Goal: Contribute content: Contribute content

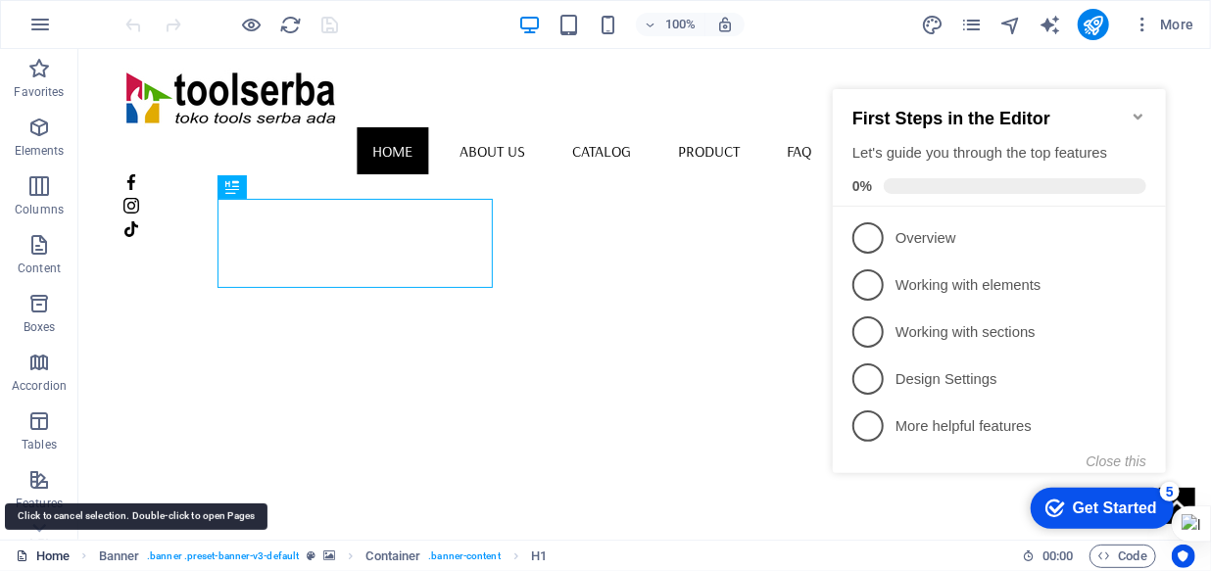
click at [52, 558] on link "Home" at bounding box center [43, 557] width 54 height 24
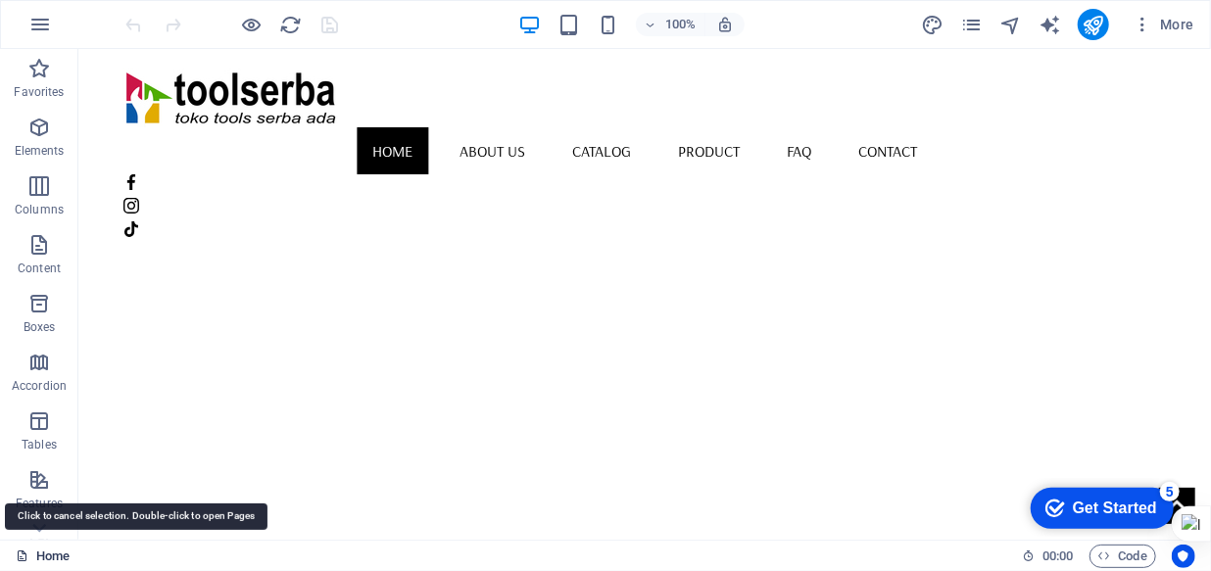
click at [49, 558] on link "Home" at bounding box center [43, 557] width 54 height 24
drag, startPoint x: 49, startPoint y: 558, endPoint x: 435, endPoint y: 696, distance: 409.6
click at [49, 558] on link "Home" at bounding box center [43, 557] width 54 height 24
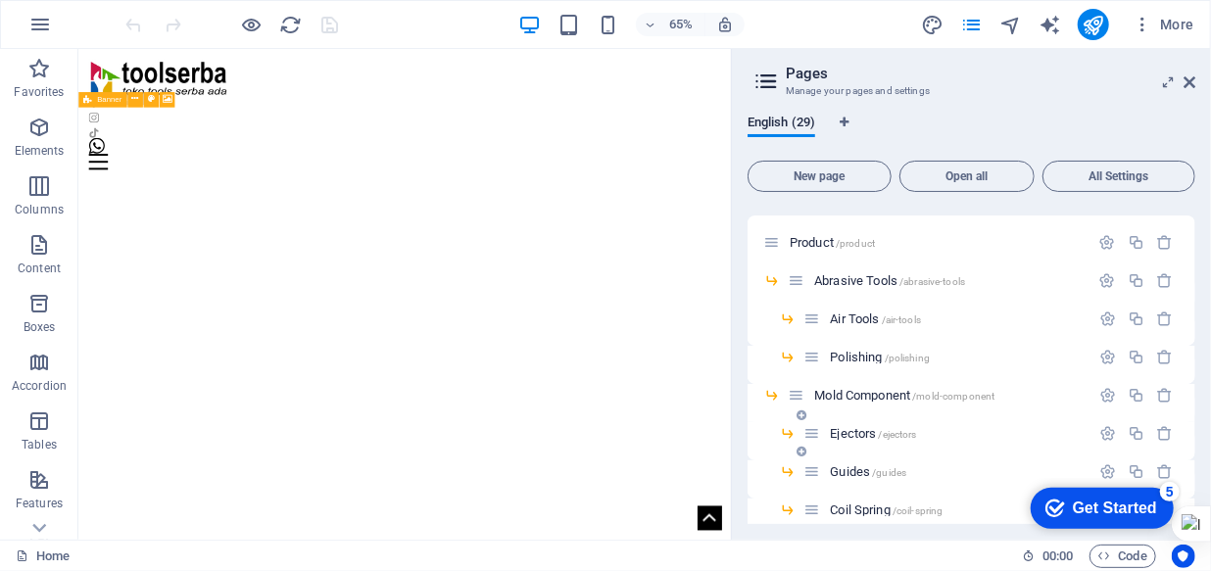
scroll to position [356, 0]
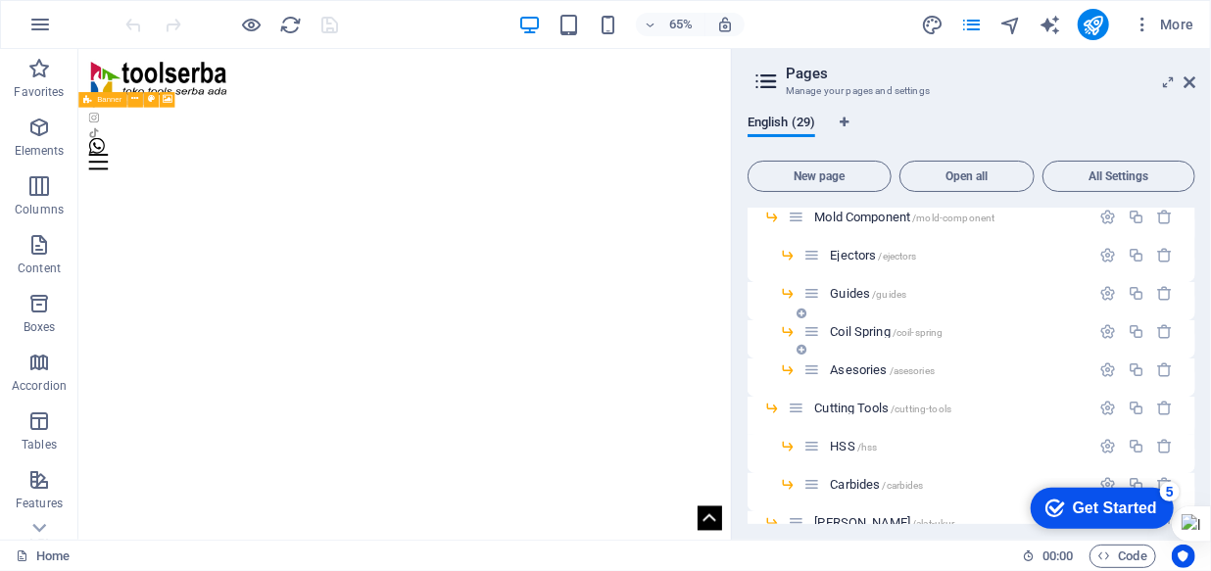
click at [867, 334] on span "Coil Spring /coil-spring" at bounding box center [886, 331] width 113 height 15
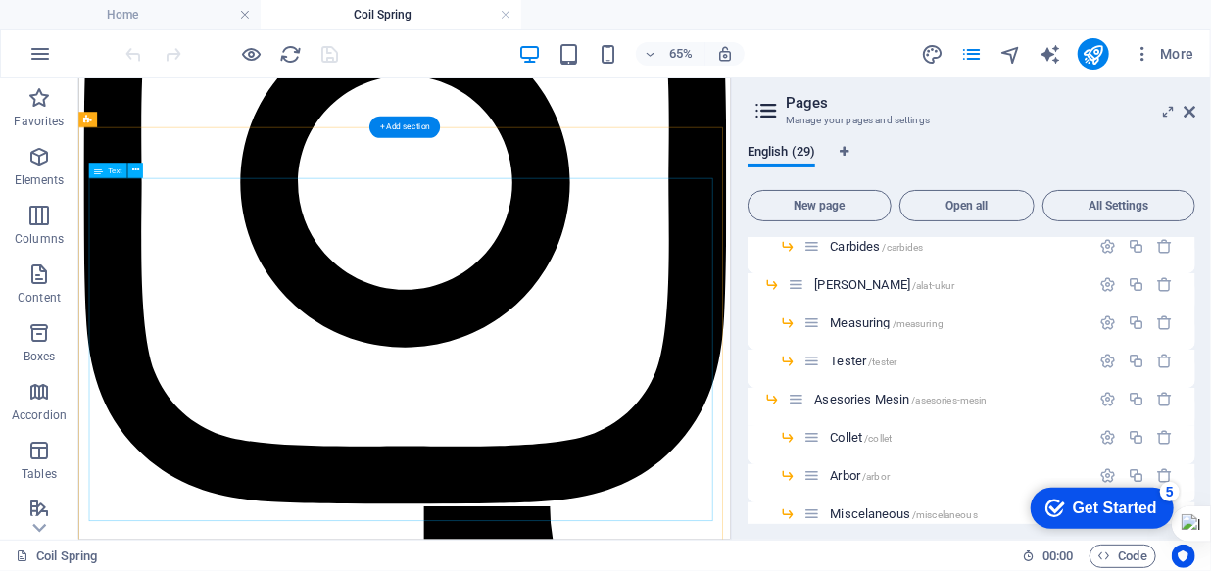
scroll to position [2761, 0]
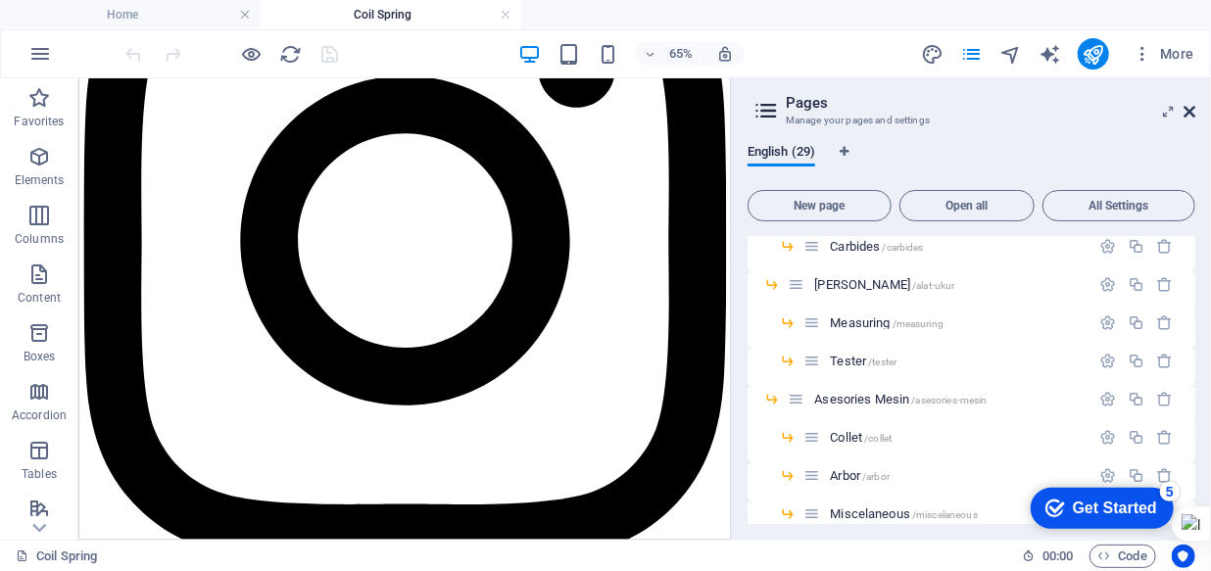
click at [1189, 106] on icon at bounding box center [1189, 112] width 12 height 16
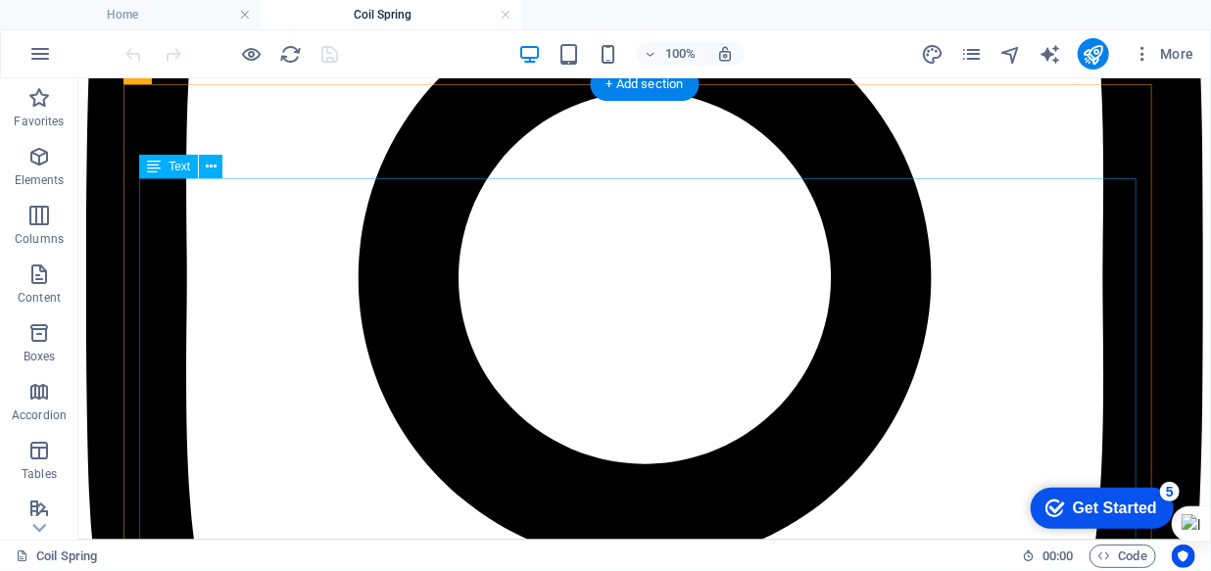
scroll to position [3035, 0]
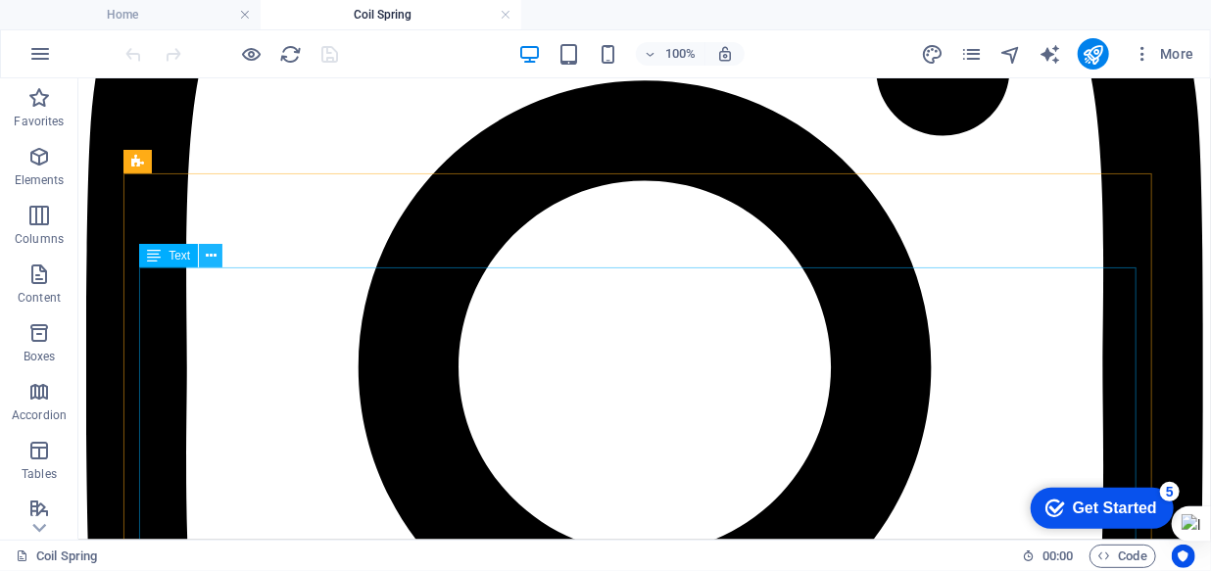
click at [211, 262] on icon at bounding box center [211, 256] width 11 height 21
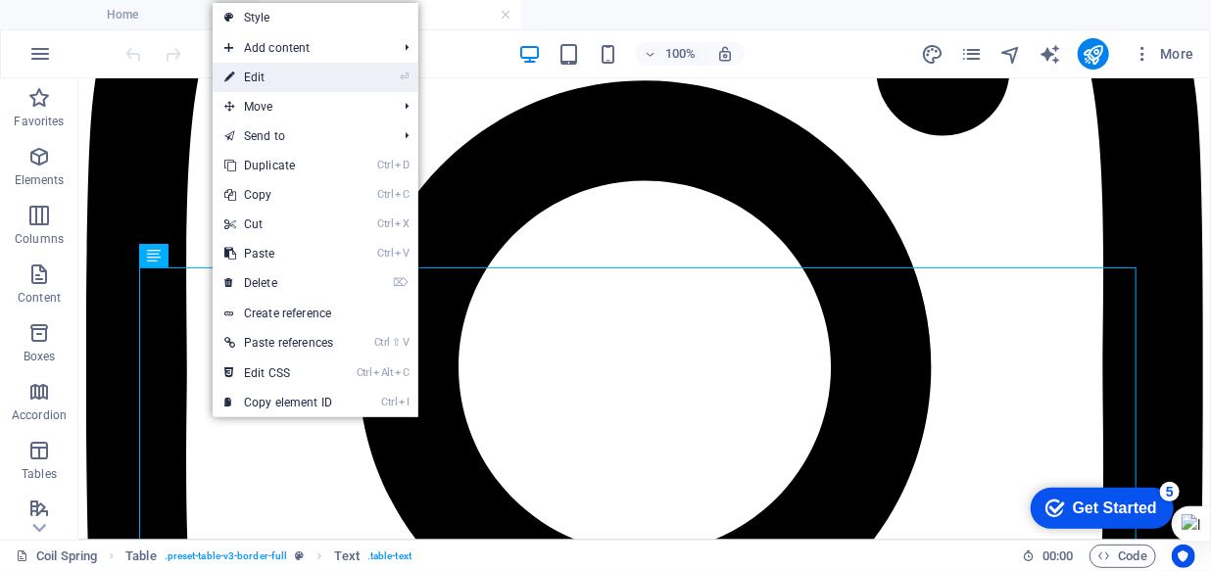
click at [284, 74] on link "⏎ Edit" at bounding box center [279, 77] width 132 height 29
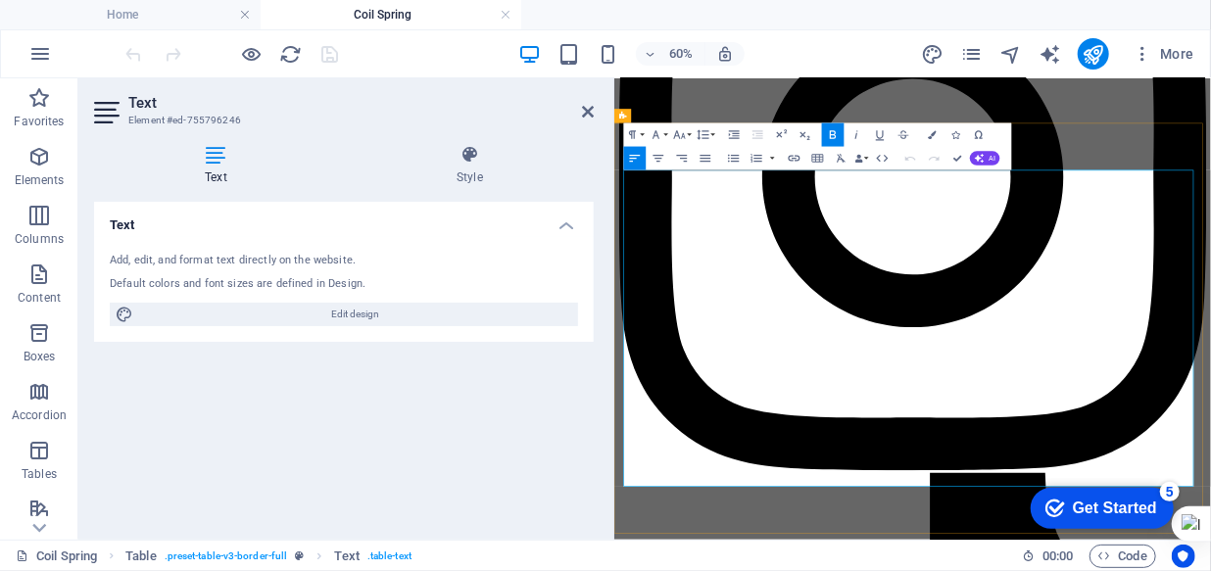
scroll to position [2847, 0]
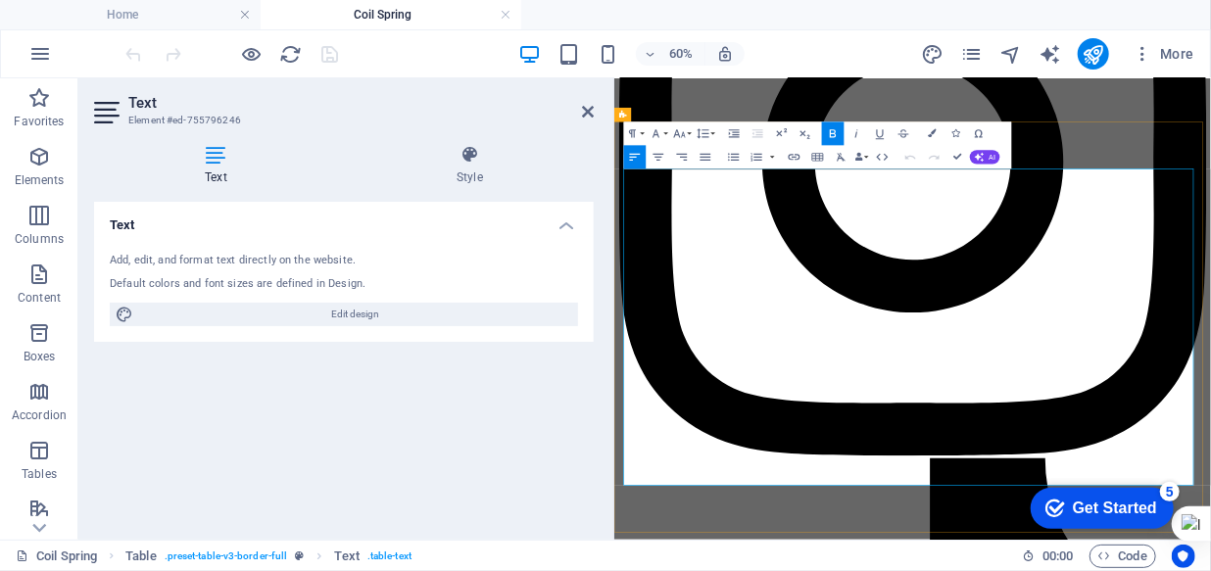
drag, startPoint x: 902, startPoint y: 585, endPoint x: 884, endPoint y: 591, distance: 19.5
drag, startPoint x: 896, startPoint y: 637, endPoint x: 867, endPoint y: 637, distance: 29.4
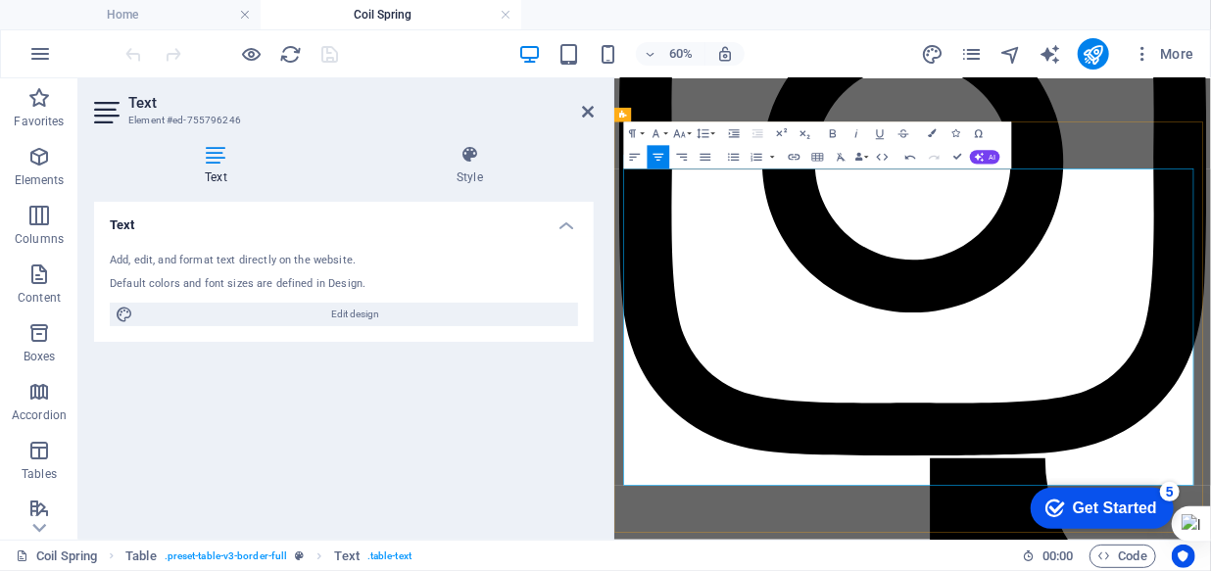
drag, startPoint x: 1296, startPoint y: 681, endPoint x: 1276, endPoint y: 681, distance: 20.6
drag, startPoint x: 1351, startPoint y: 684, endPoint x: 1334, endPoint y: 686, distance: 16.8
drag, startPoint x: 1406, startPoint y: 680, endPoint x: 1382, endPoint y: 680, distance: 23.5
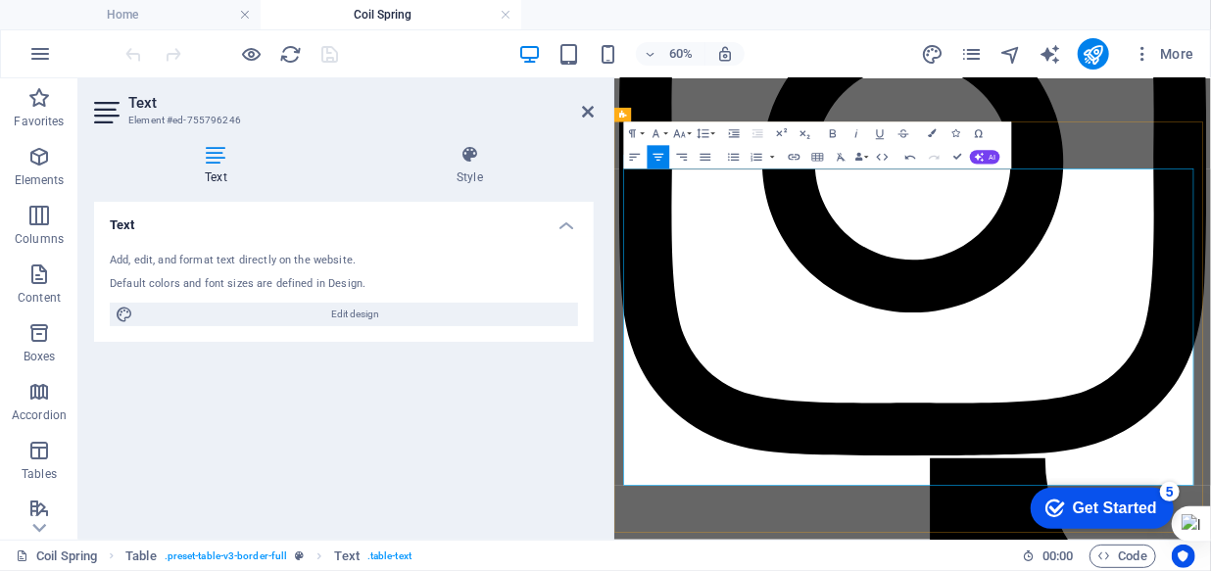
drag, startPoint x: 1452, startPoint y: 680, endPoint x: 1437, endPoint y: 680, distance: 14.7
drag, startPoint x: 1147, startPoint y: 585, endPoint x: 1161, endPoint y: 585, distance: 13.7
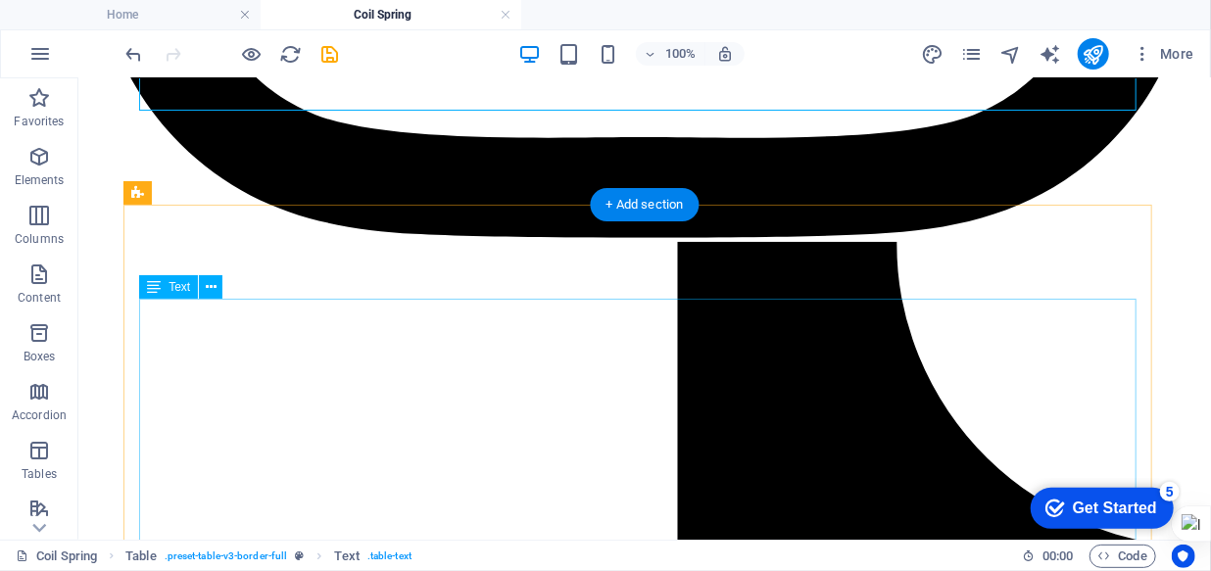
scroll to position [3737, 0]
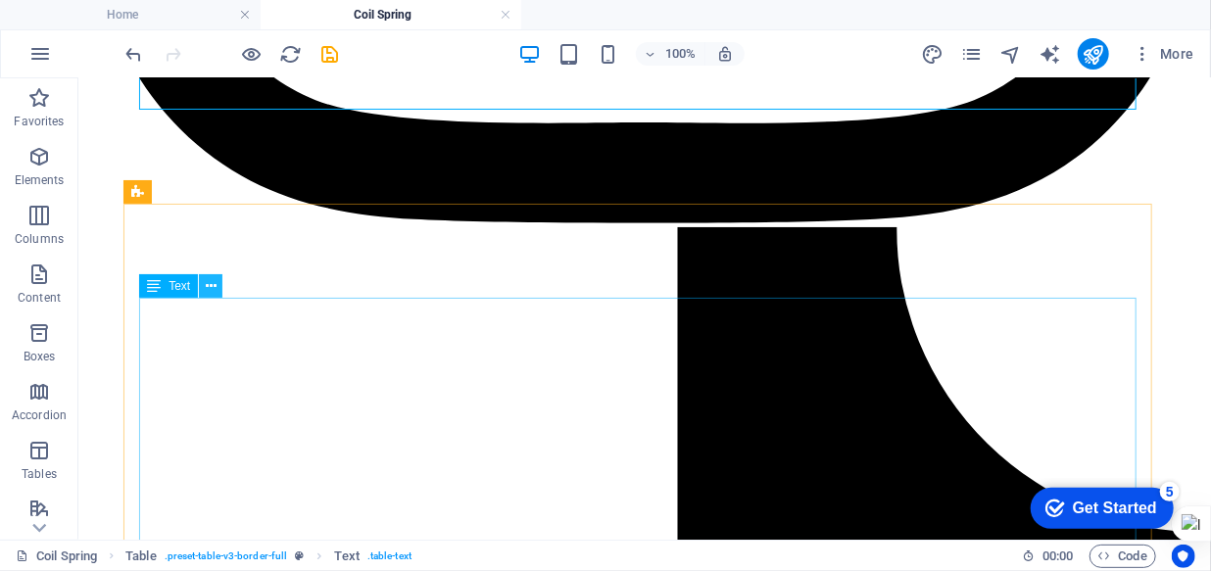
click at [213, 286] on icon at bounding box center [211, 286] width 11 height 21
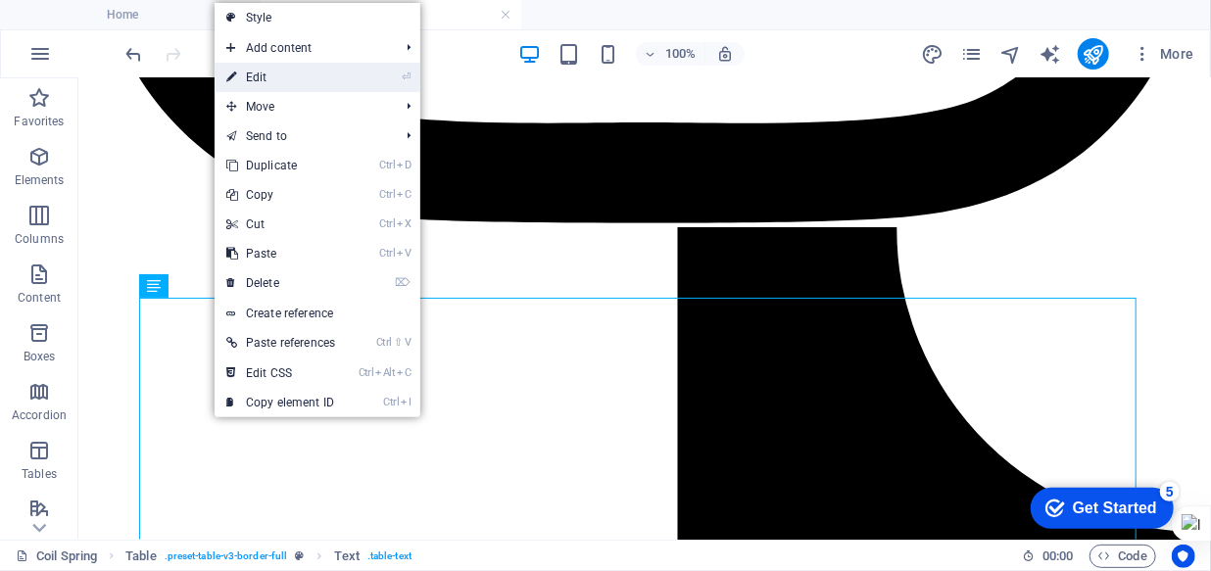
click at [256, 71] on link "⏎ Edit" at bounding box center [281, 77] width 132 height 29
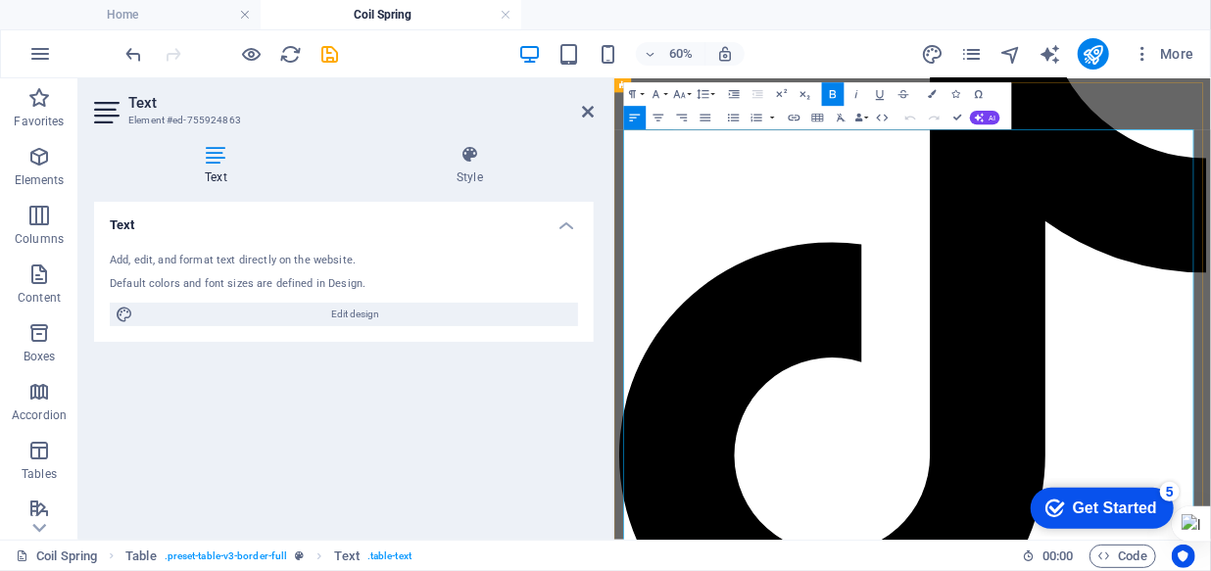
scroll to position [3592, 0]
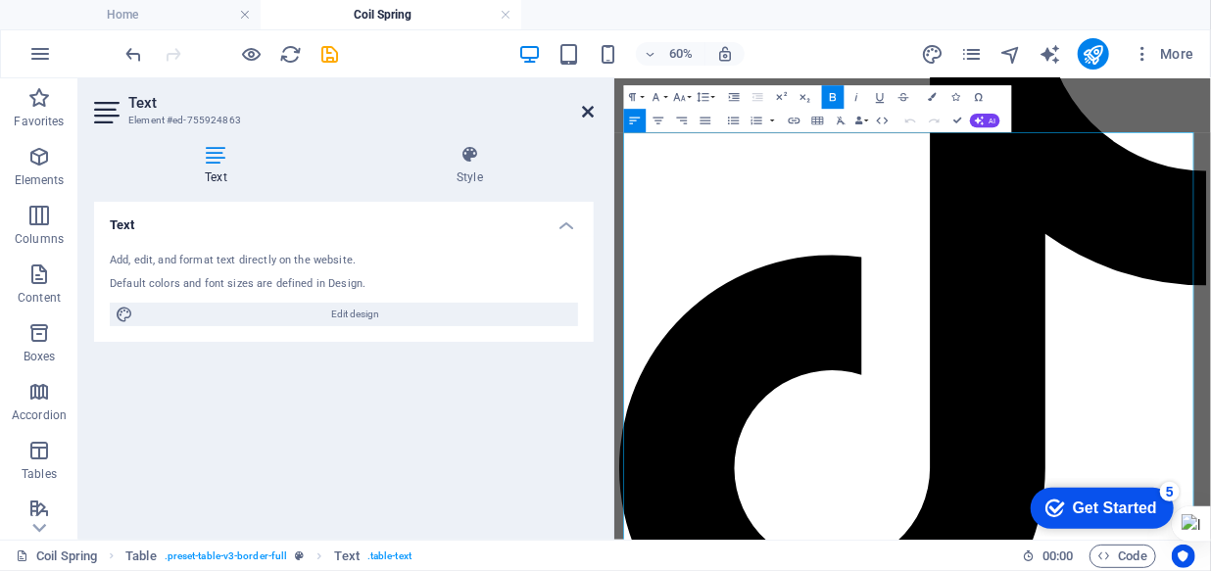
click at [582, 107] on icon at bounding box center [588, 112] width 12 height 16
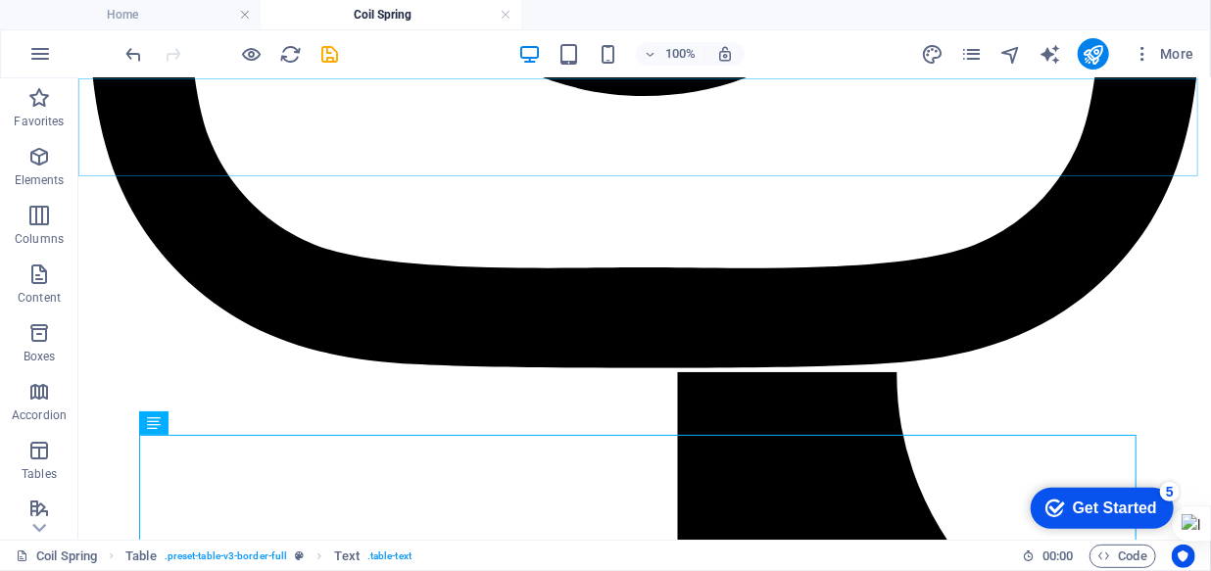
scroll to position [3600, 0]
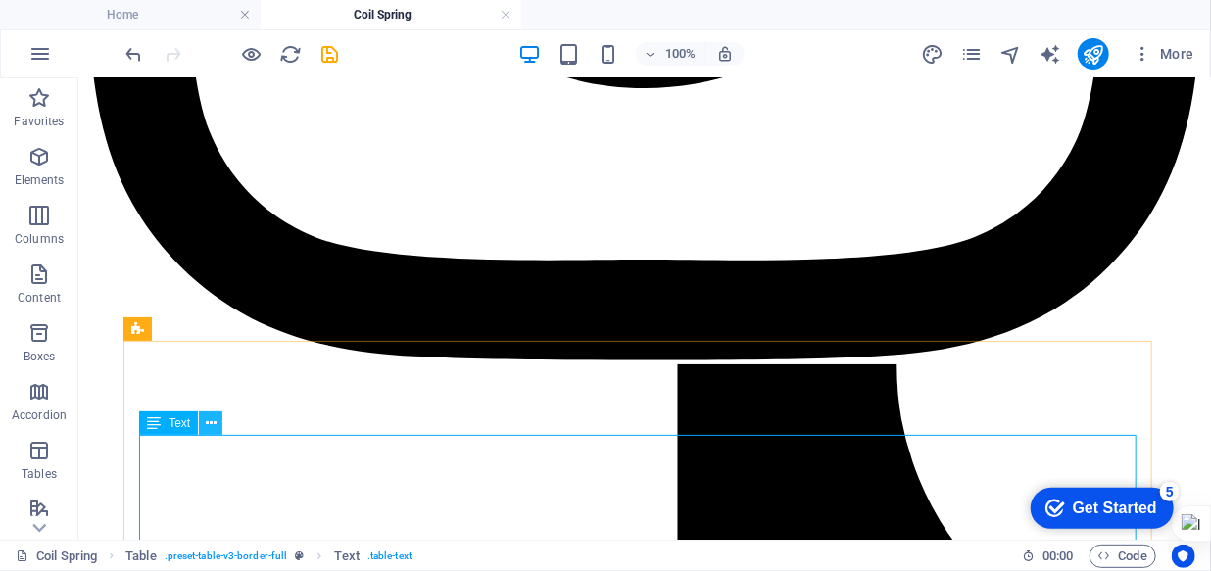
click at [215, 423] on icon at bounding box center [211, 423] width 11 height 21
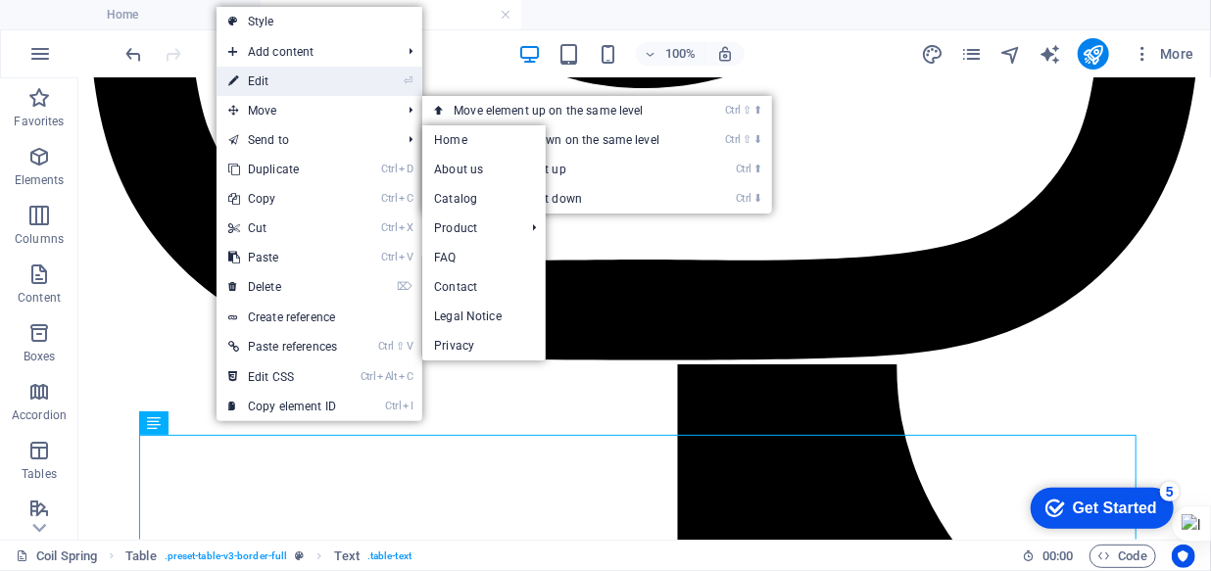
click at [277, 86] on link "⏎ Edit" at bounding box center [283, 81] width 132 height 29
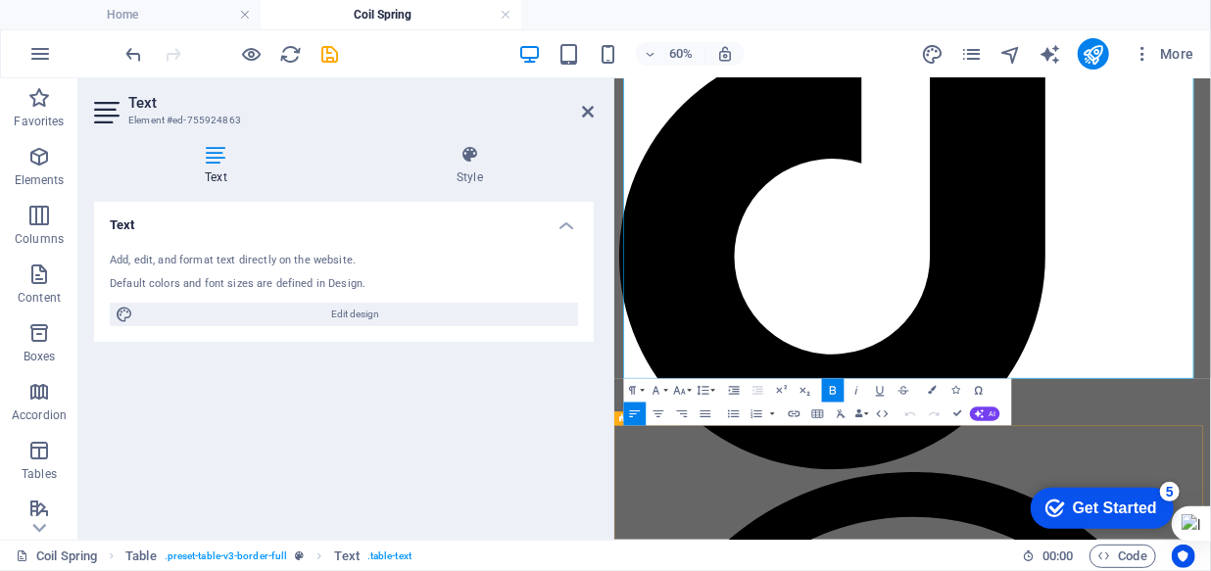
scroll to position [3948, 0]
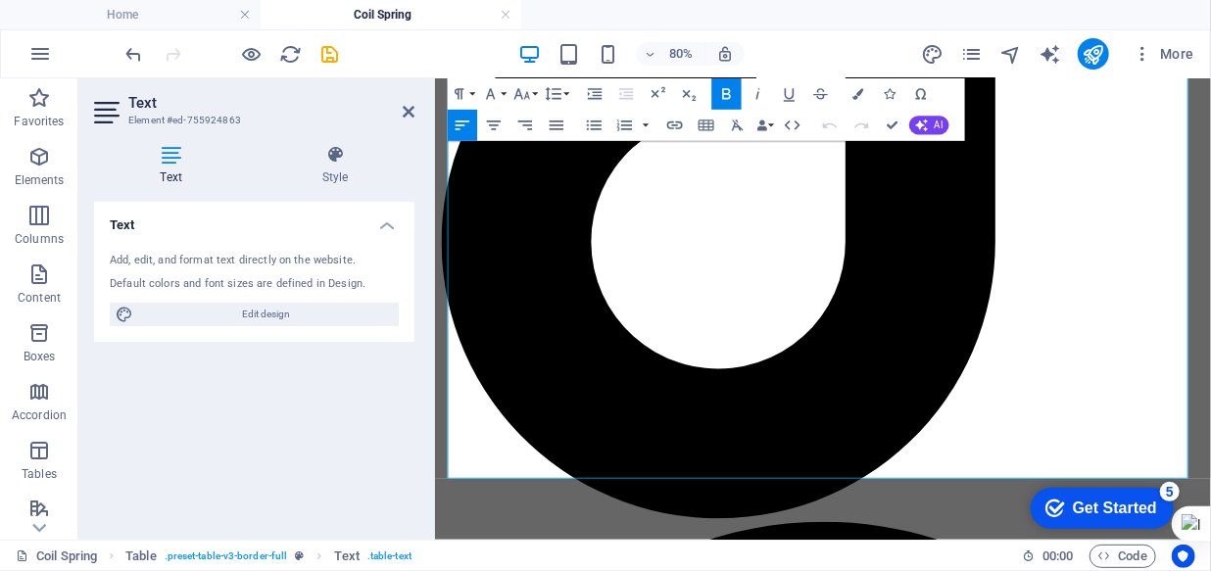
drag, startPoint x: 611, startPoint y: 235, endPoint x: 382, endPoint y: 239, distance: 229.3
click at [382, 239] on aside "Text Element #ed-755924863 Text Style Text Add, edit, and format text directly …" at bounding box center [256, 308] width 357 height 461
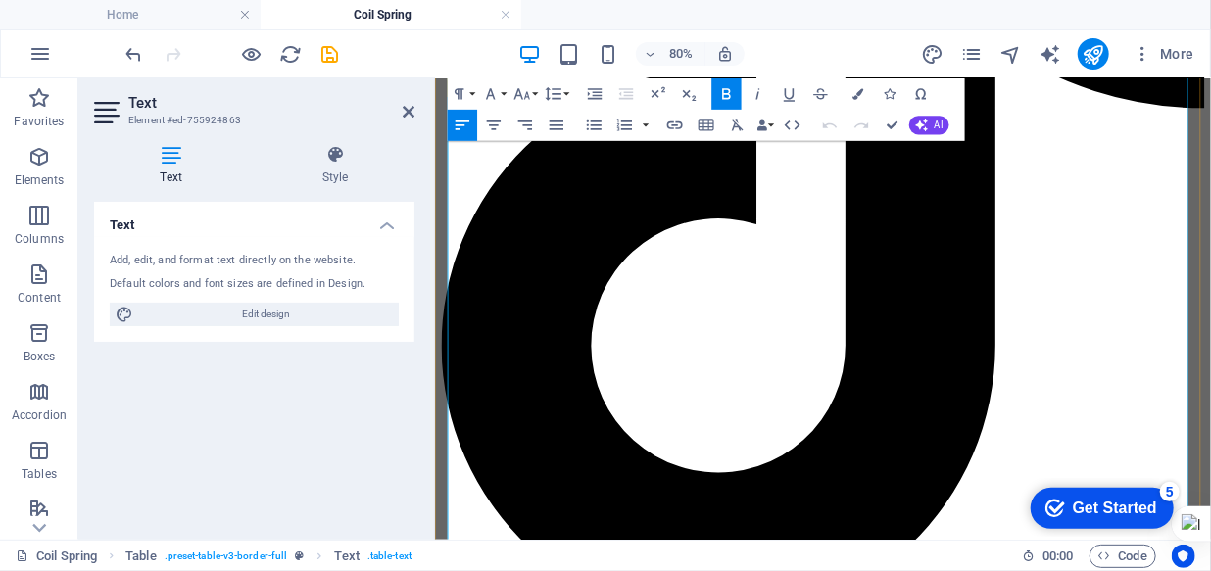
scroll to position [3860, 0]
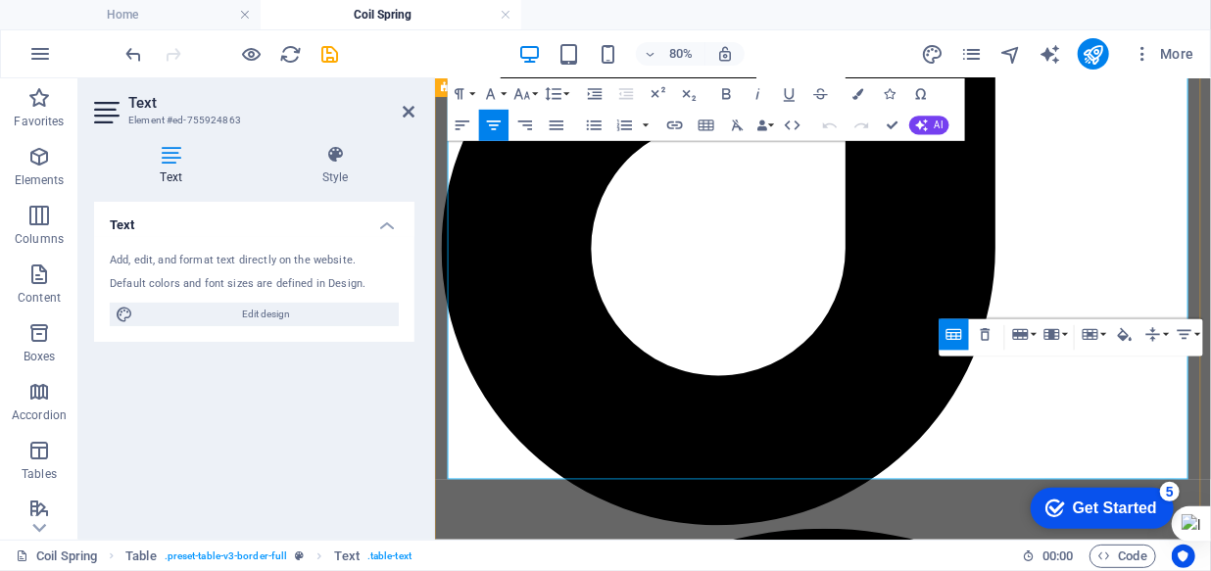
scroll to position [3948, 0]
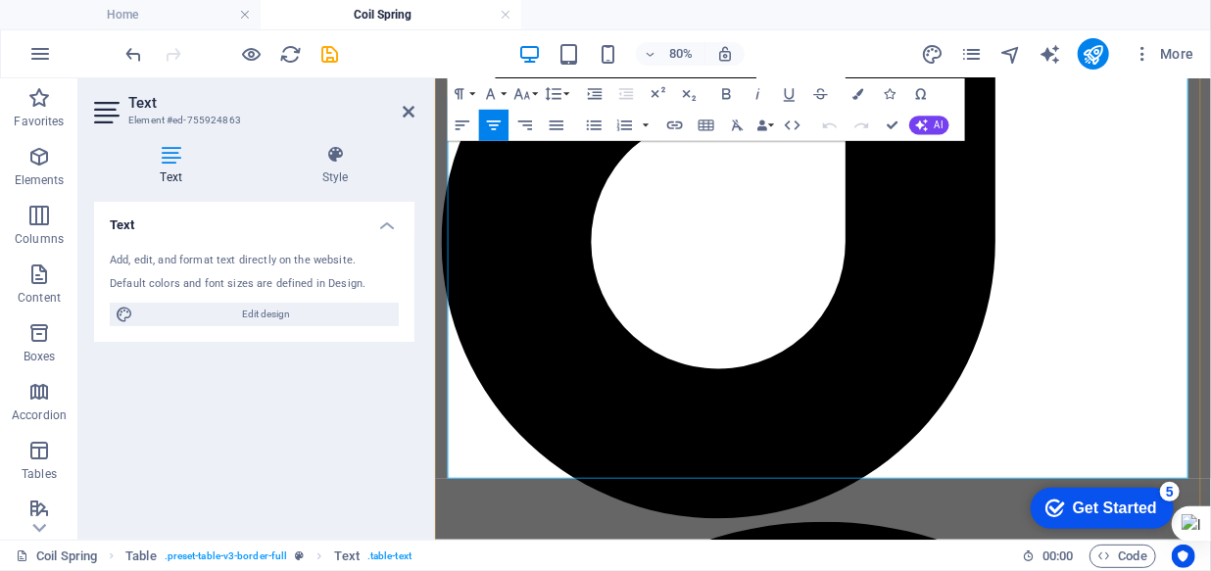
drag, startPoint x: 1096, startPoint y: 461, endPoint x: 1109, endPoint y: 461, distance: 12.7
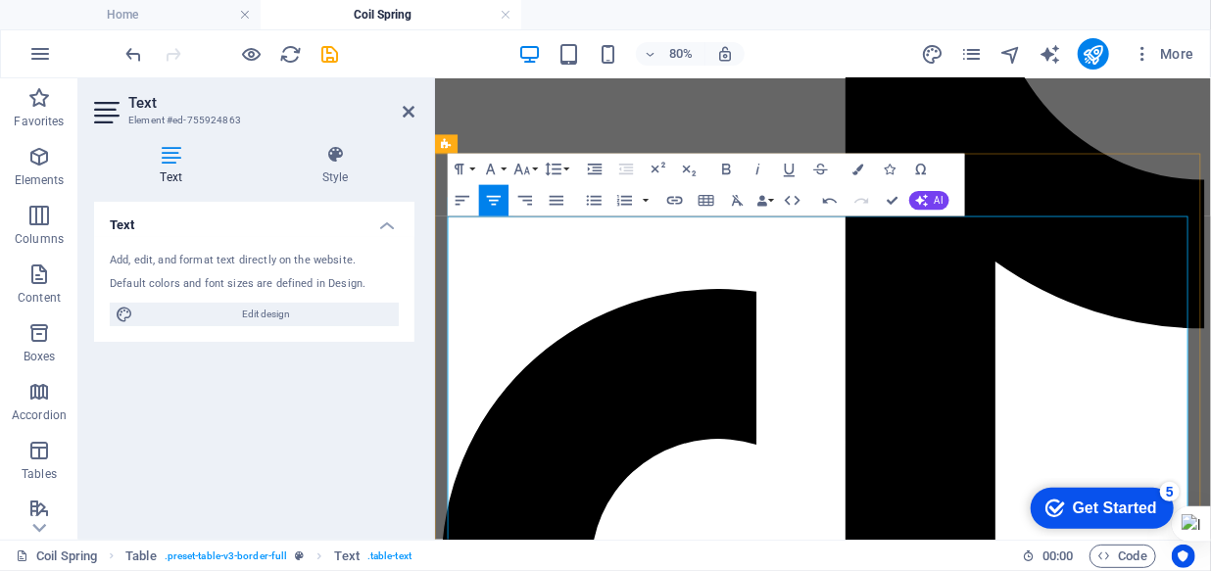
scroll to position [3503, 0]
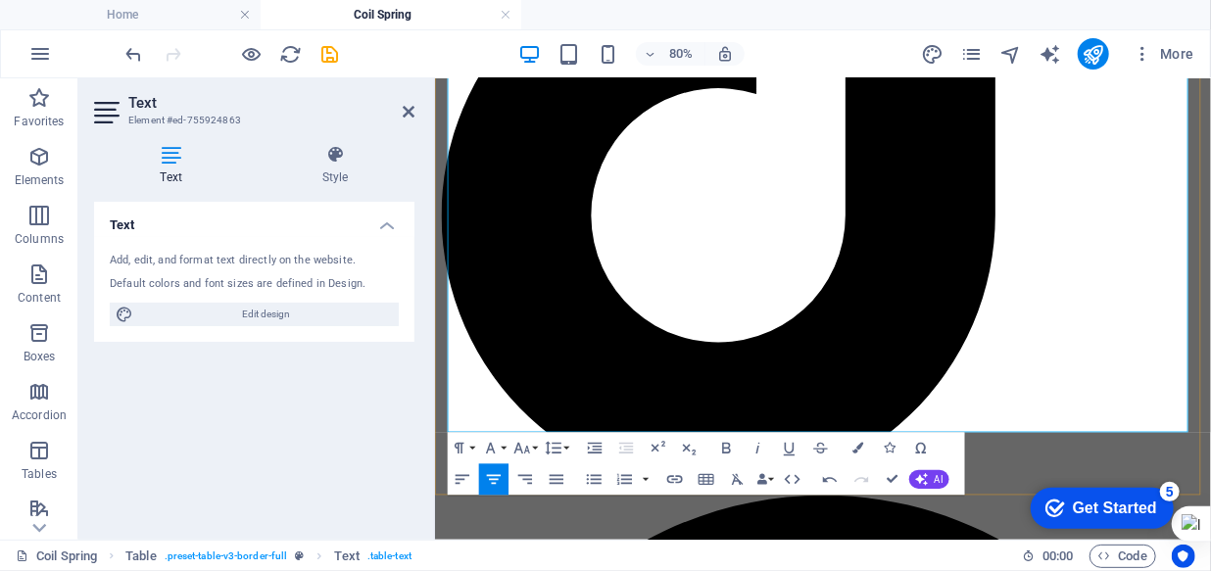
scroll to position [4037, 0]
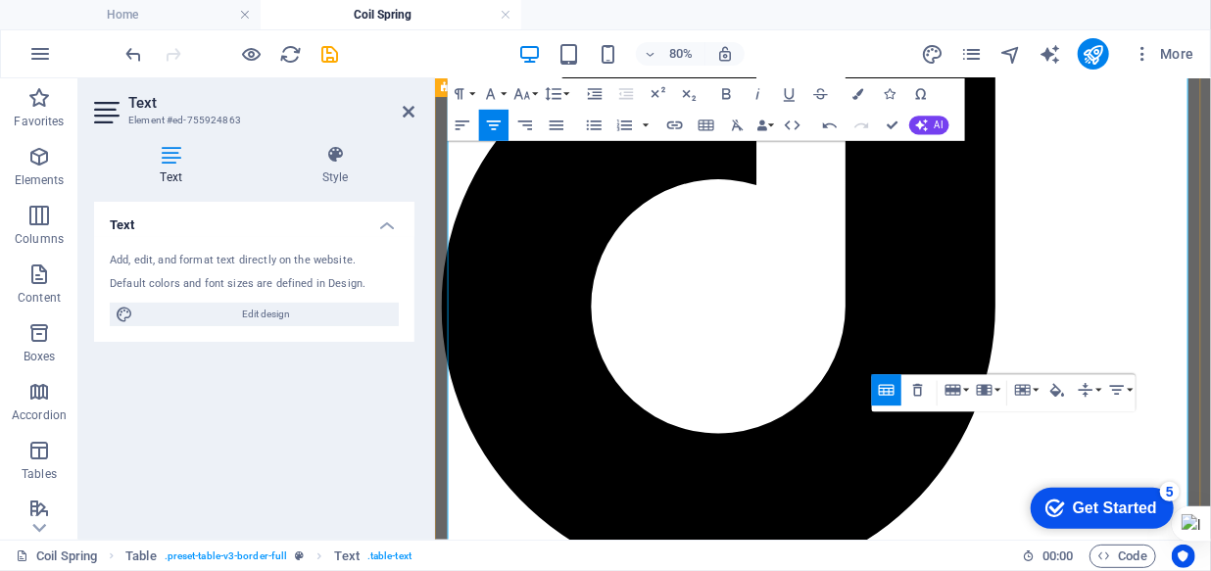
scroll to position [3948, 0]
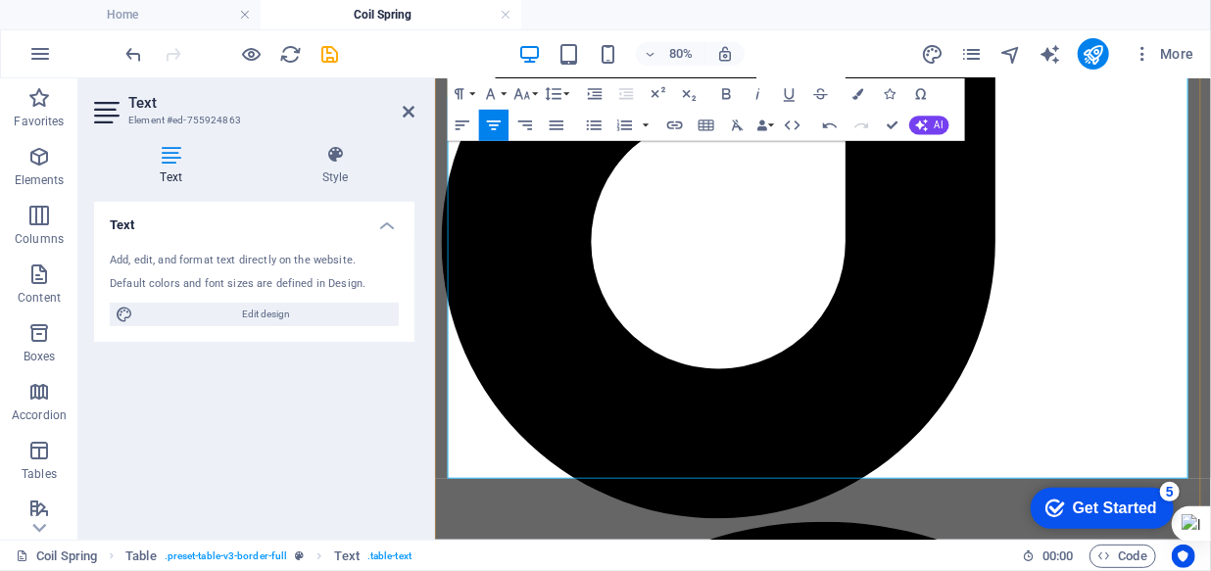
drag, startPoint x: 1067, startPoint y: 357, endPoint x: 1035, endPoint y: 360, distance: 32.5
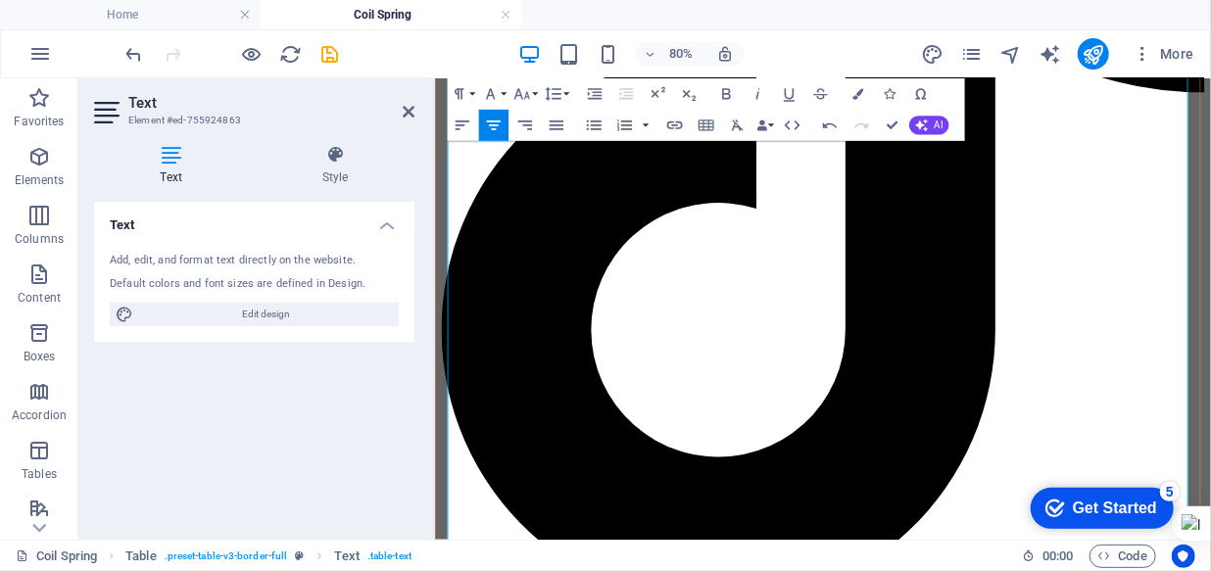
scroll to position [3860, 0]
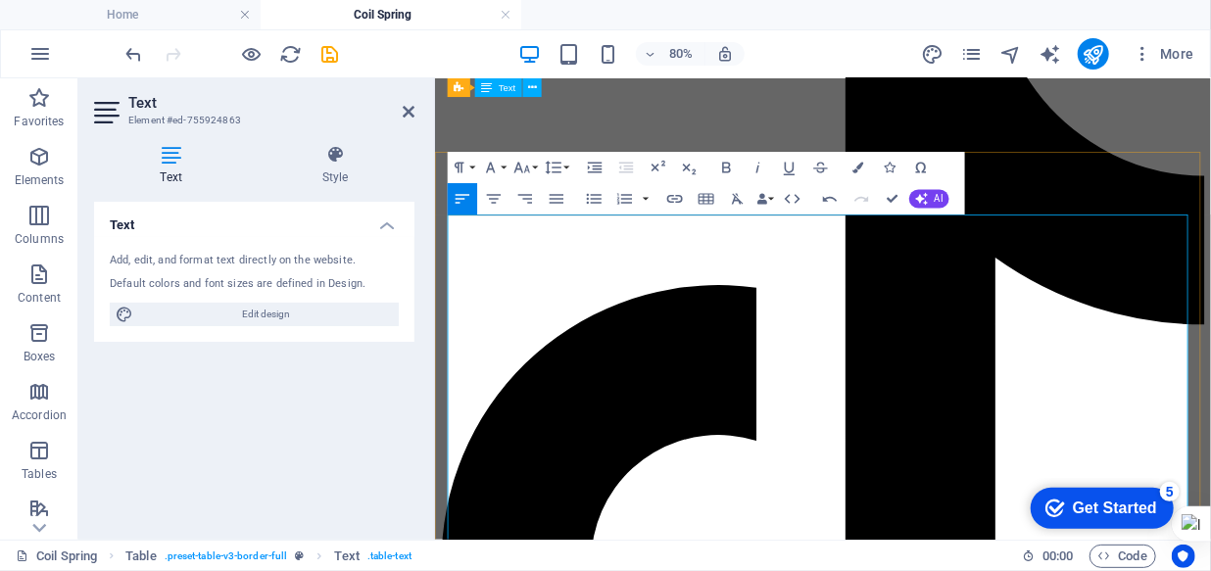
scroll to position [3503, 0]
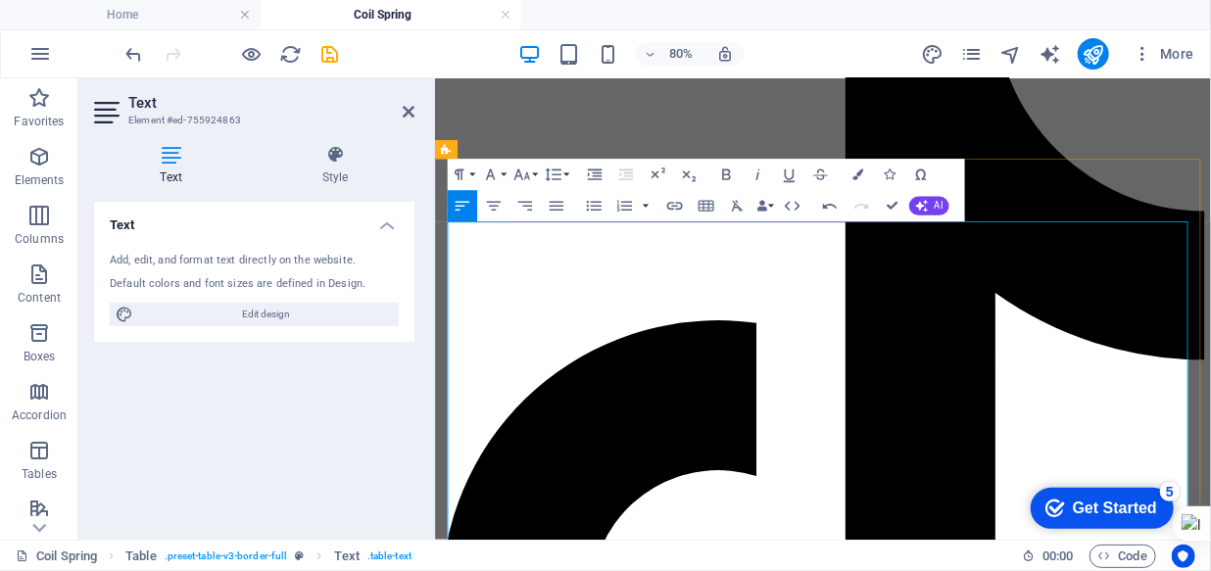
drag, startPoint x: 965, startPoint y: 427, endPoint x: 941, endPoint y: 427, distance: 23.5
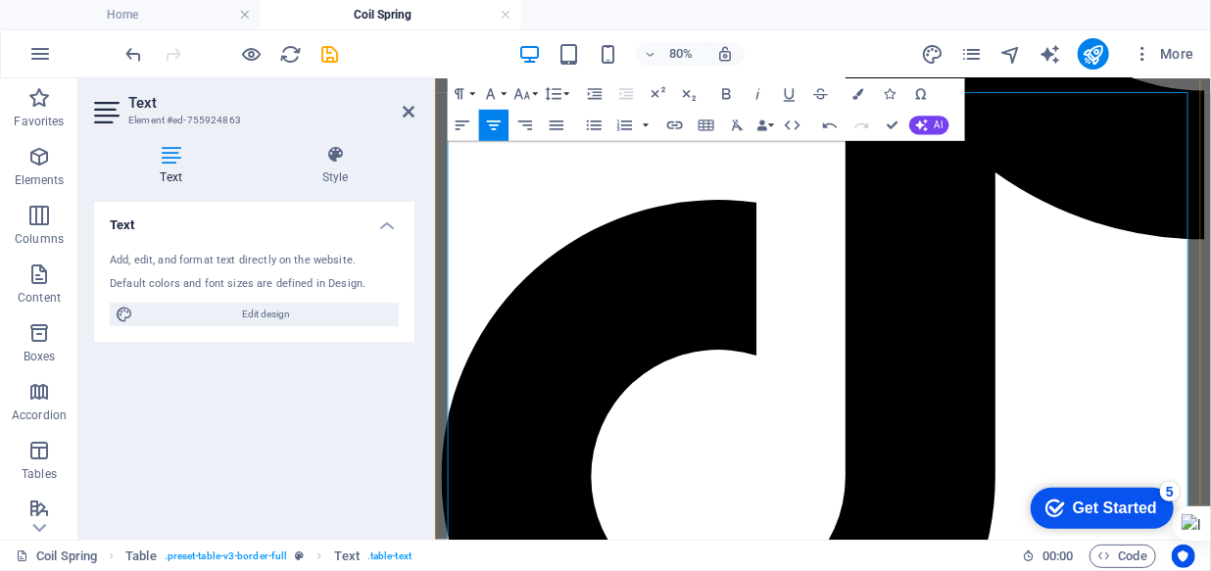
scroll to position [3682, 0]
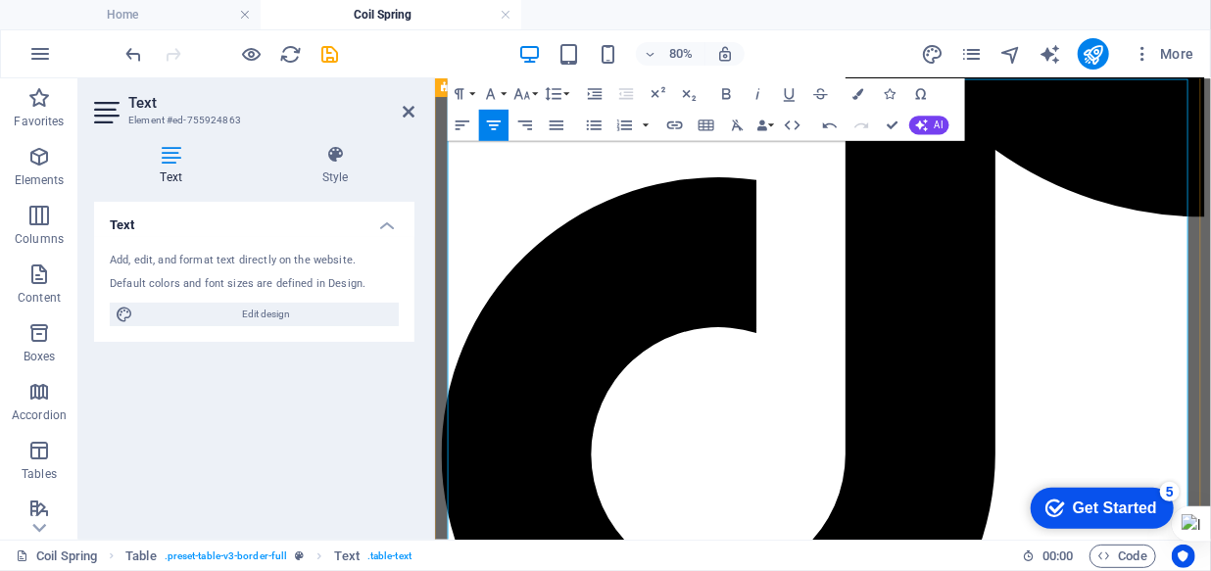
drag, startPoint x: 1041, startPoint y: 577, endPoint x: 1056, endPoint y: 577, distance: 14.7
drag, startPoint x: 1035, startPoint y: 438, endPoint x: 1054, endPoint y: 438, distance: 18.6
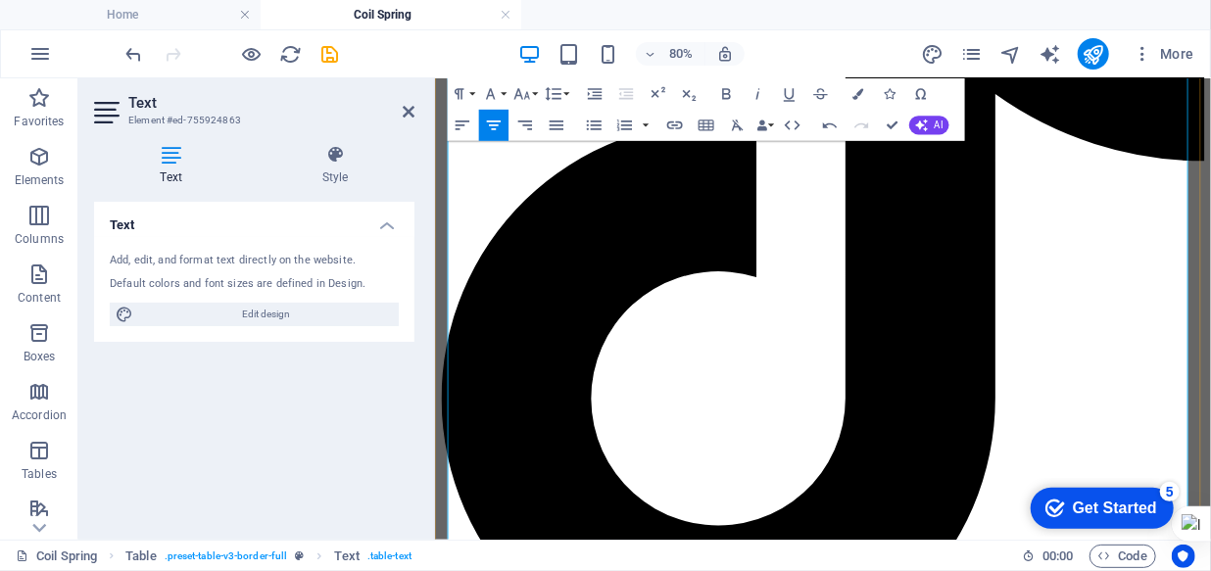
scroll to position [3771, 0]
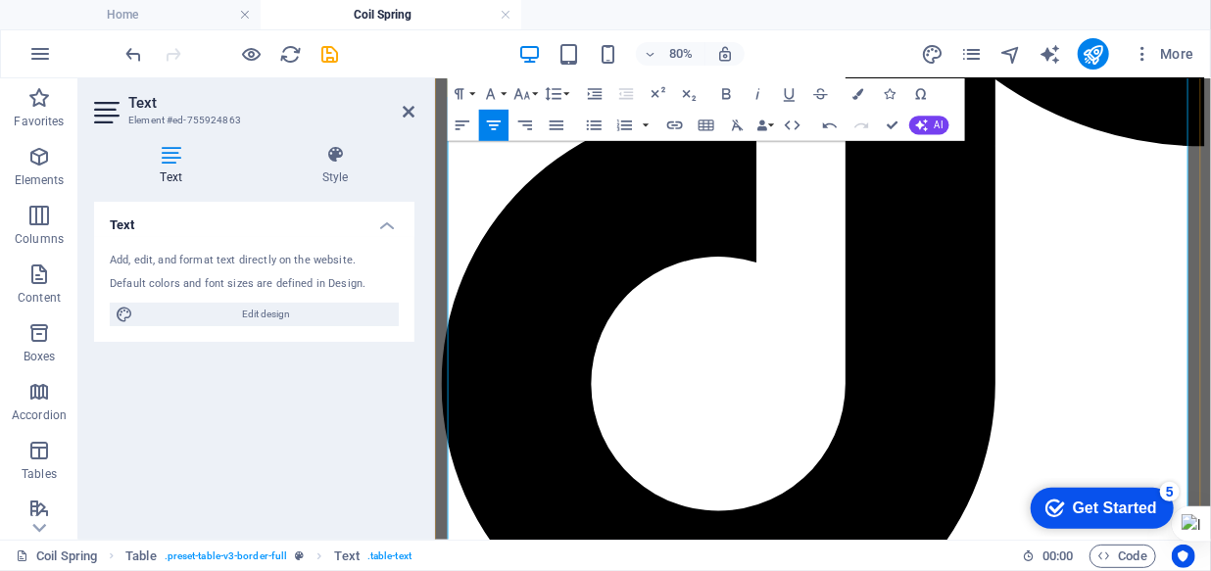
drag, startPoint x: 728, startPoint y: 448, endPoint x: 742, endPoint y: 447, distance: 13.8
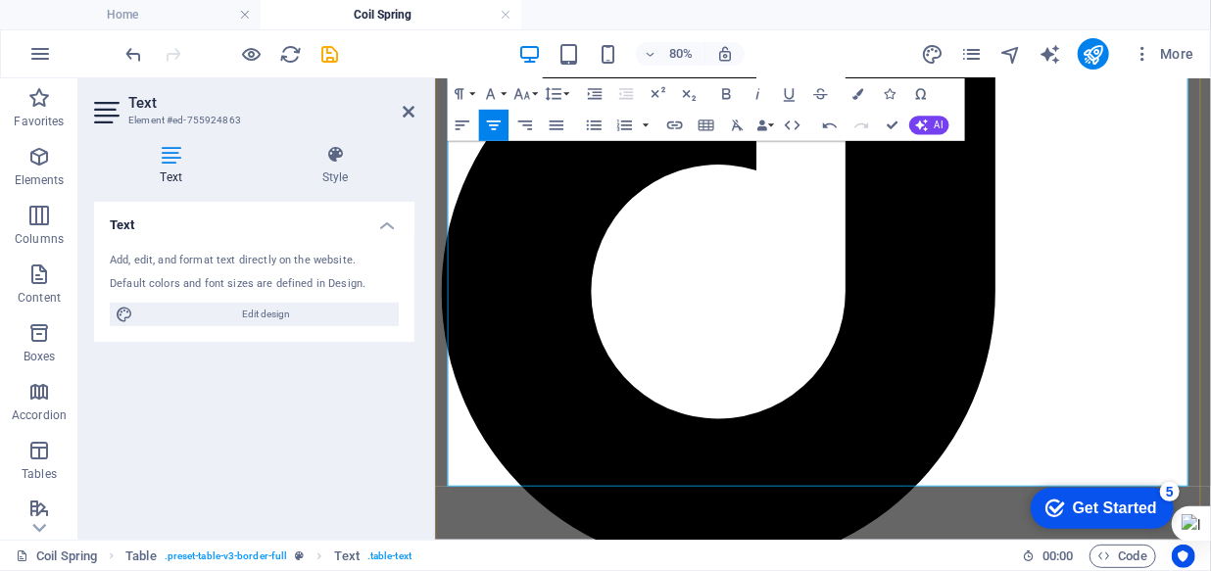
scroll to position [3948, 0]
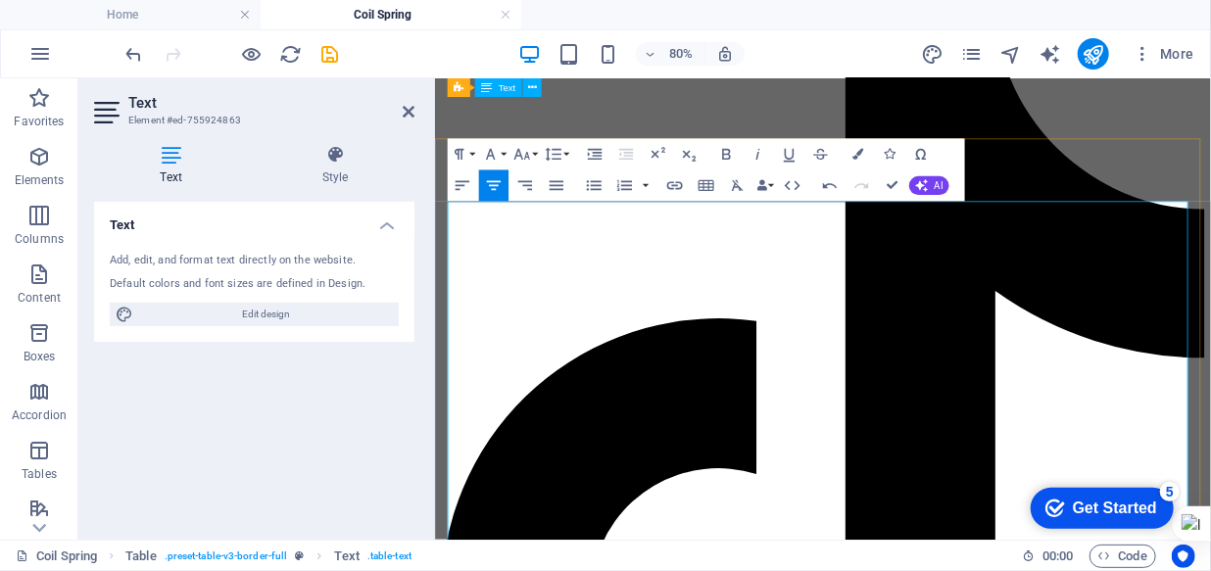
scroll to position [3503, 0]
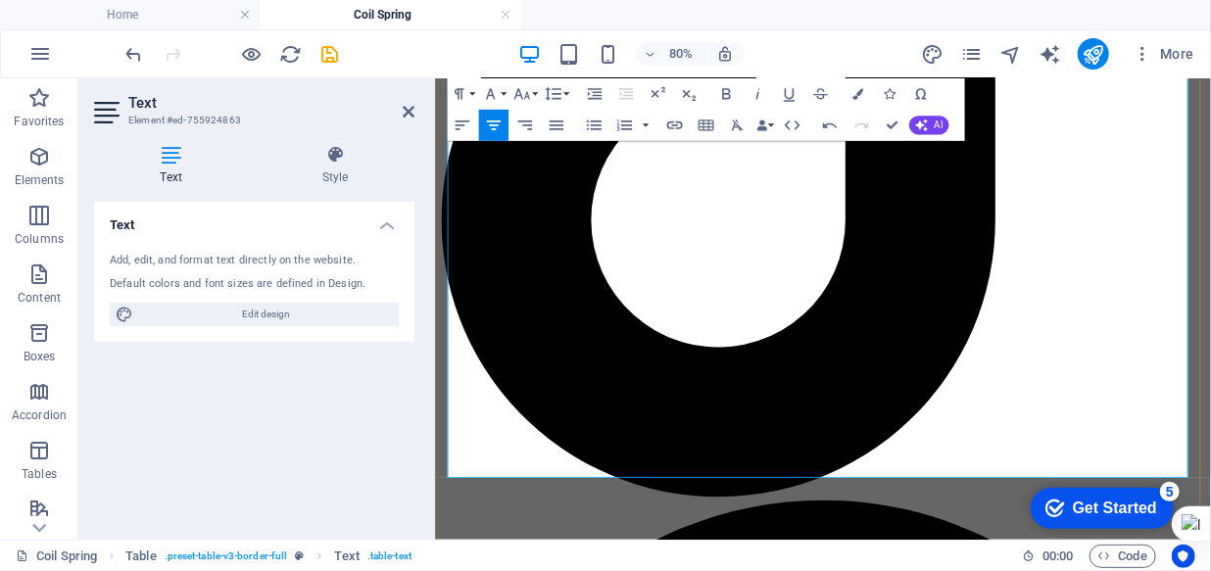
scroll to position [3948, 0]
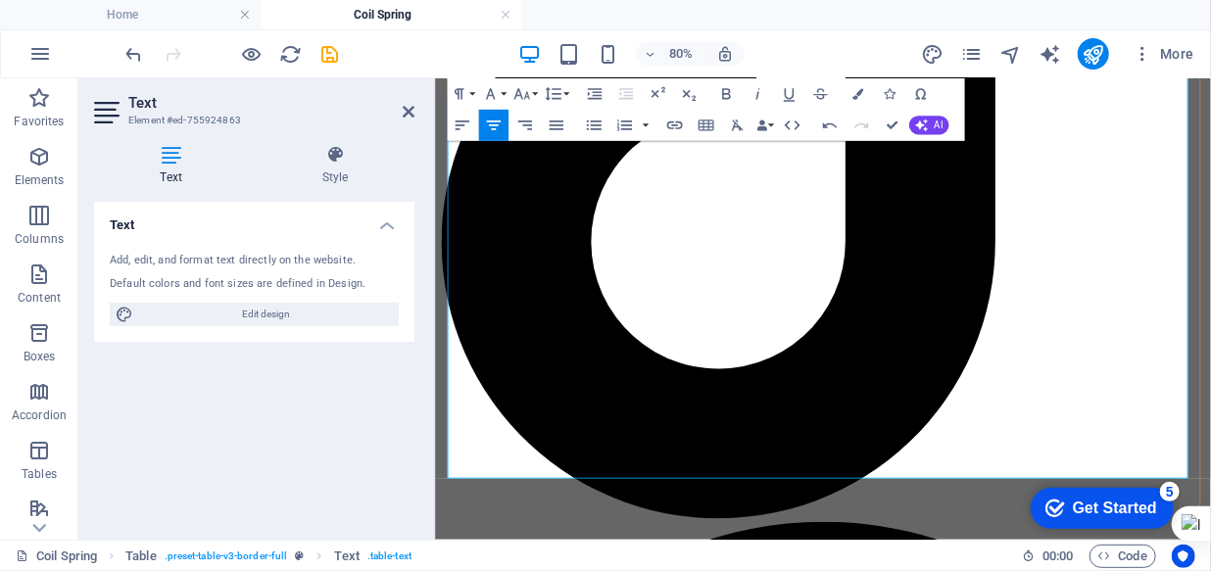
drag, startPoint x: 756, startPoint y: 512, endPoint x: 779, endPoint y: 507, distance: 23.1
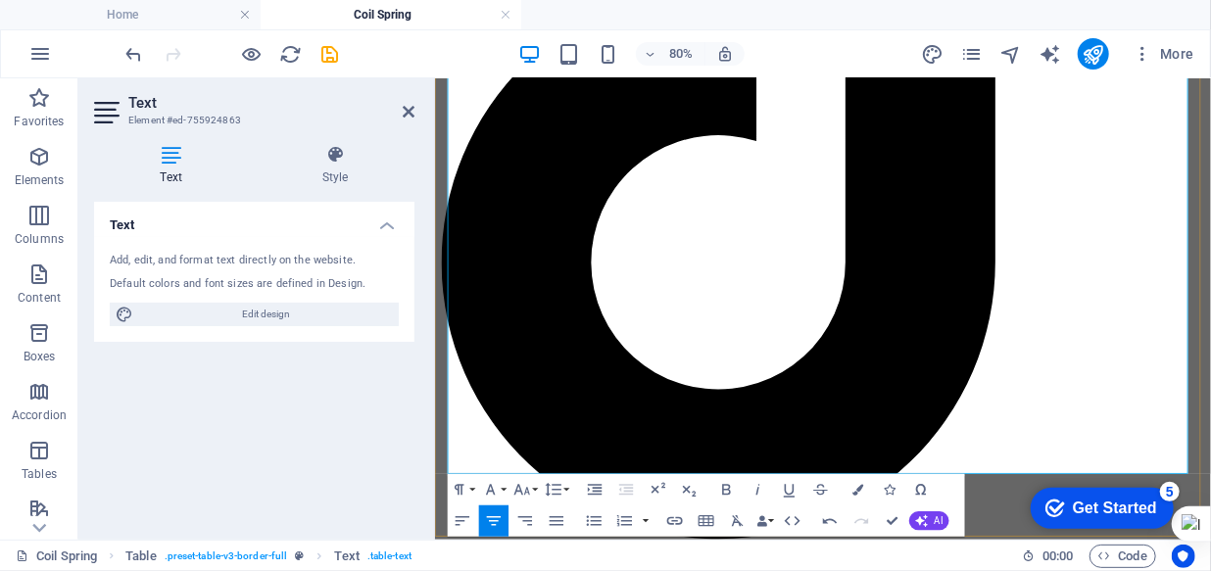
scroll to position [4037, 0]
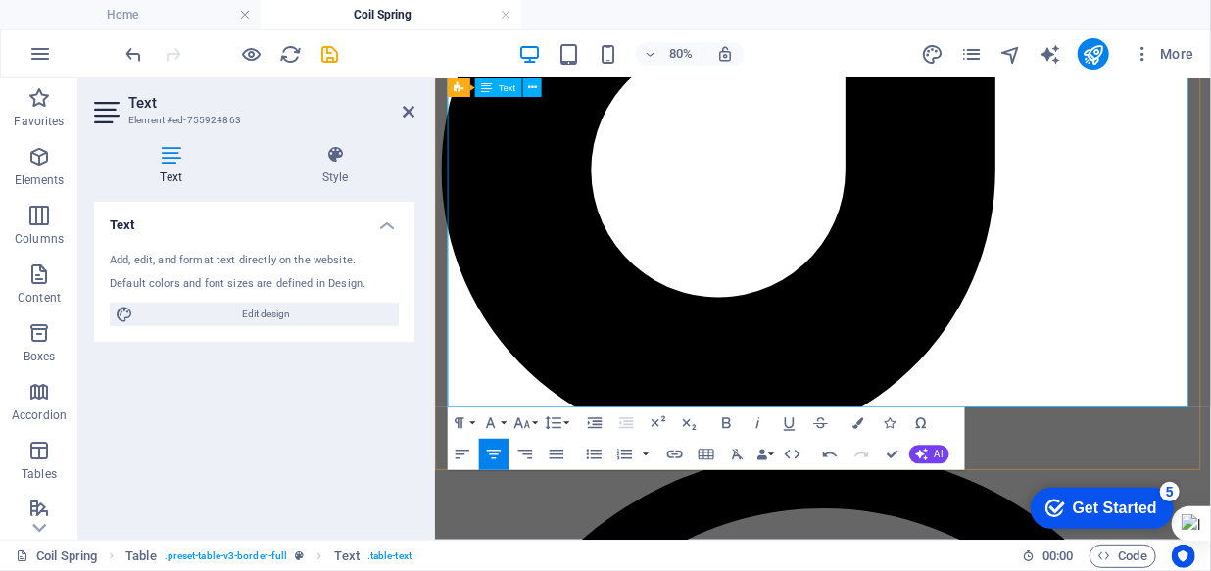
drag, startPoint x: 846, startPoint y: 461, endPoint x: 859, endPoint y: 461, distance: 12.7
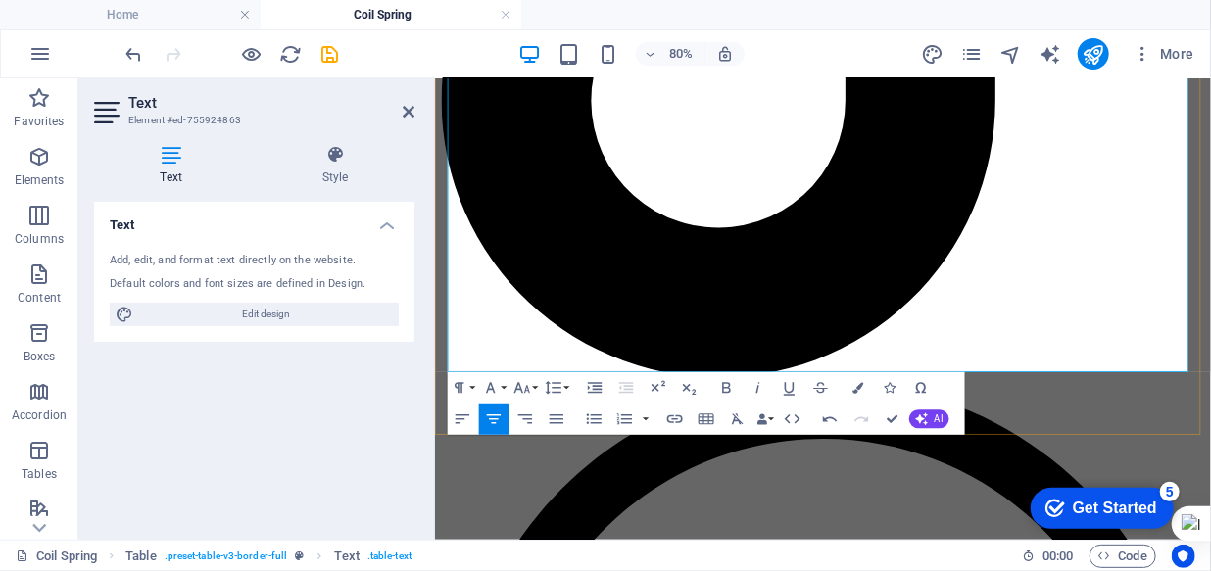
scroll to position [4126, 0]
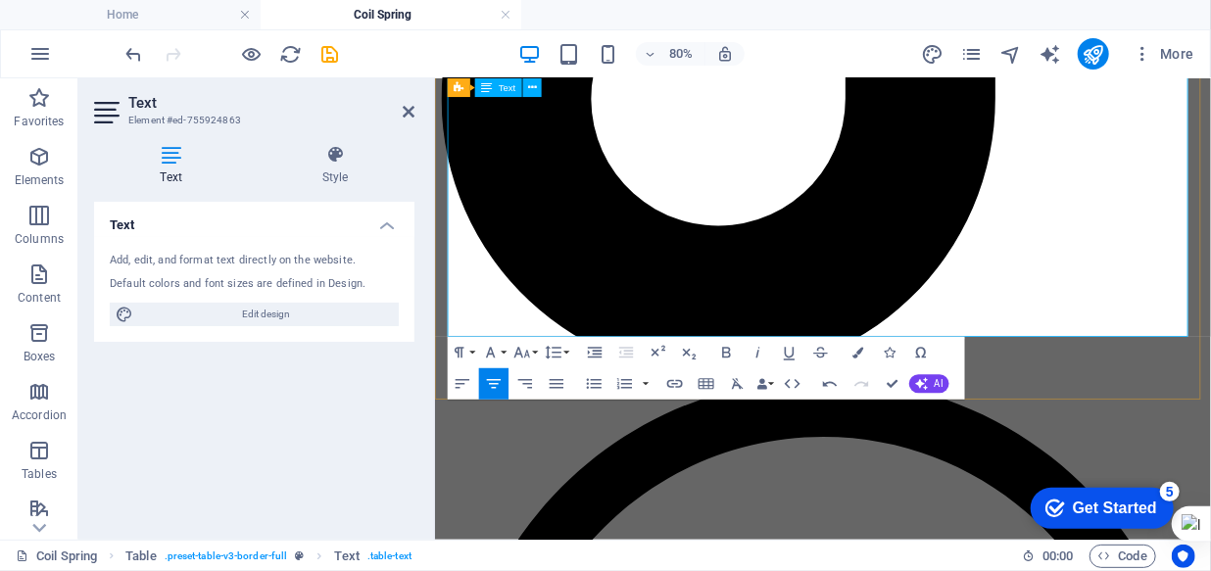
drag, startPoint x: 944, startPoint y: 381, endPoint x: 960, endPoint y: 378, distance: 15.9
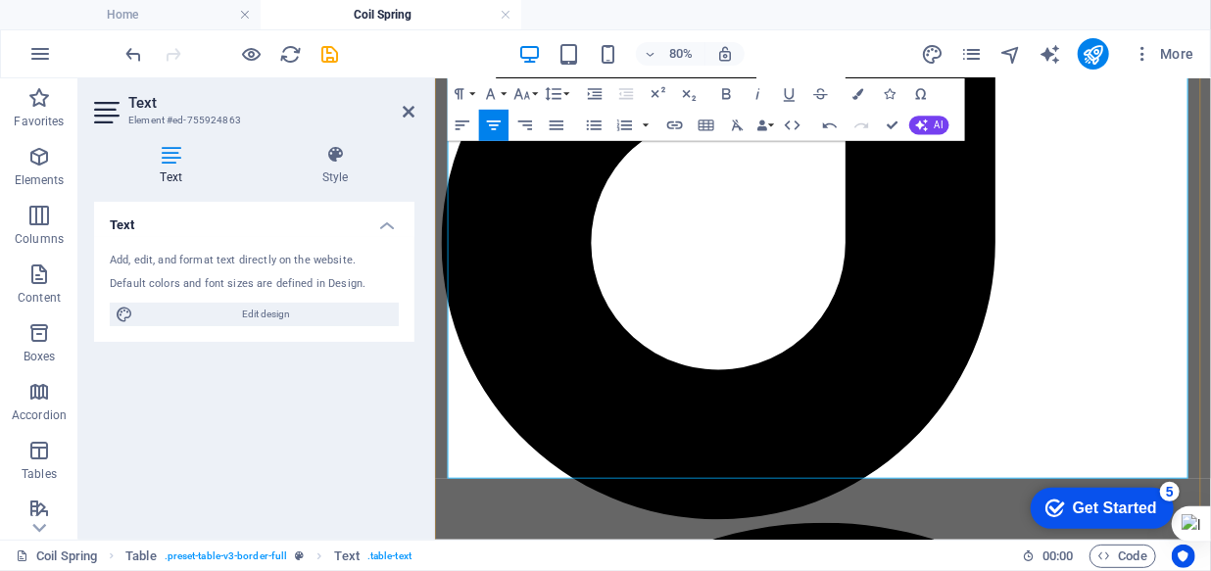
scroll to position [3948, 0]
drag, startPoint x: 1152, startPoint y: 415, endPoint x: 1169, endPoint y: 415, distance: 16.7
drag, startPoint x: 1210, startPoint y: 457, endPoint x: 1233, endPoint y: 456, distance: 23.5
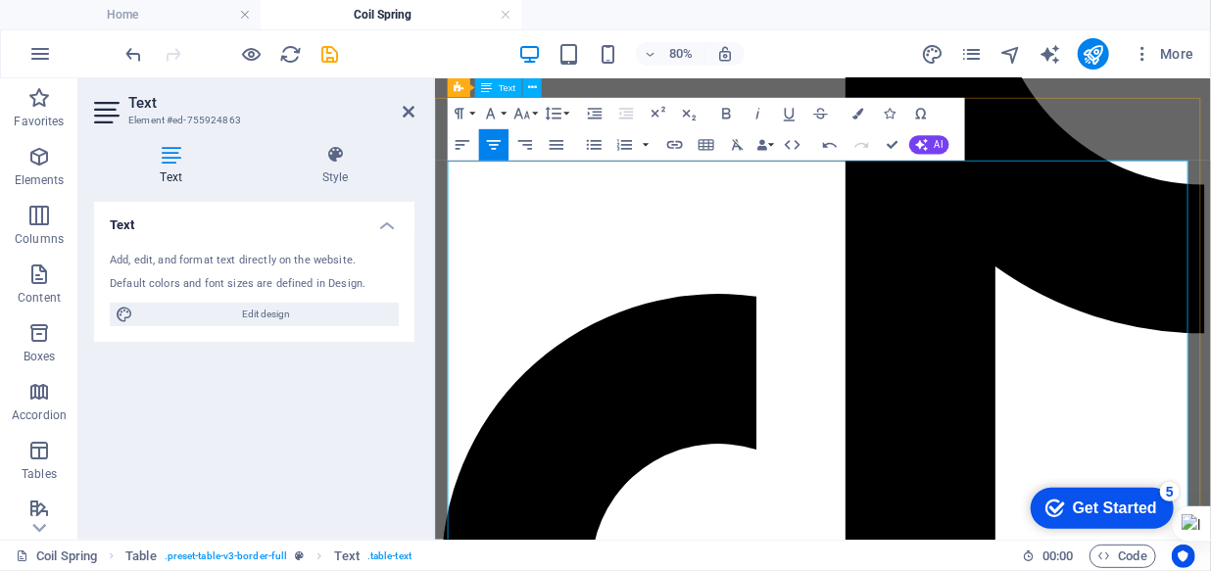
scroll to position [3503, 0]
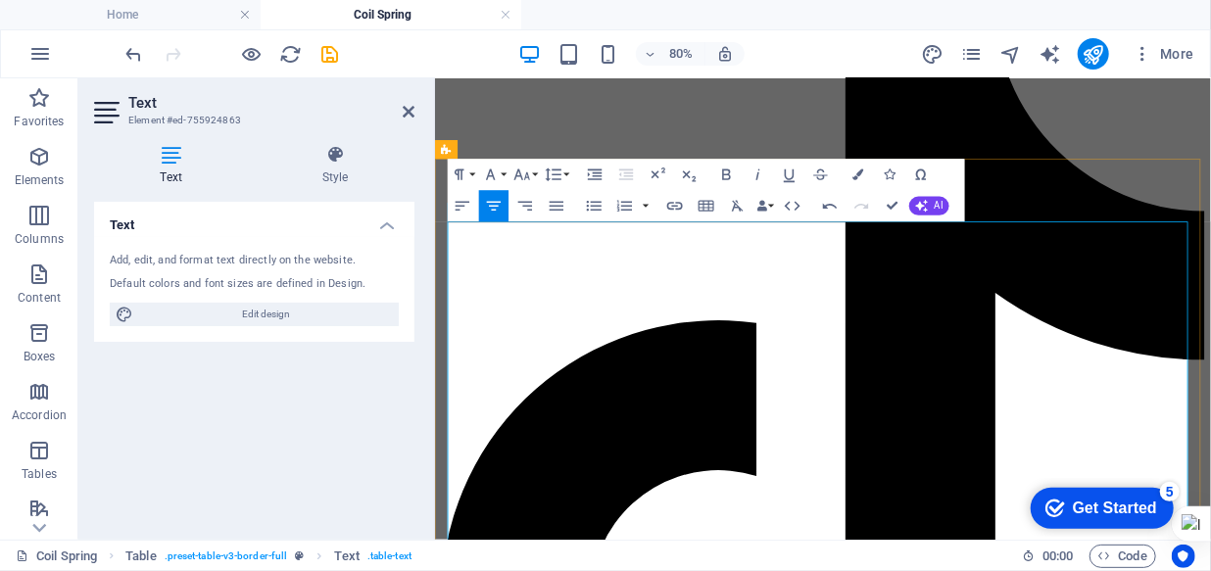
drag, startPoint x: 699, startPoint y: 427, endPoint x: 724, endPoint y: 427, distance: 24.5
drag, startPoint x: 1104, startPoint y: 426, endPoint x: 1126, endPoint y: 425, distance: 21.6
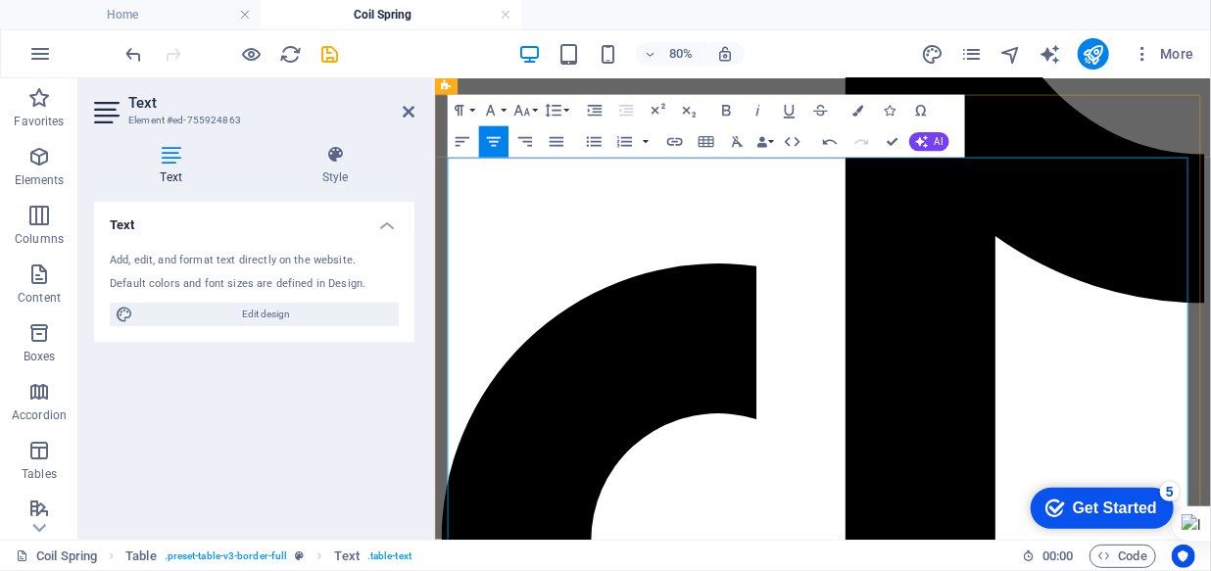
scroll to position [3592, 0]
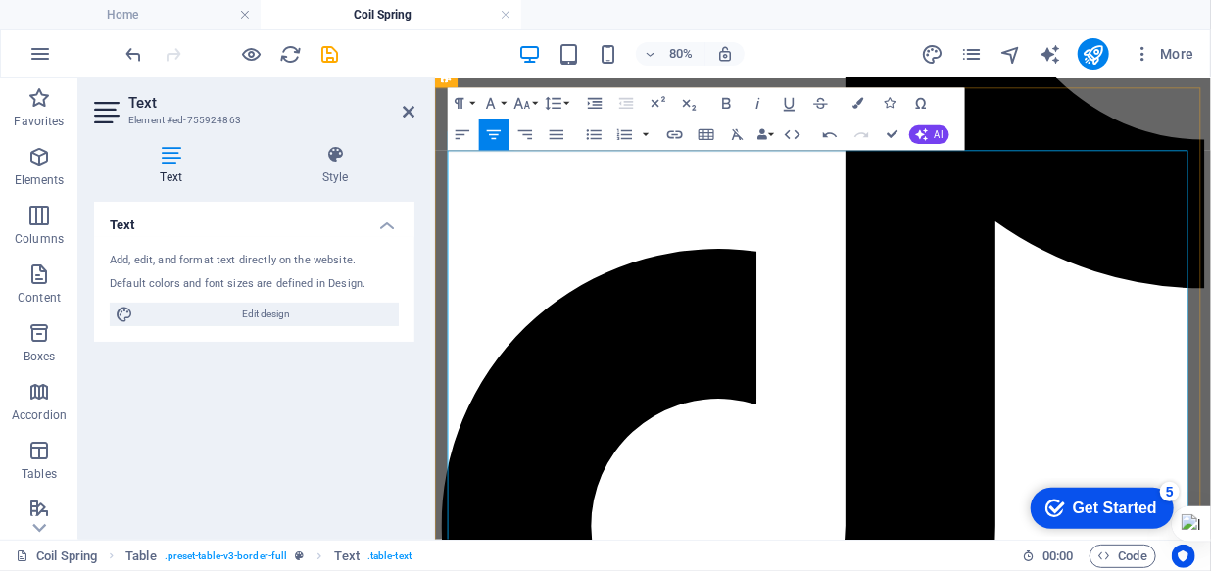
drag, startPoint x: 1112, startPoint y: 524, endPoint x: 1141, endPoint y: 524, distance: 29.4
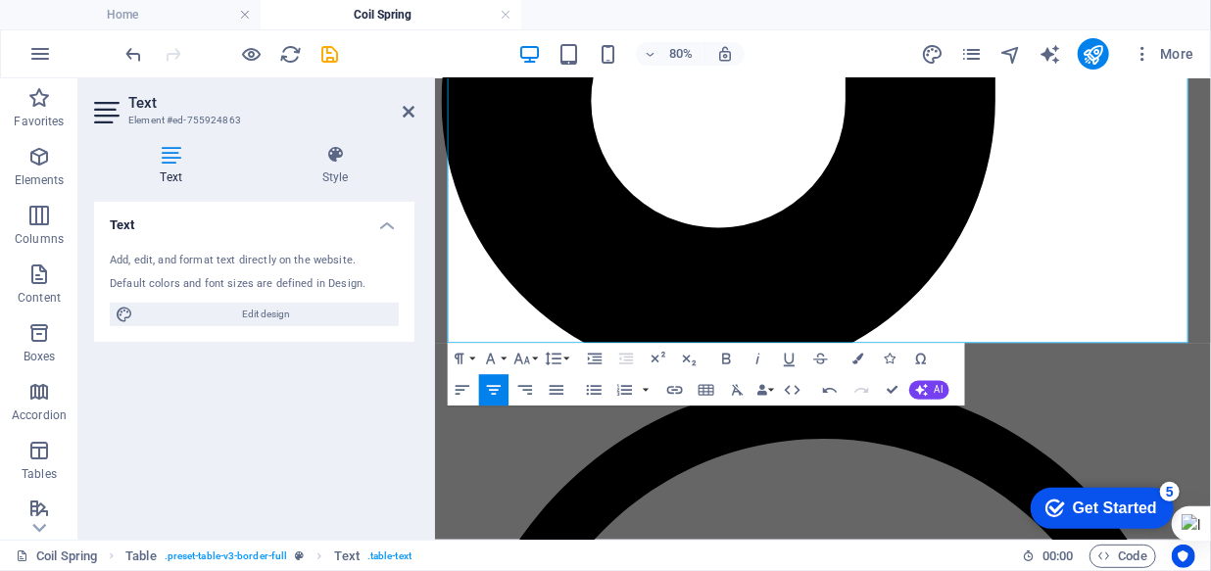
scroll to position [4126, 0]
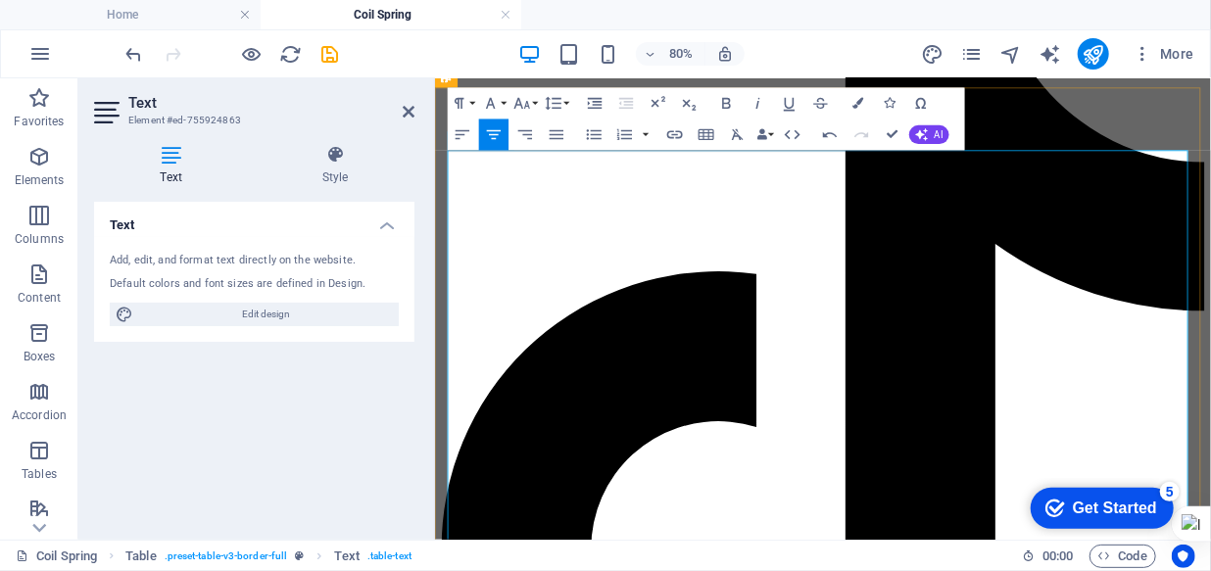
scroll to position [3592, 0]
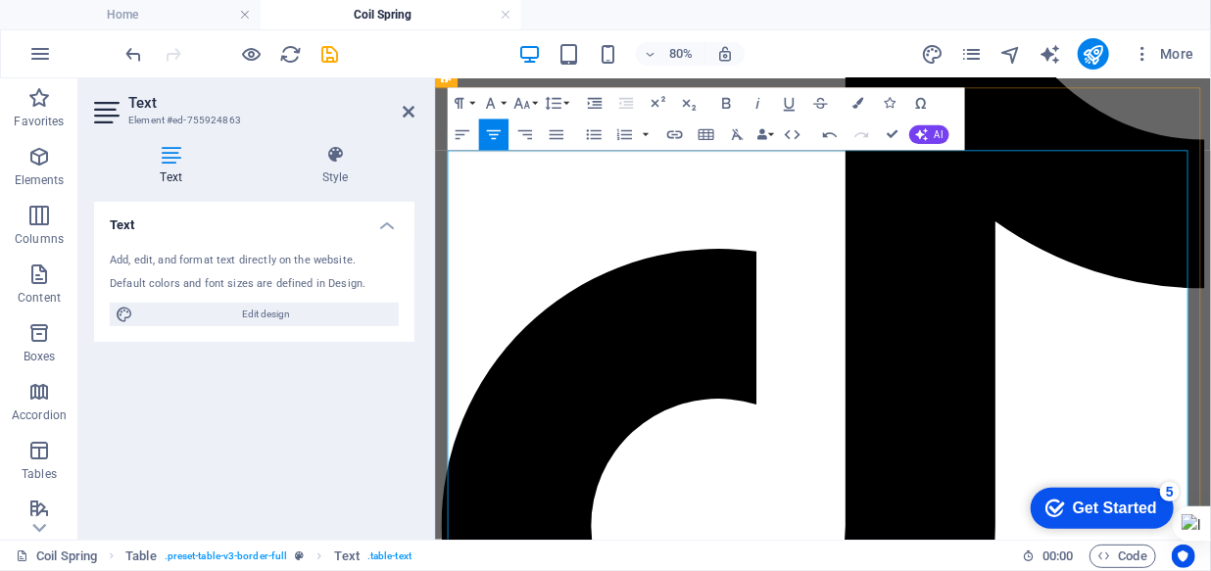
drag, startPoint x: 699, startPoint y: 483, endPoint x: 726, endPoint y: 483, distance: 26.5
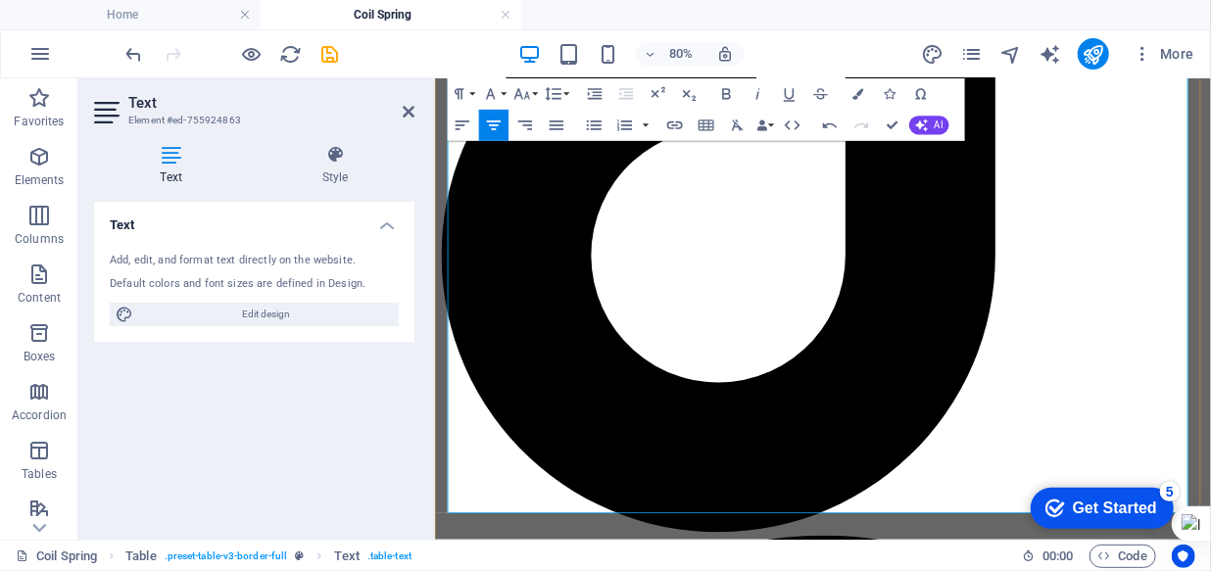
scroll to position [3948, 0]
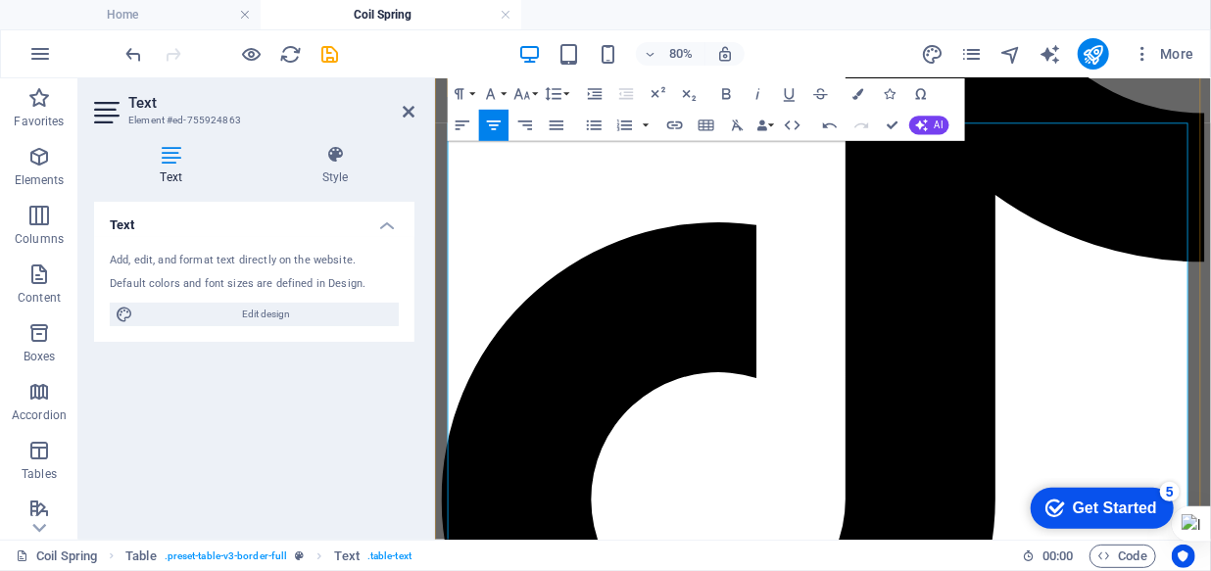
scroll to position [3592, 0]
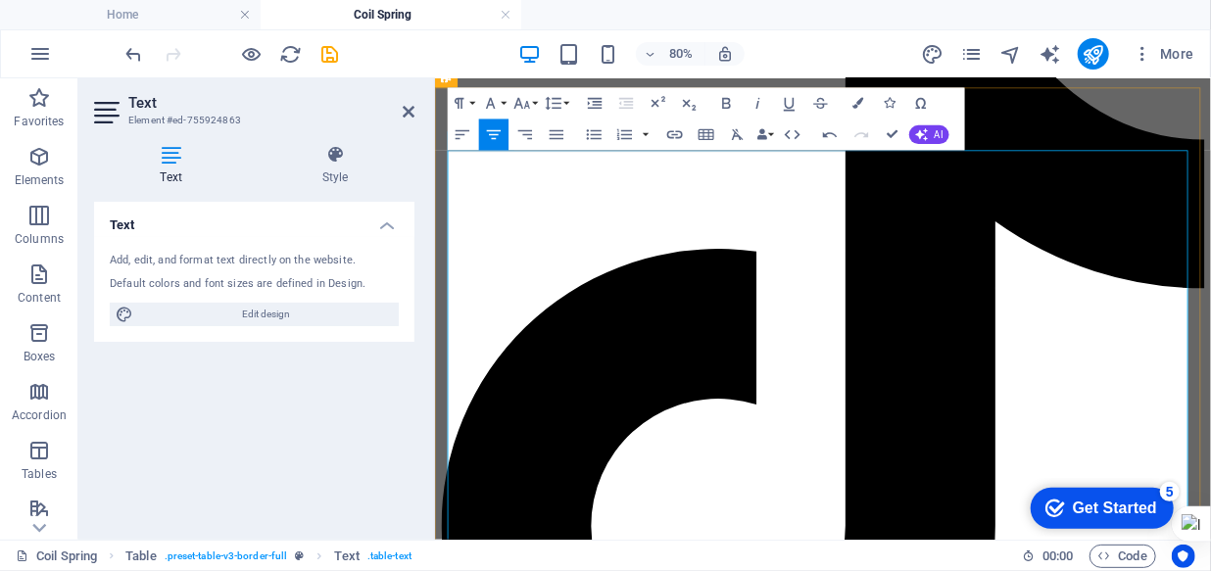
drag, startPoint x: 1180, startPoint y: 569, endPoint x: 1197, endPoint y: 569, distance: 16.7
drag, startPoint x: 1045, startPoint y: 623, endPoint x: 1071, endPoint y: 623, distance: 25.5
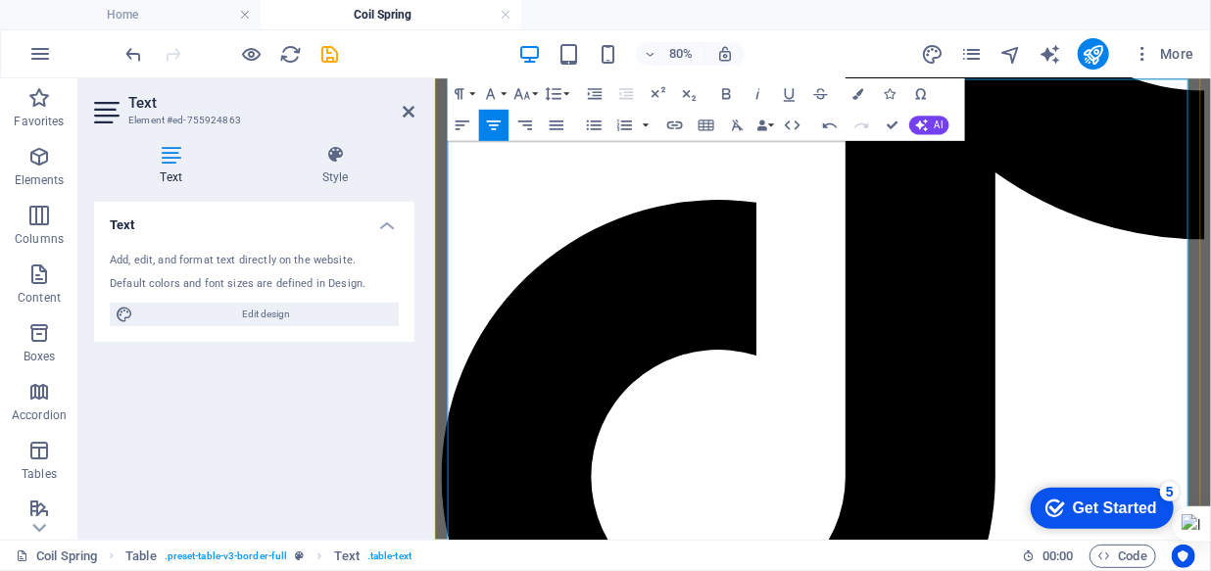
scroll to position [3682, 0]
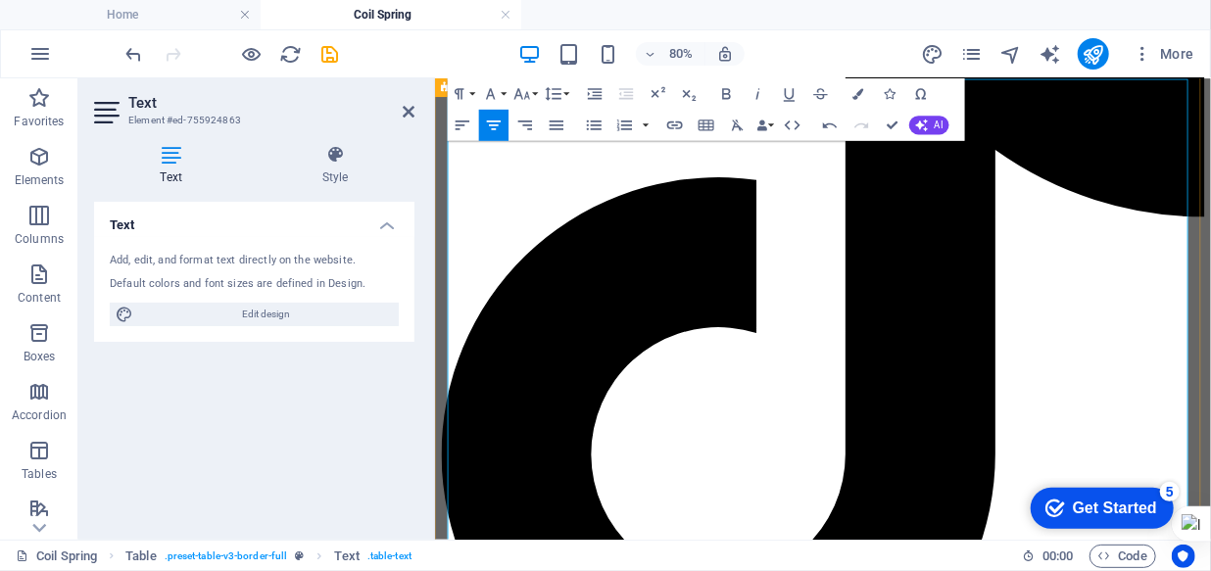
drag, startPoint x: 1116, startPoint y: 539, endPoint x: 1140, endPoint y: 539, distance: 24.5
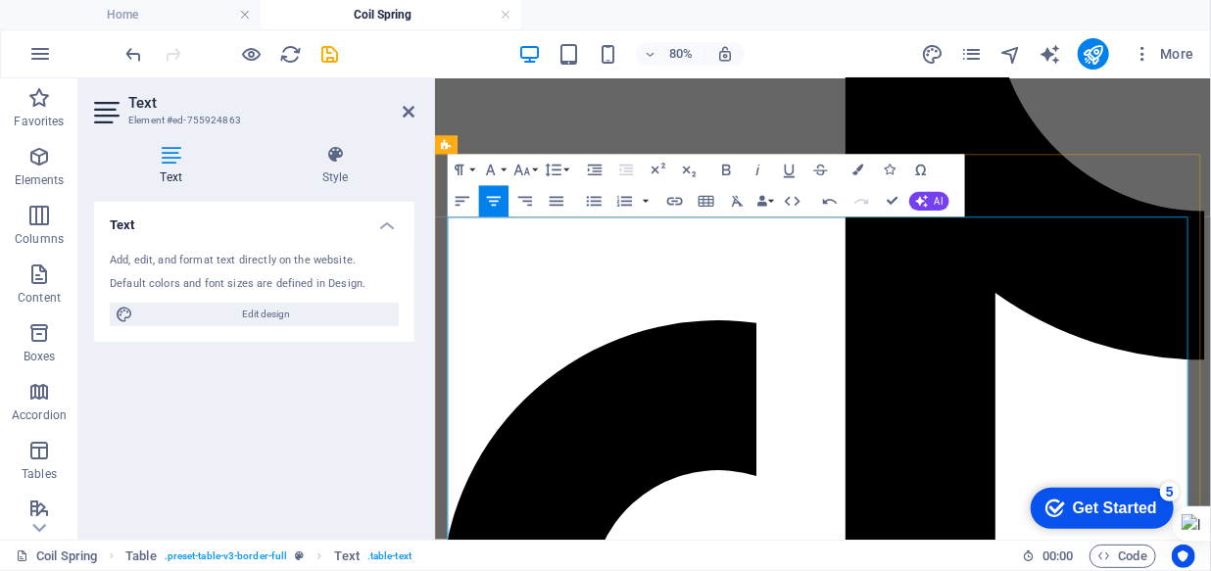
scroll to position [3592, 0]
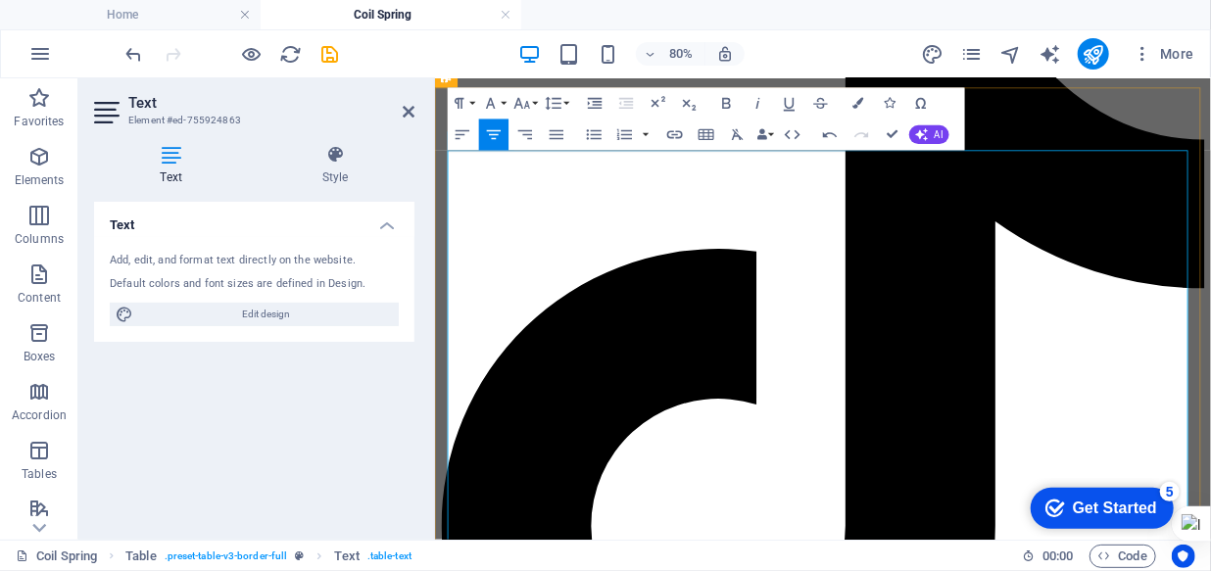
drag, startPoint x: 1311, startPoint y: 527, endPoint x: 1330, endPoint y: 528, distance: 19.6
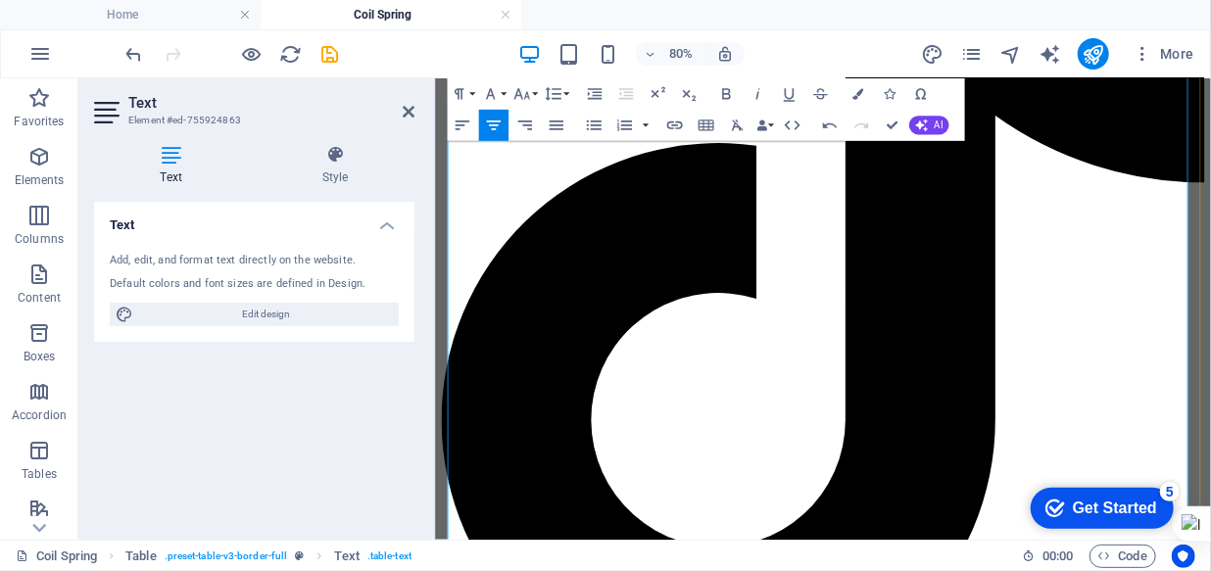
scroll to position [3682, 0]
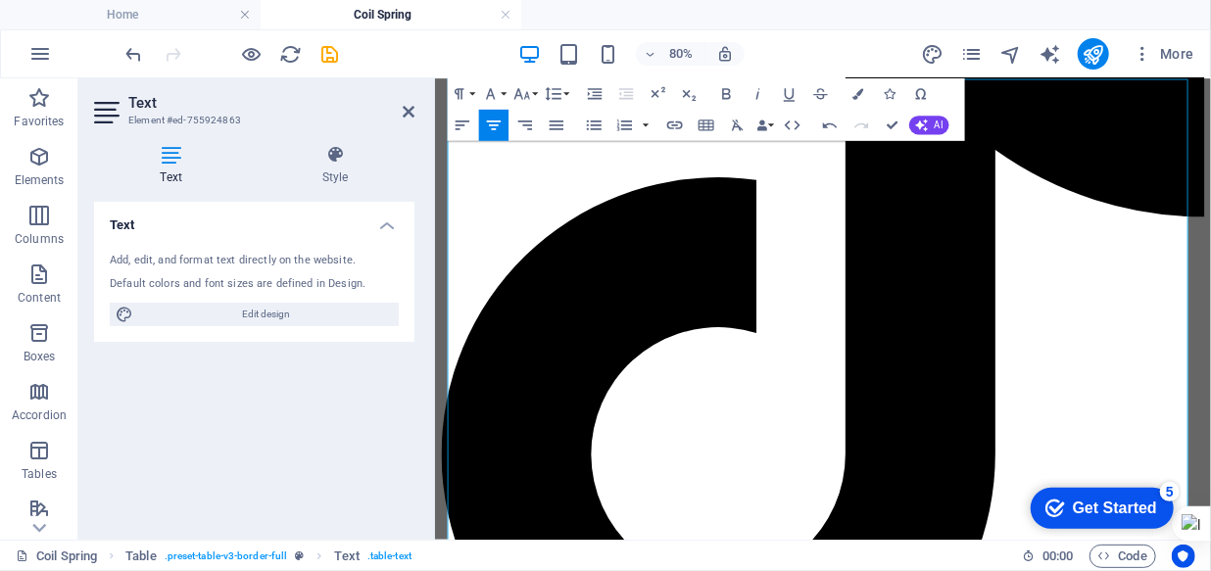
drag, startPoint x: 432, startPoint y: 281, endPoint x: 359, endPoint y: 274, distance: 73.8
click at [359, 274] on aside "Text Element #ed-755924863 Text Style Text Add, edit, and format text directly …" at bounding box center [256, 308] width 357 height 461
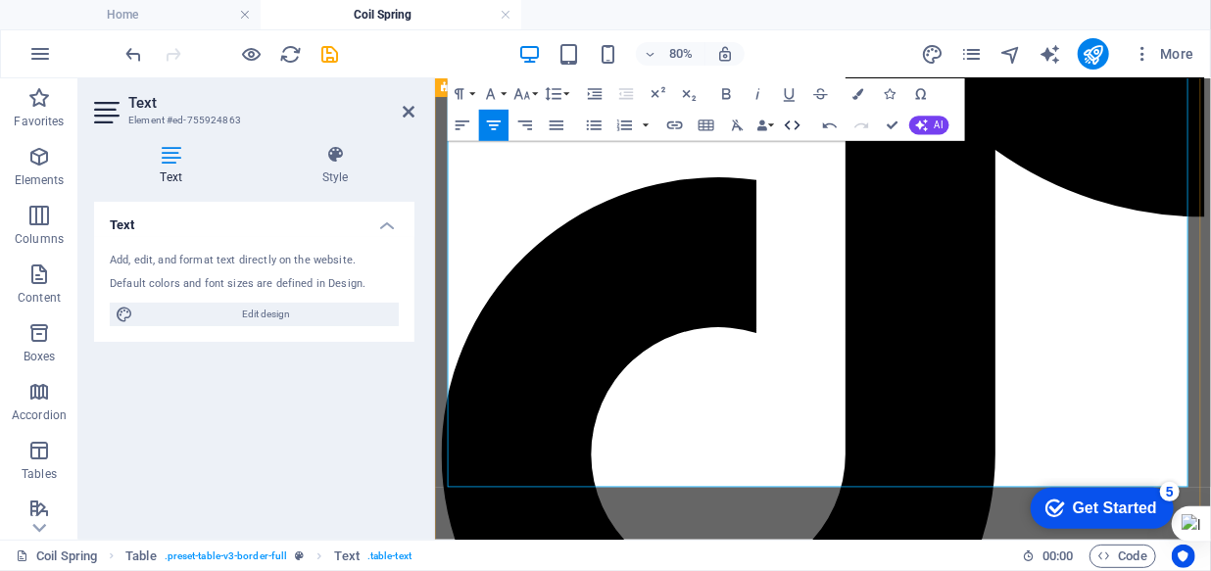
scroll to position [4037, 0]
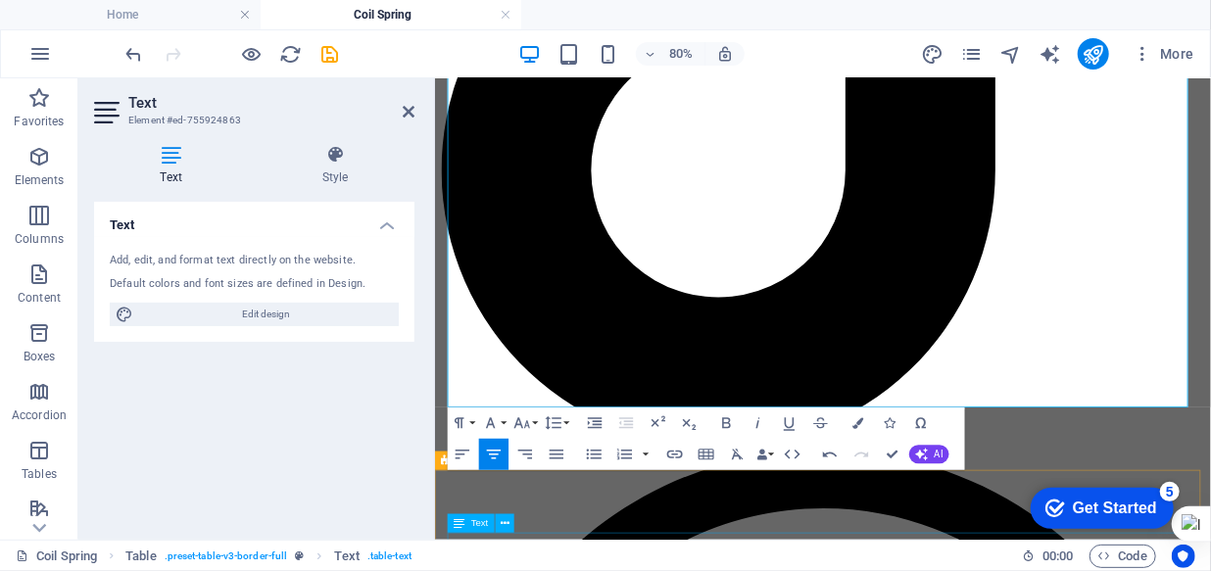
drag, startPoint x: 846, startPoint y: 647, endPoint x: 1190, endPoint y: 530, distance: 363.1
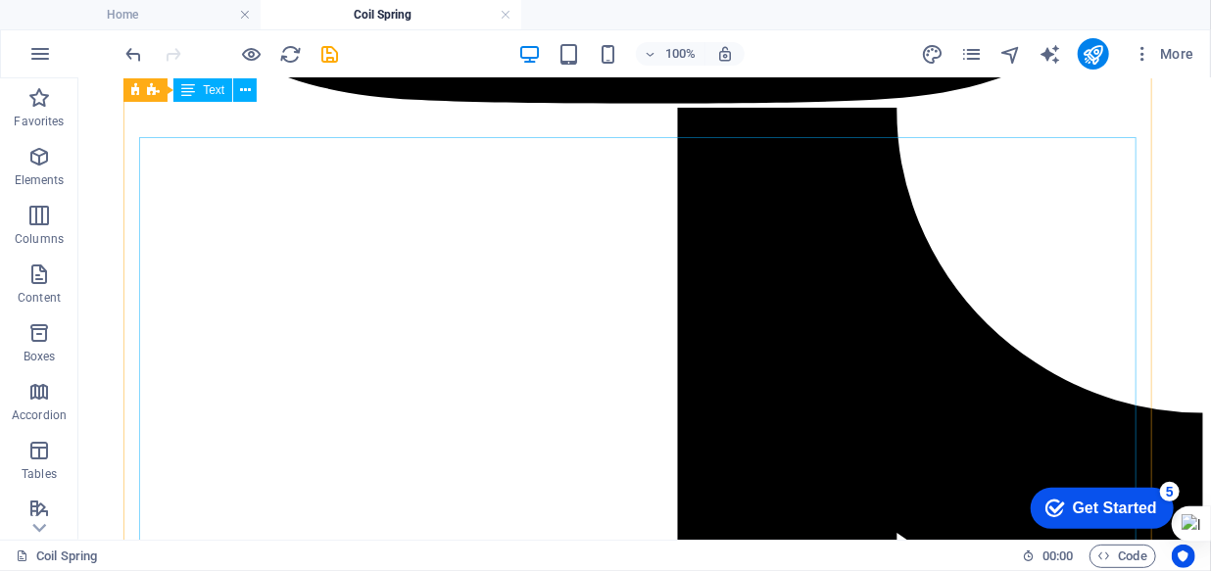
scroll to position [3756, 0]
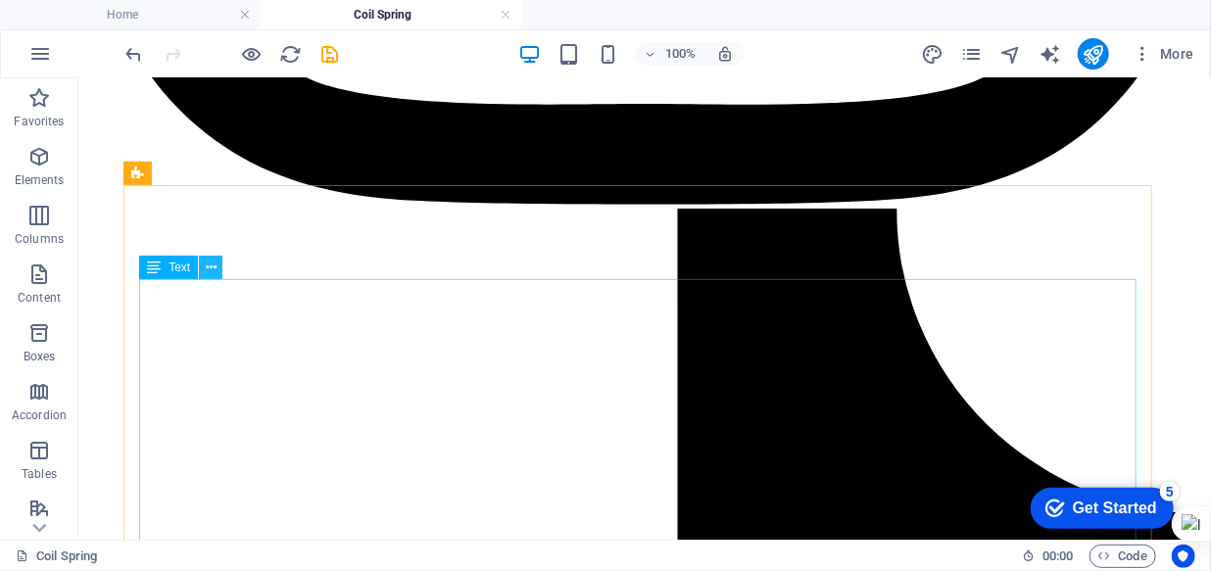
click at [212, 267] on icon at bounding box center [211, 268] width 11 height 21
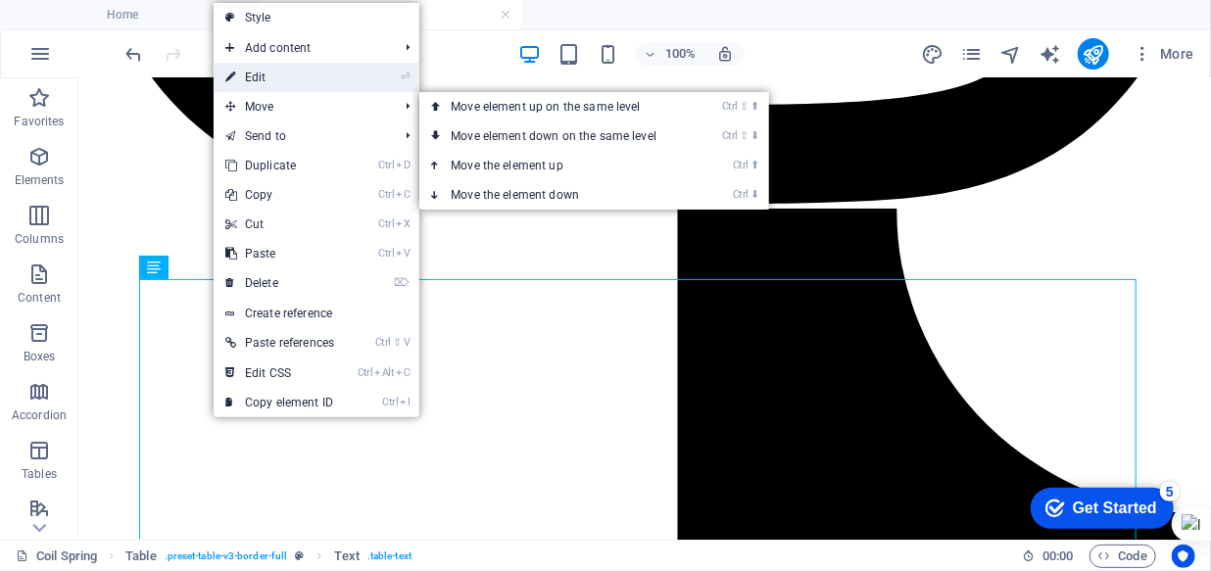
click at [296, 82] on link "⏎ Edit" at bounding box center [280, 77] width 132 height 29
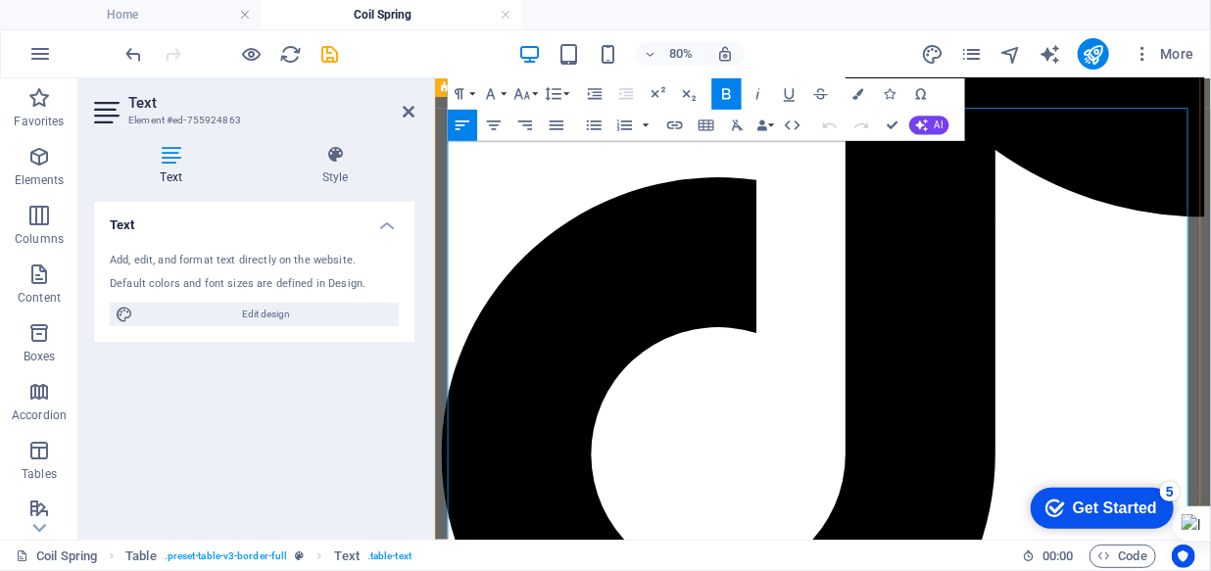
scroll to position [3593, 0]
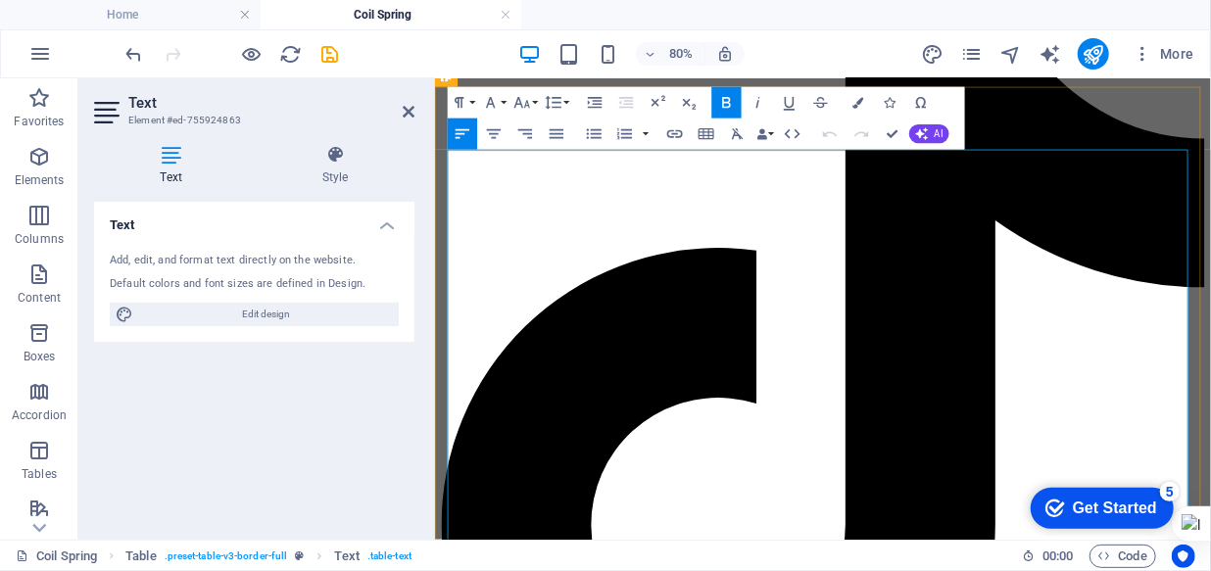
drag, startPoint x: 531, startPoint y: 288, endPoint x: 552, endPoint y: 282, distance: 21.4
drag, startPoint x: 1329, startPoint y: 426, endPoint x: 1357, endPoint y: 426, distance: 27.4
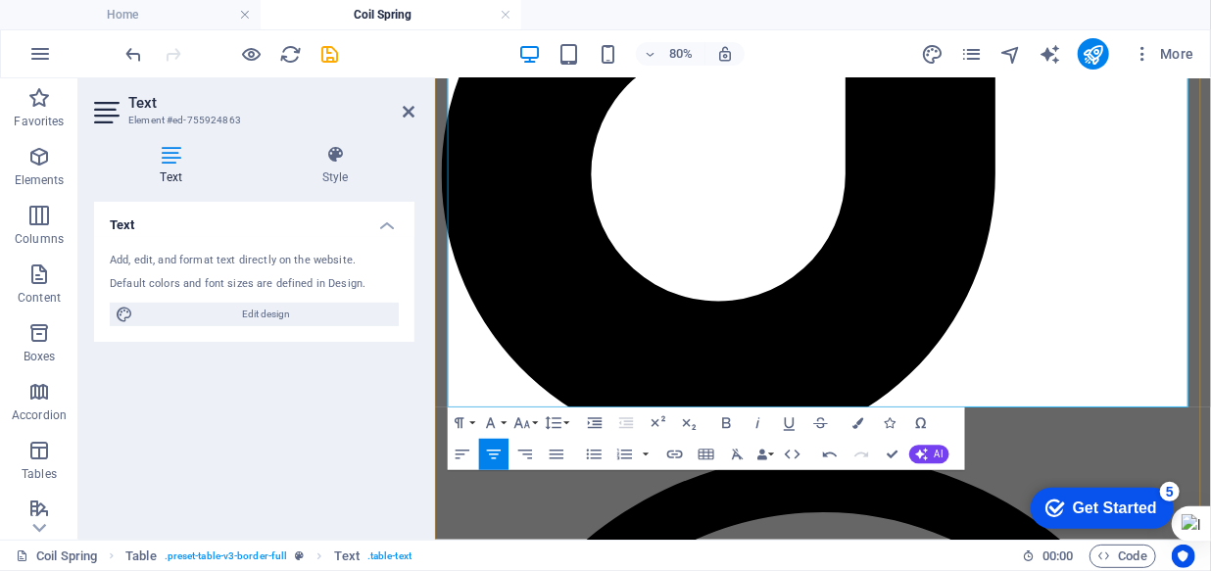
scroll to position [4038, 0]
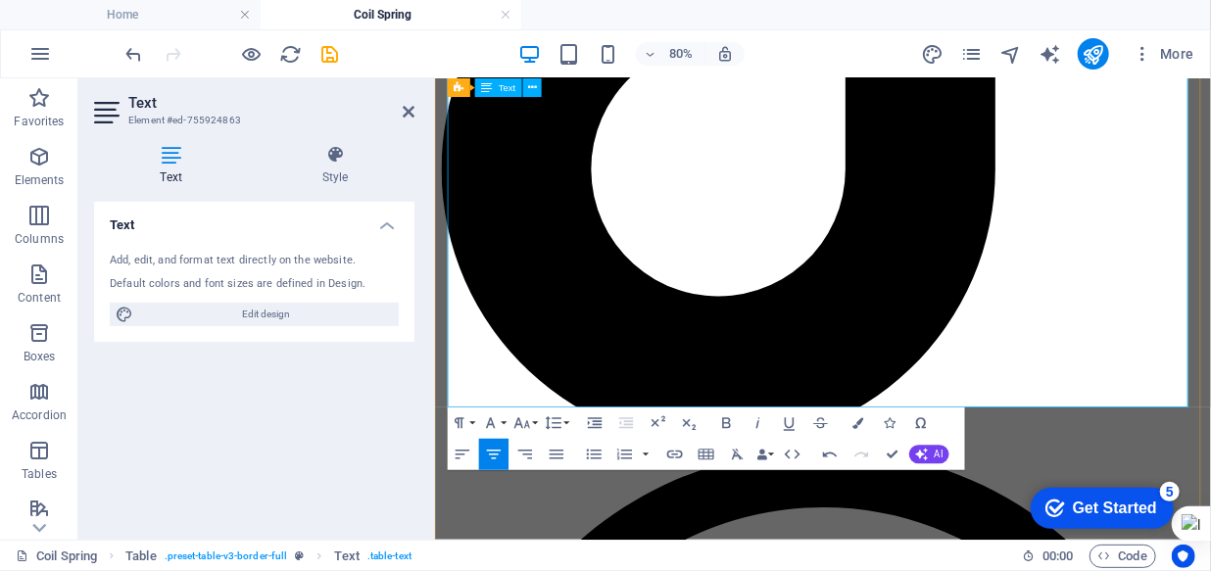
drag, startPoint x: 1333, startPoint y: 364, endPoint x: 1352, endPoint y: 364, distance: 18.6
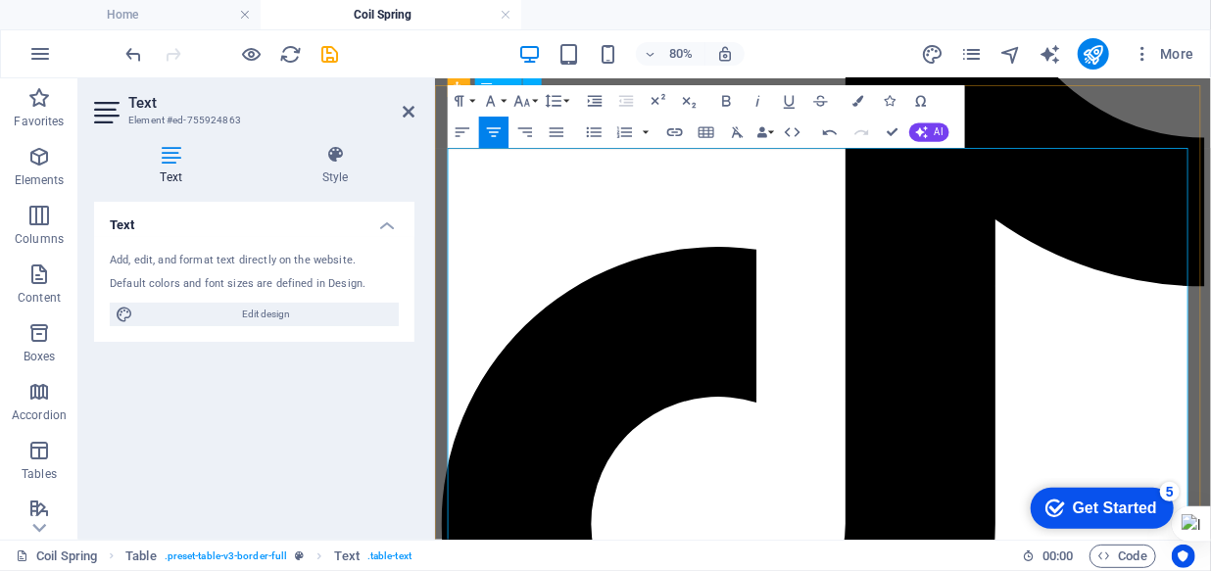
scroll to position [3593, 0]
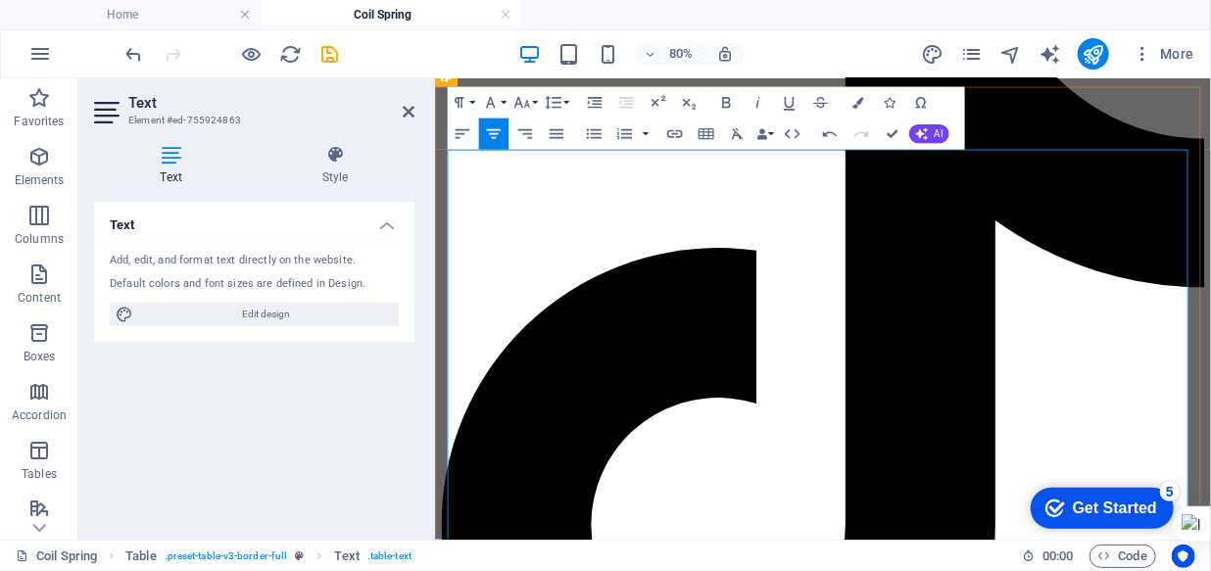
drag, startPoint x: 1151, startPoint y: 426, endPoint x: 1165, endPoint y: 426, distance: 13.7
drag, startPoint x: 1081, startPoint y: 577, endPoint x: 1104, endPoint y: 577, distance: 23.5
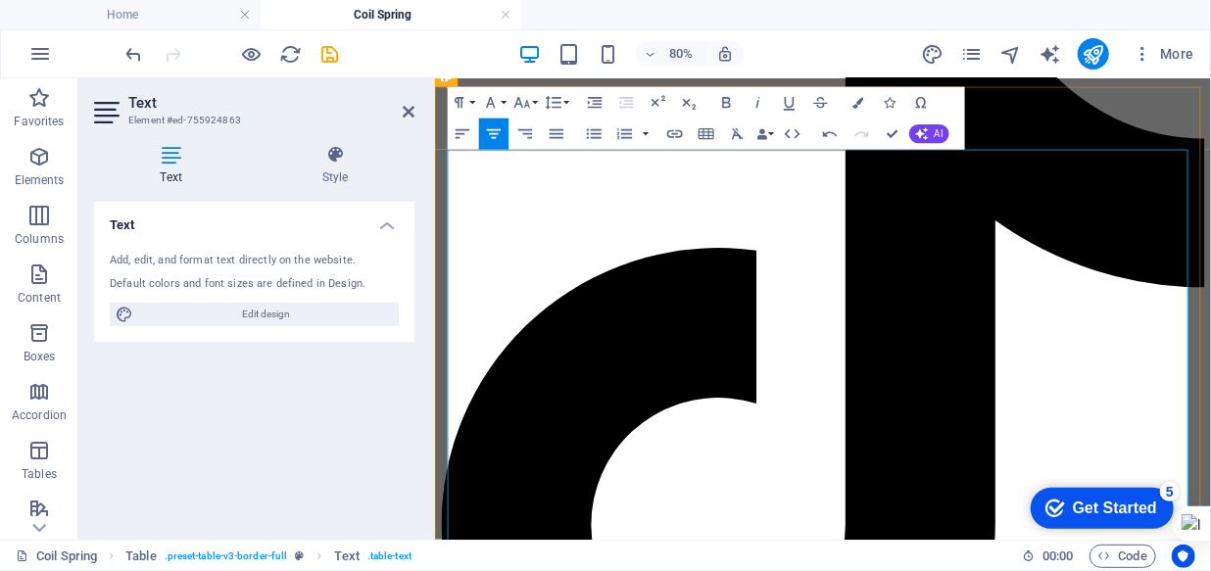
drag, startPoint x: 986, startPoint y: 622, endPoint x: 1009, endPoint y: 622, distance: 23.5
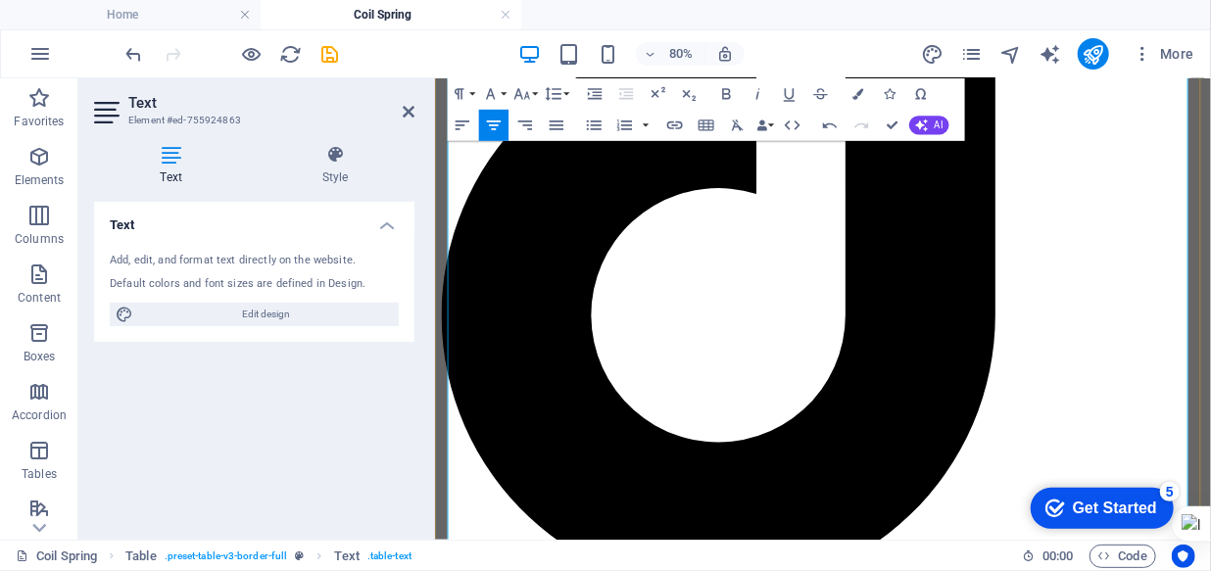
scroll to position [3860, 0]
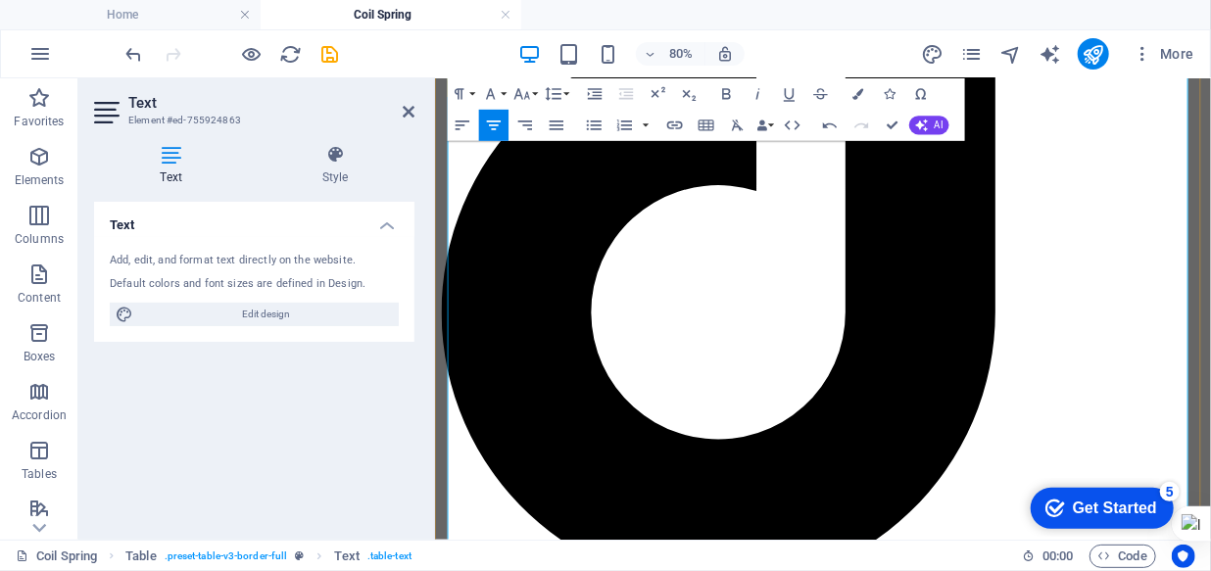
drag, startPoint x: 1337, startPoint y: 450, endPoint x: 1364, endPoint y: 450, distance: 26.5
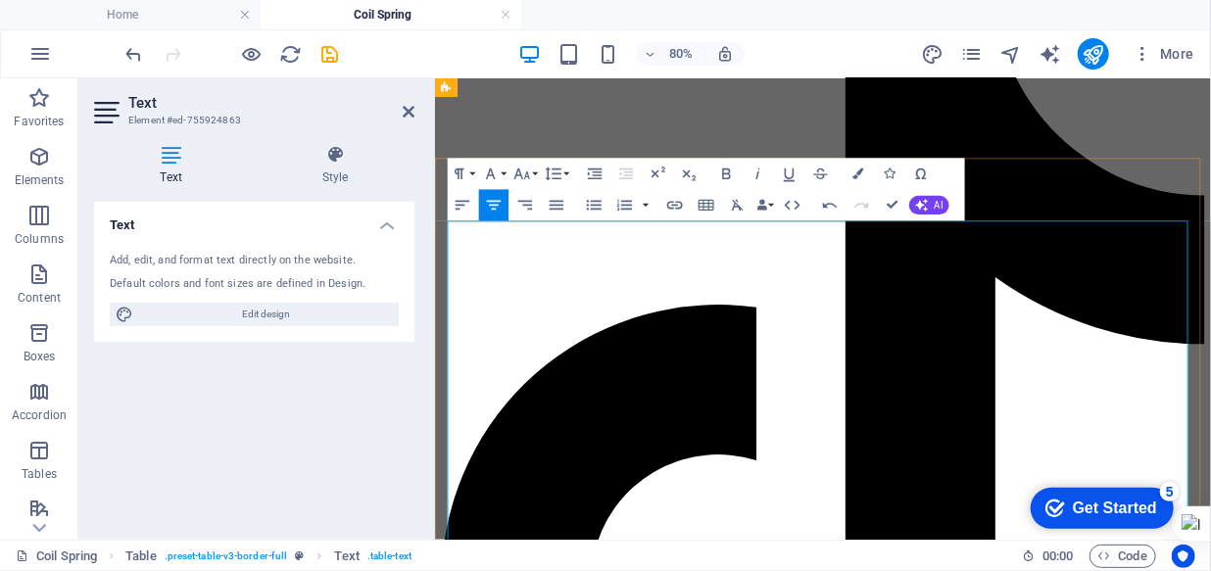
scroll to position [3504, 0]
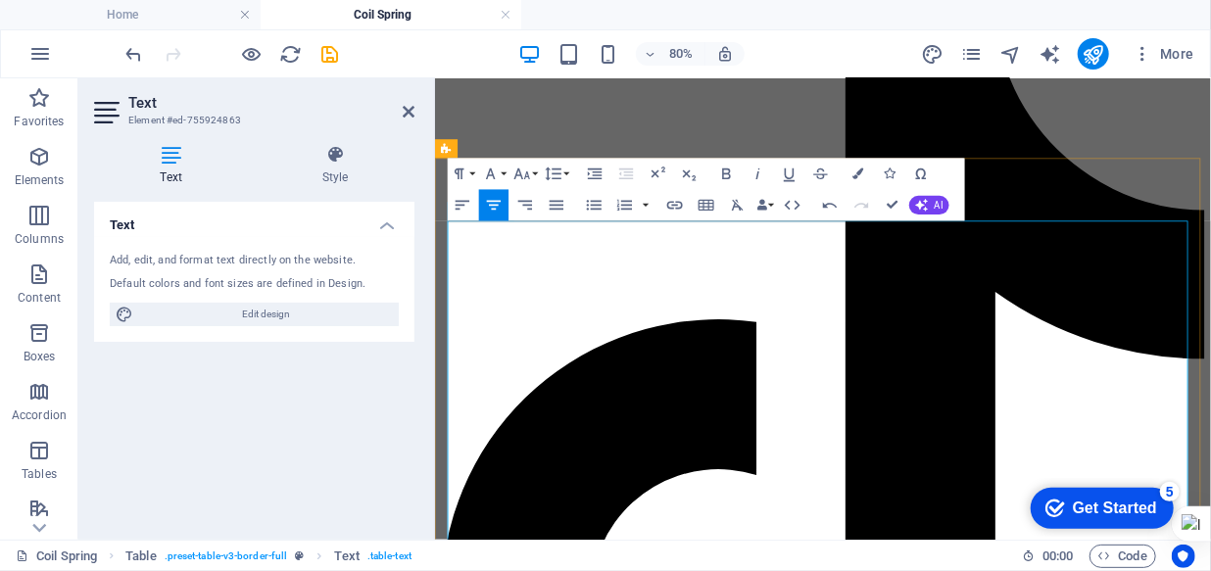
drag, startPoint x: 595, startPoint y: 380, endPoint x: 605, endPoint y: 380, distance: 10.8
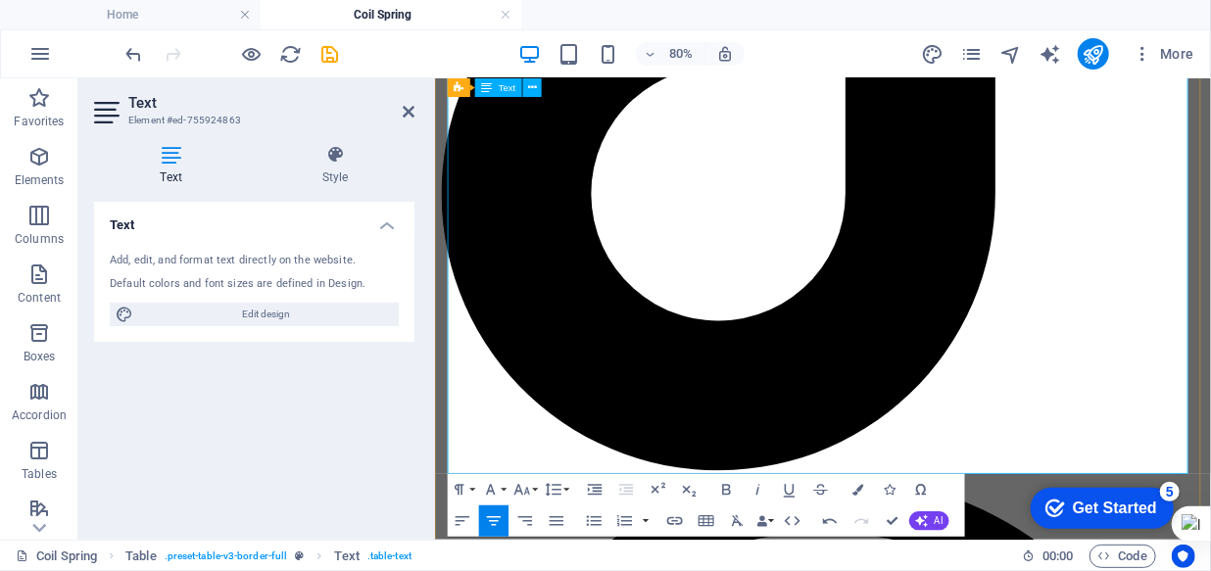
scroll to position [4038, 0]
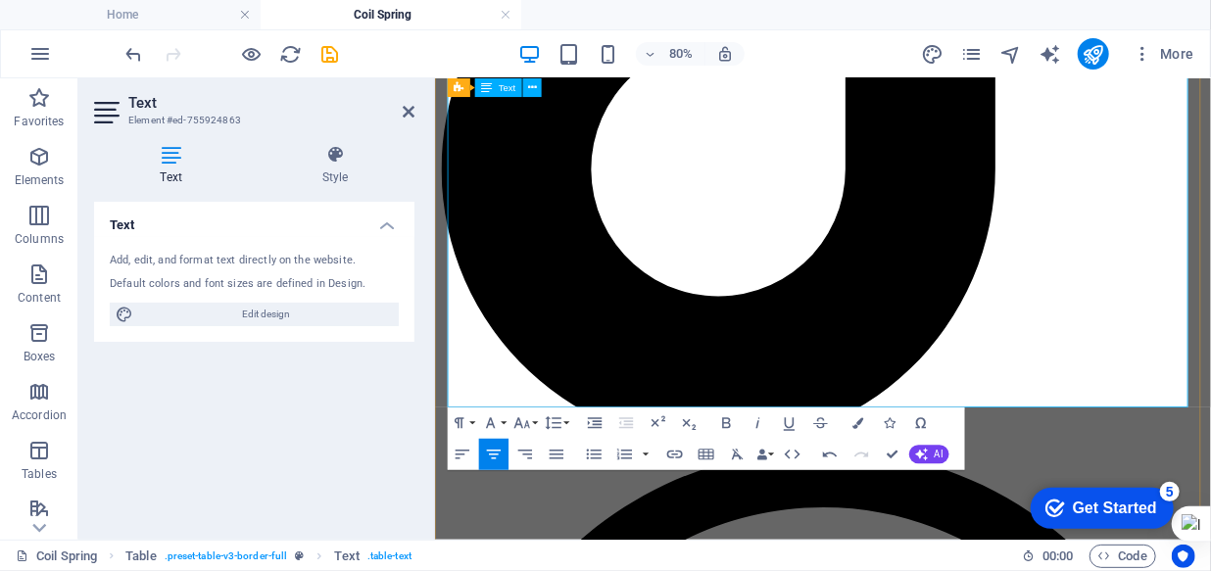
drag, startPoint x: 1287, startPoint y: 458, endPoint x: 1320, endPoint y: 464, distance: 32.9
drag, startPoint x: 1190, startPoint y: 417, endPoint x: 1179, endPoint y: 418, distance: 11.8
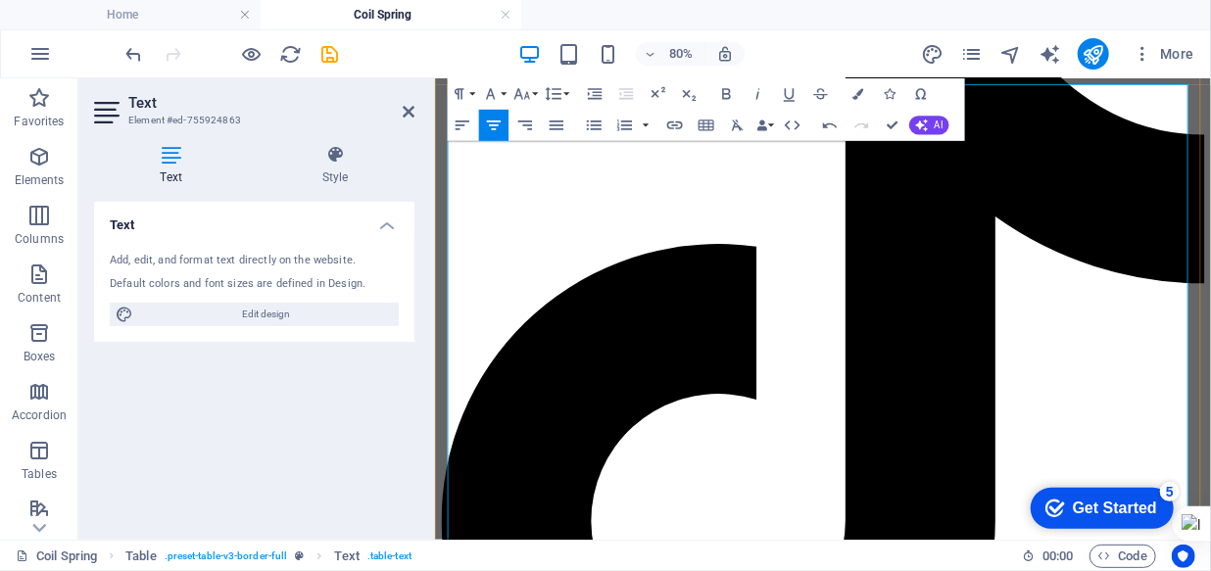
scroll to position [3593, 0]
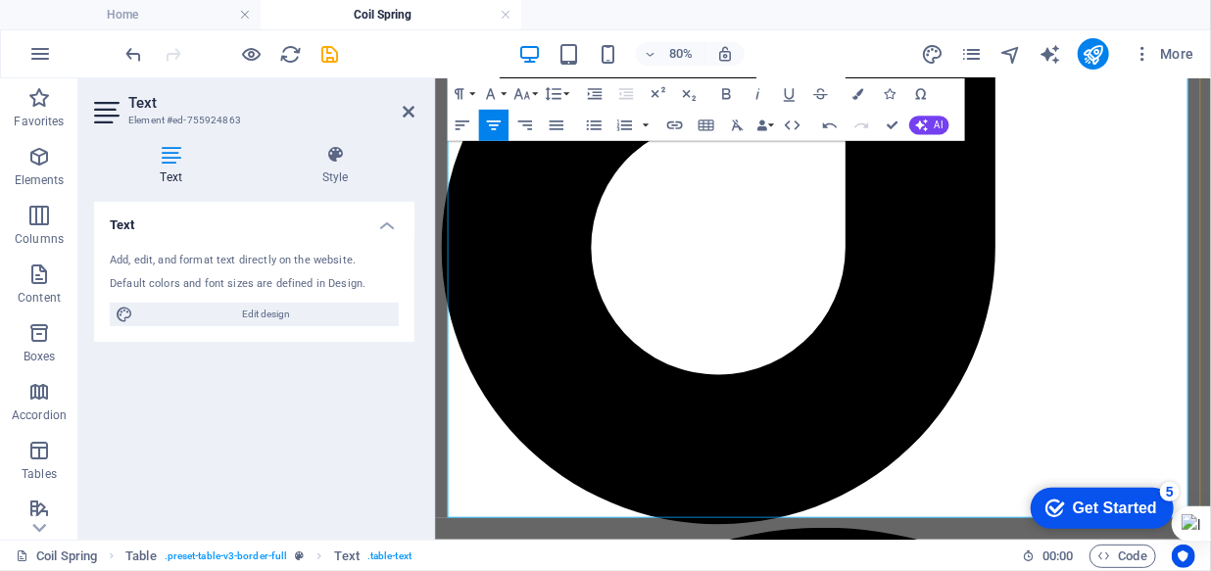
scroll to position [3949, 0]
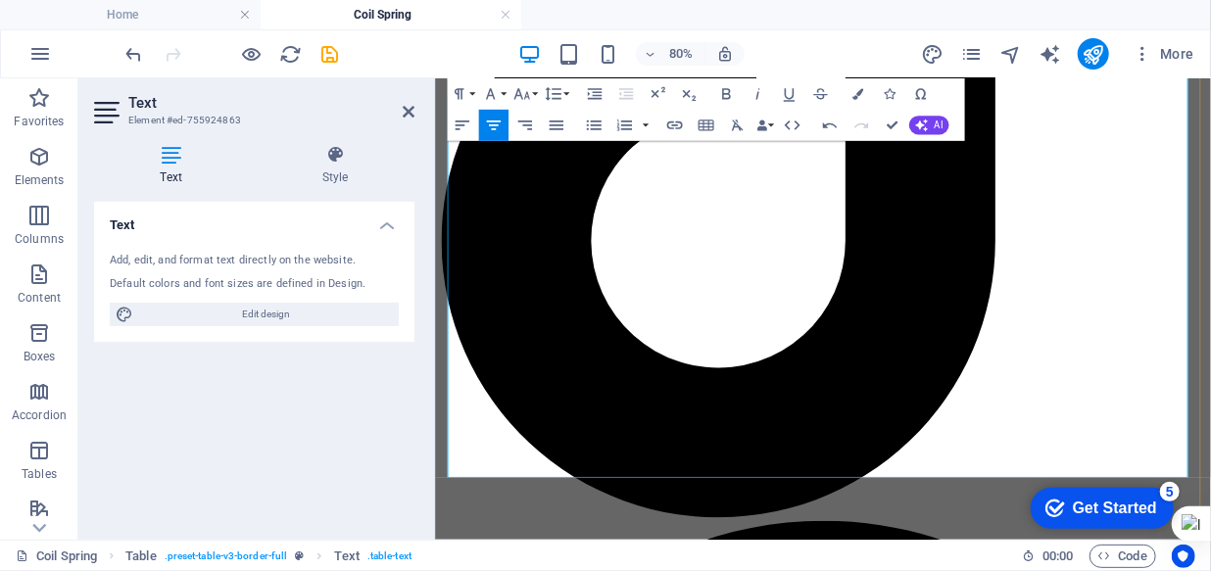
drag, startPoint x: 1035, startPoint y: 418, endPoint x: 1012, endPoint y: 418, distance: 22.5
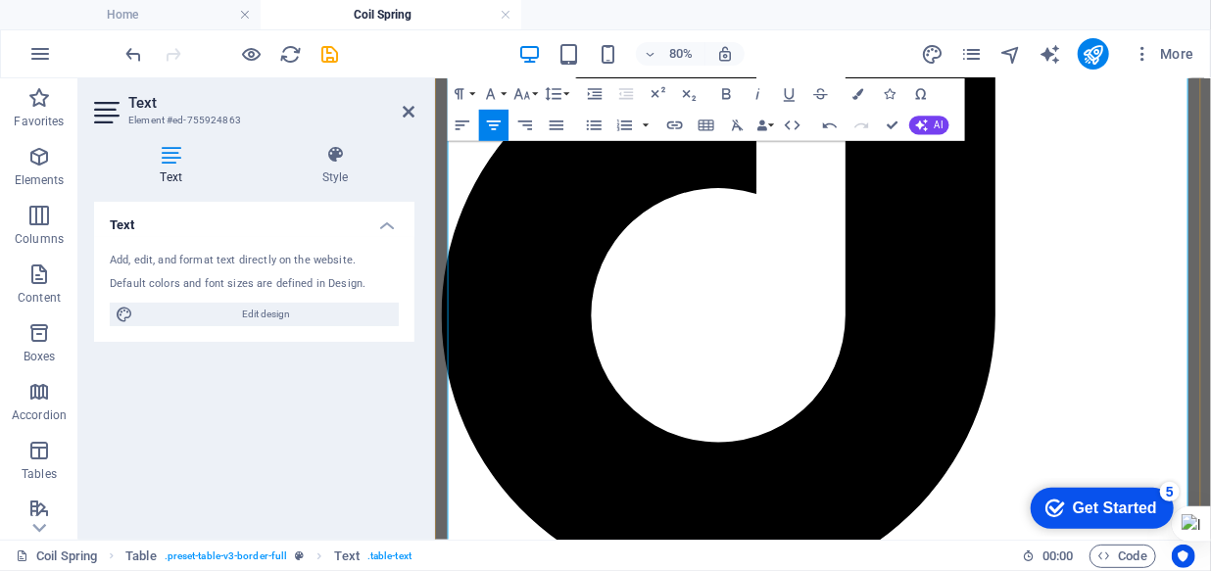
scroll to position [3860, 0]
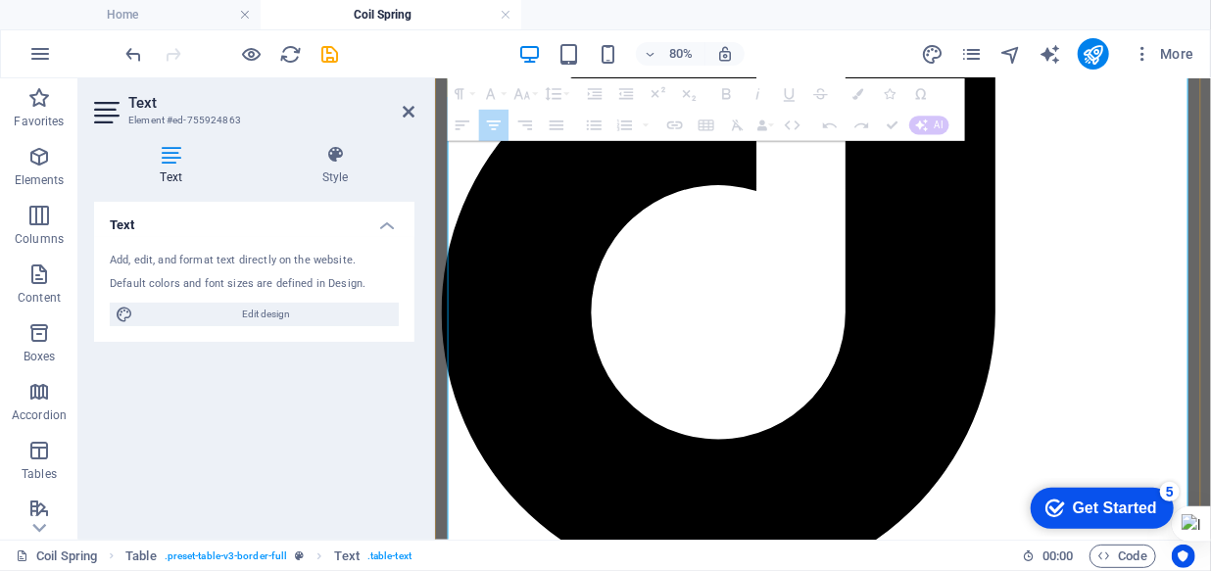
drag, startPoint x: 944, startPoint y: 450, endPoint x: 921, endPoint y: 450, distance: 23.5
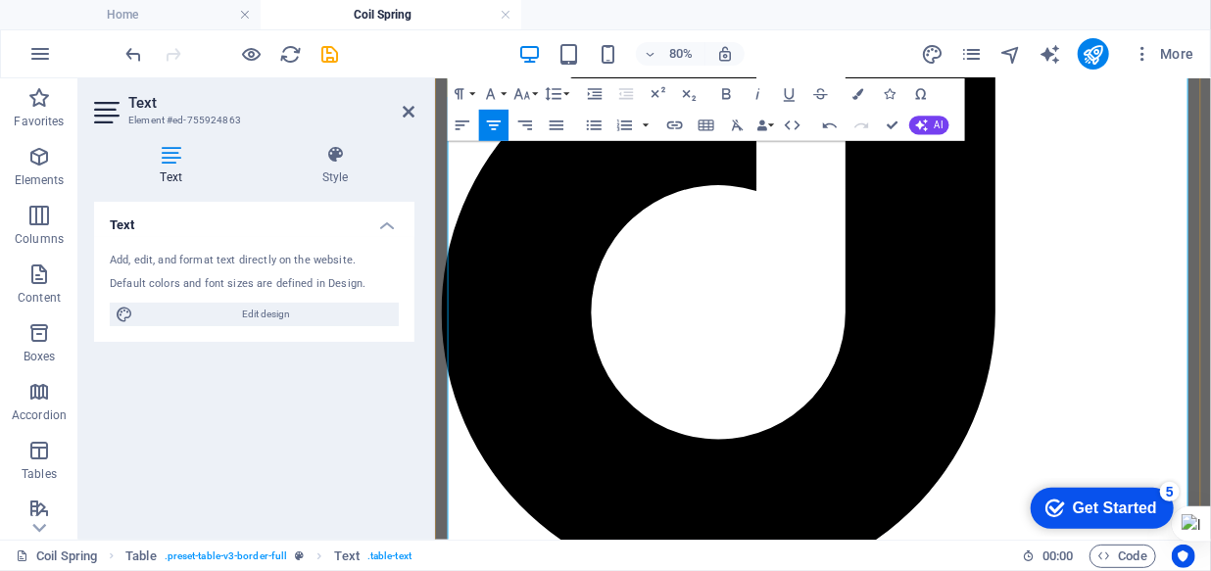
drag, startPoint x: 940, startPoint y: 450, endPoint x: 925, endPoint y: 450, distance: 15.7
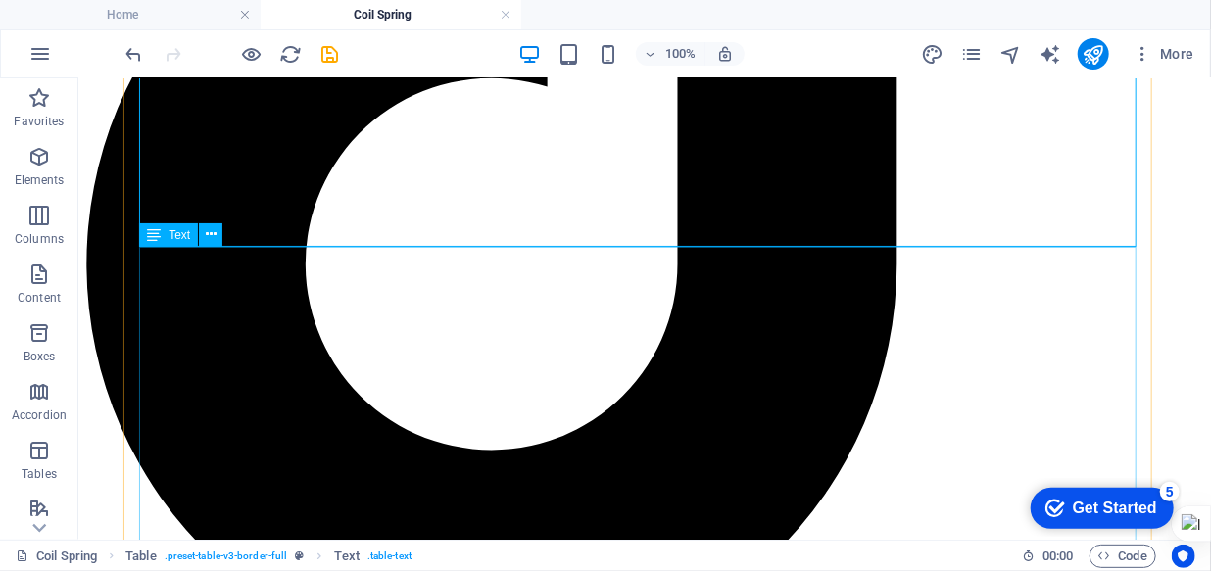
scroll to position [4581, 0]
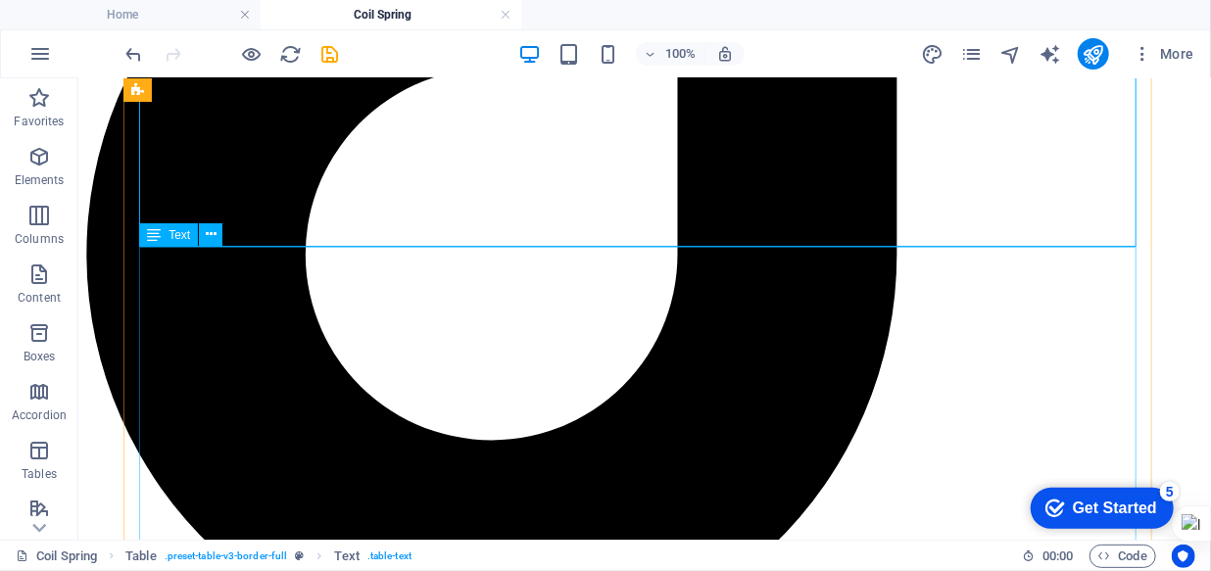
click at [204, 235] on button at bounding box center [211, 235] width 24 height 24
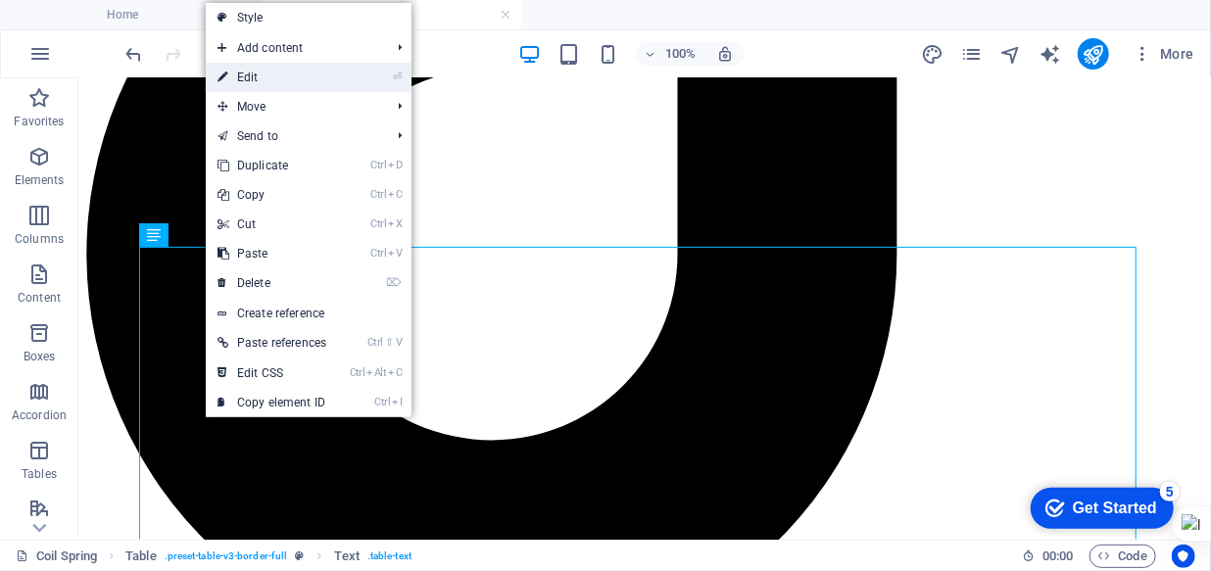
click at [281, 79] on link "⏎ Edit" at bounding box center [272, 77] width 132 height 29
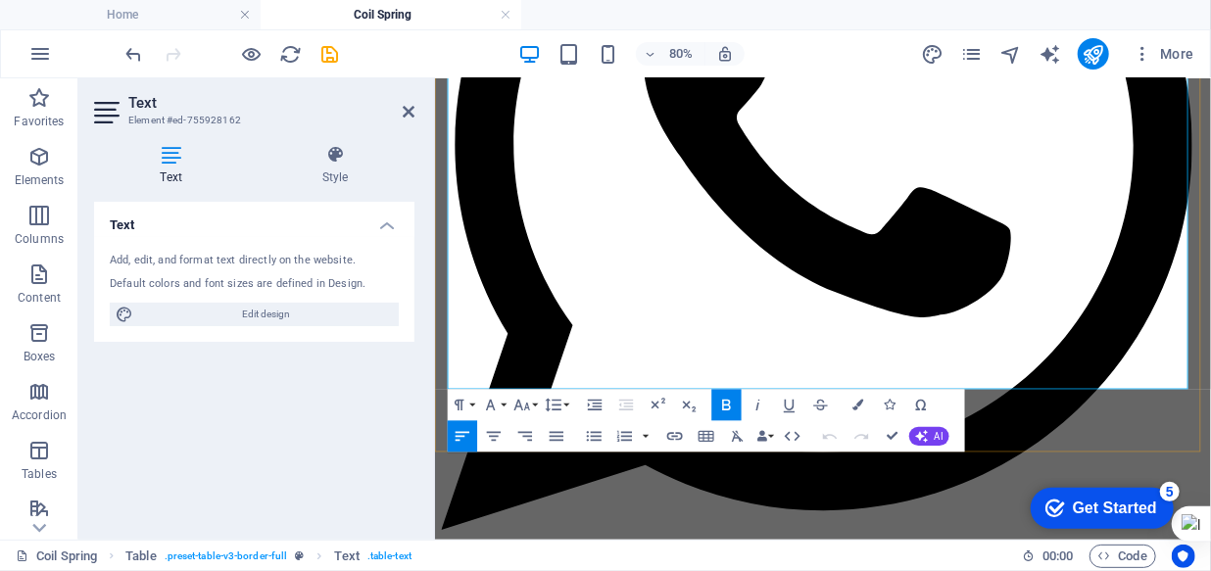
scroll to position [4894, 0]
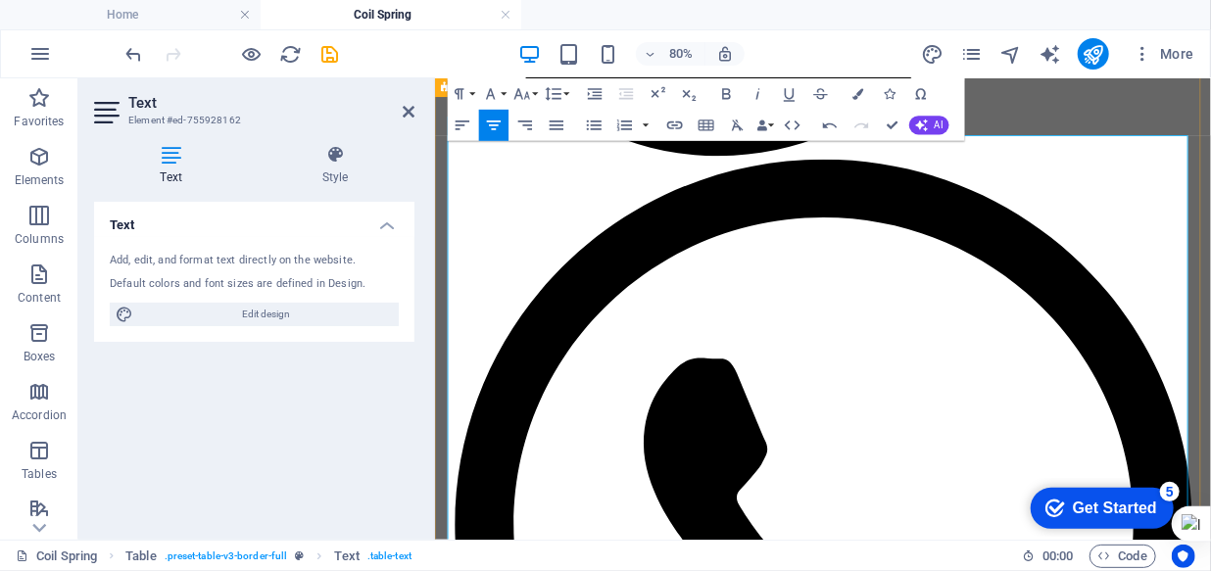
scroll to position [4359, 0]
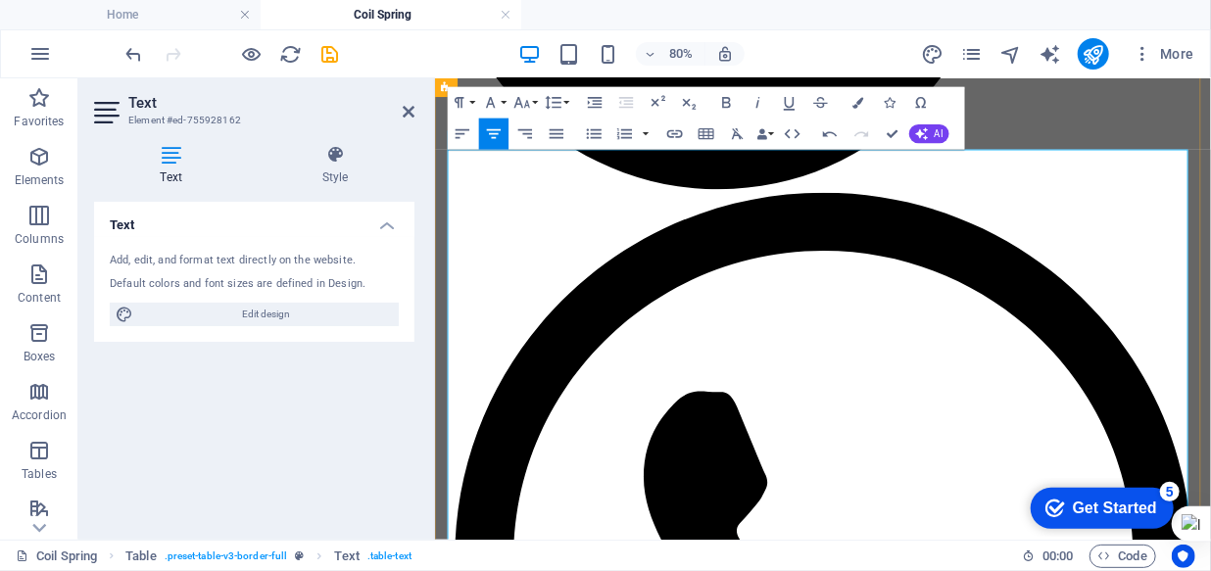
drag, startPoint x: 1003, startPoint y: 282, endPoint x: 1017, endPoint y: 284, distance: 13.9
drag, startPoint x: 981, startPoint y: 341, endPoint x: 1018, endPoint y: 341, distance: 37.2
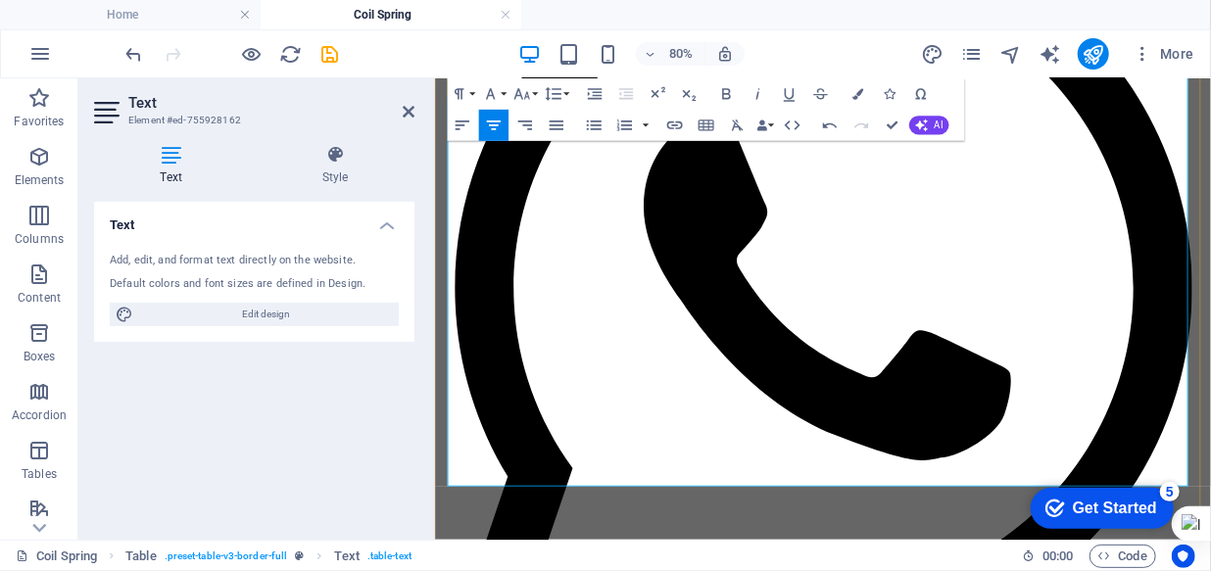
scroll to position [4716, 0]
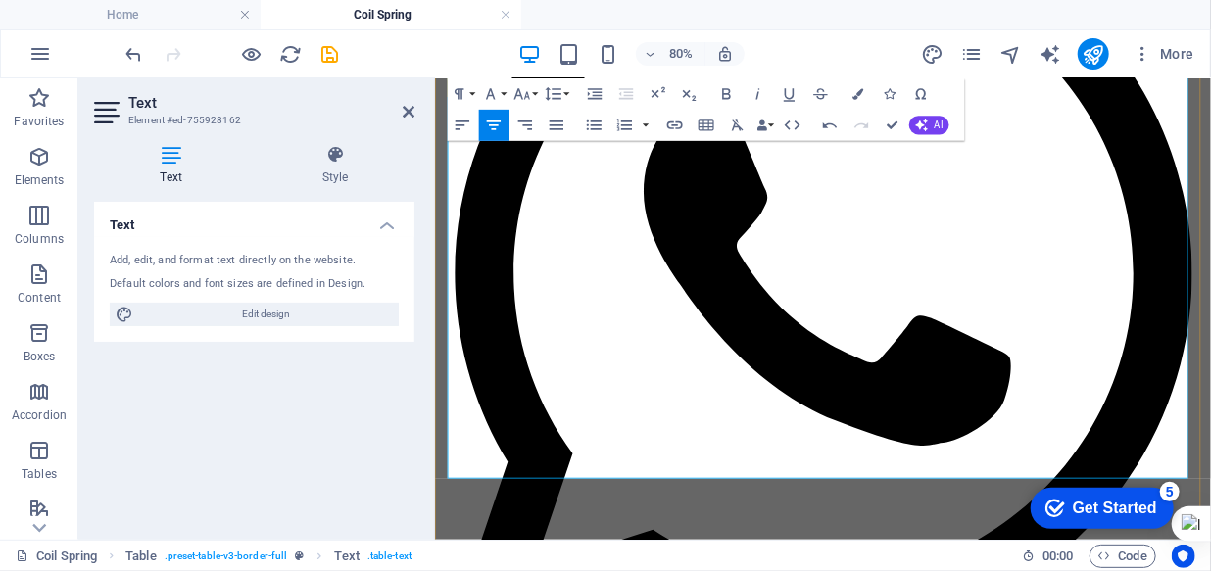
drag, startPoint x: 1274, startPoint y: 503, endPoint x: 1260, endPoint y: 503, distance: 13.7
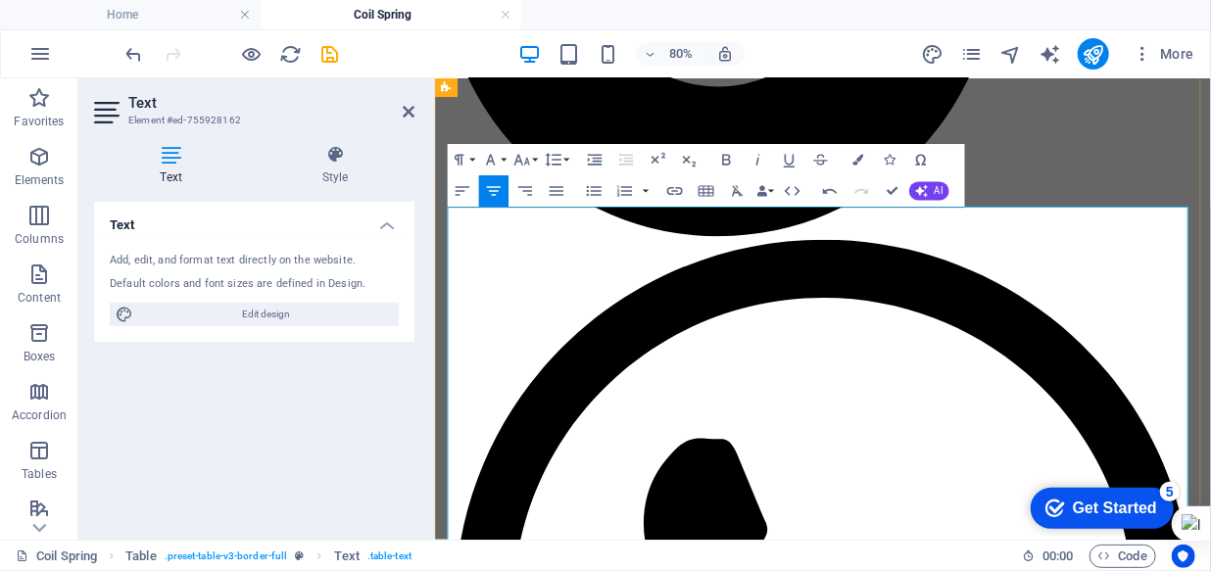
scroll to position [4271, 0]
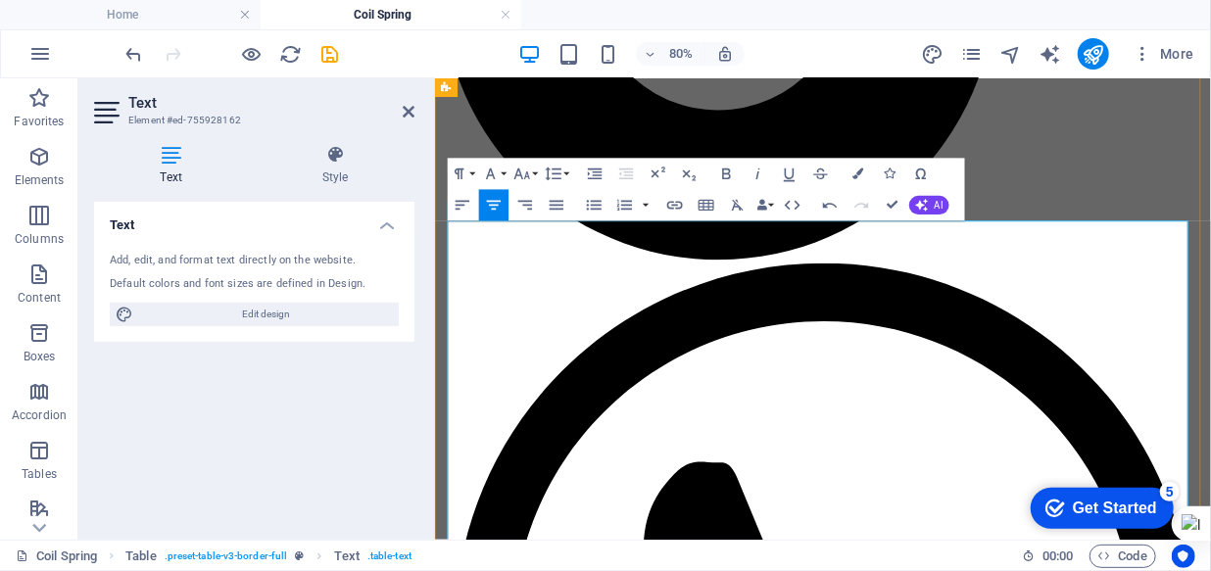
drag, startPoint x: 642, startPoint y: 524, endPoint x: 662, endPoint y: 524, distance: 20.6
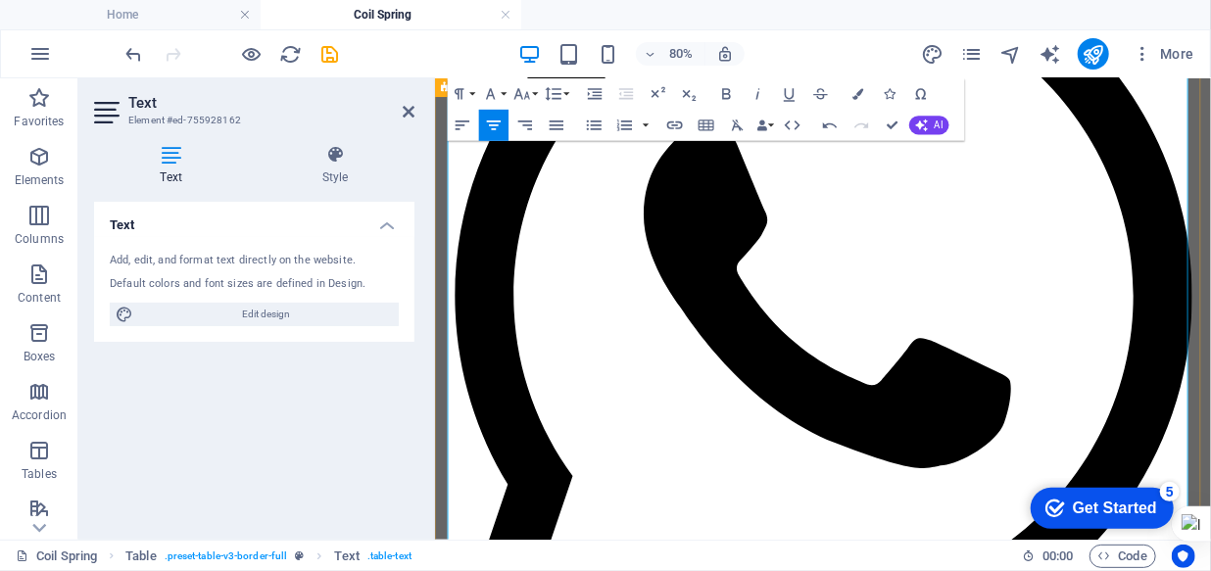
scroll to position [4716, 0]
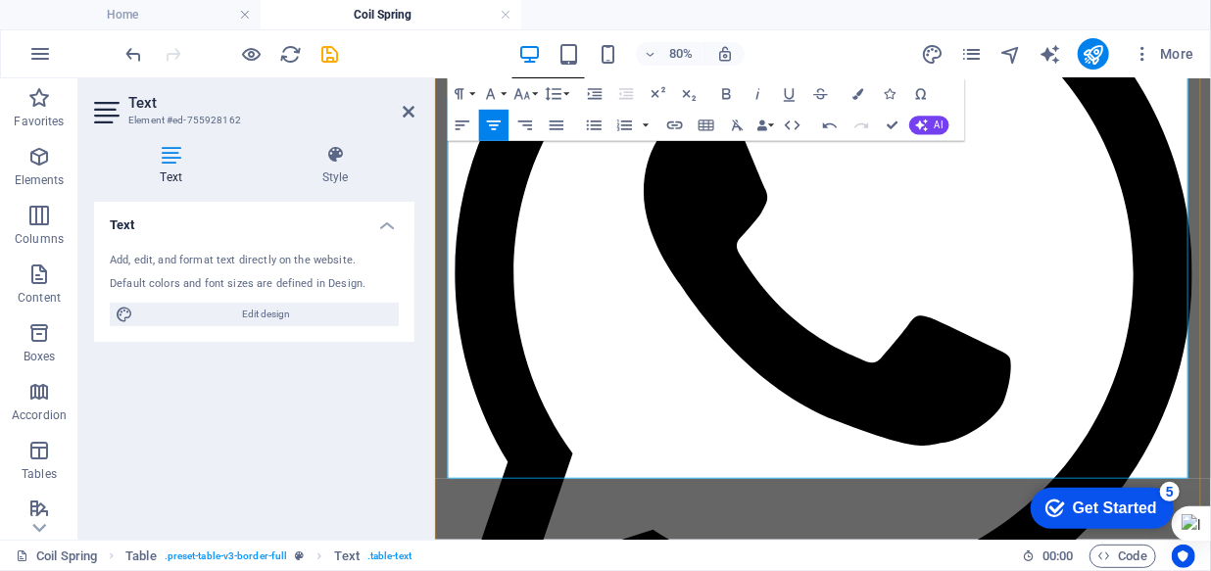
drag, startPoint x: 1158, startPoint y: 504, endPoint x: 1174, endPoint y: 505, distance: 15.8
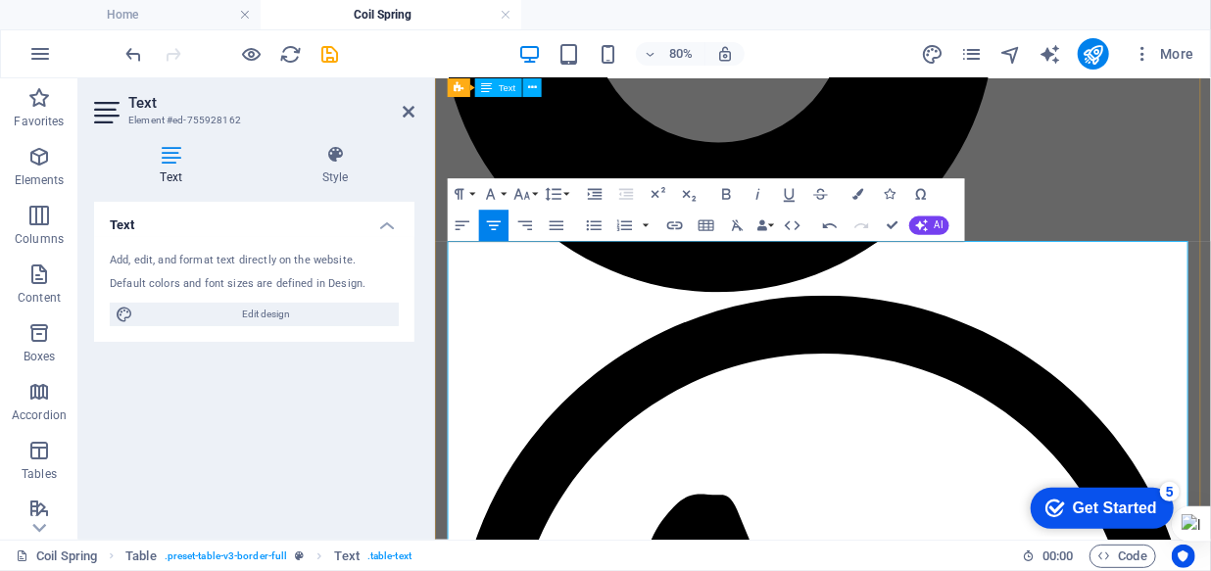
scroll to position [4182, 0]
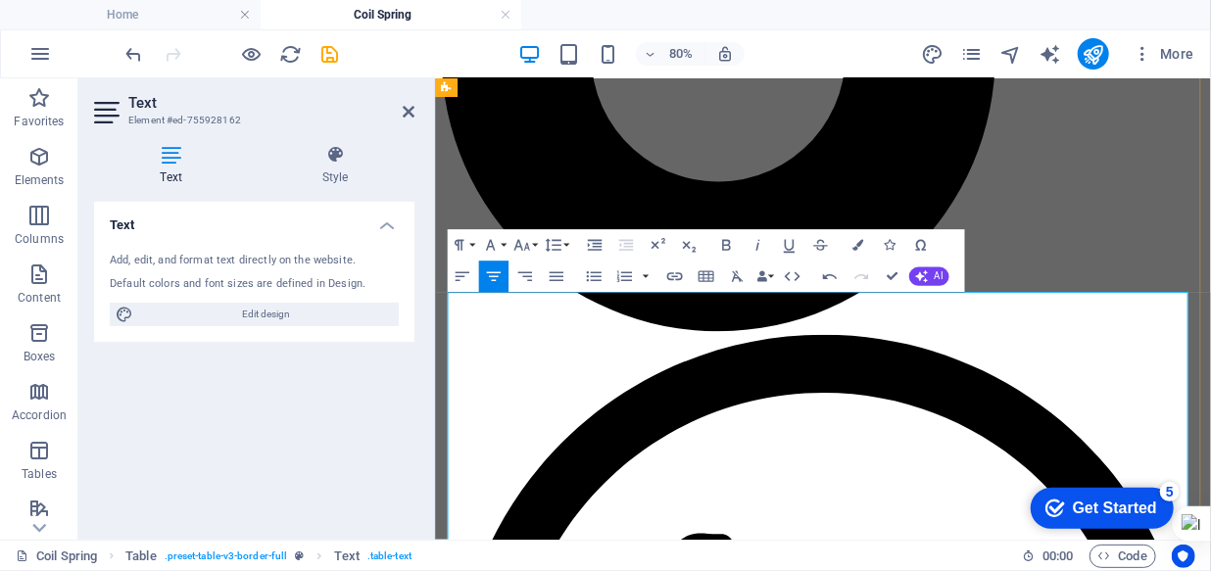
drag, startPoint x: 787, startPoint y: 612, endPoint x: 806, endPoint y: 610, distance: 19.7
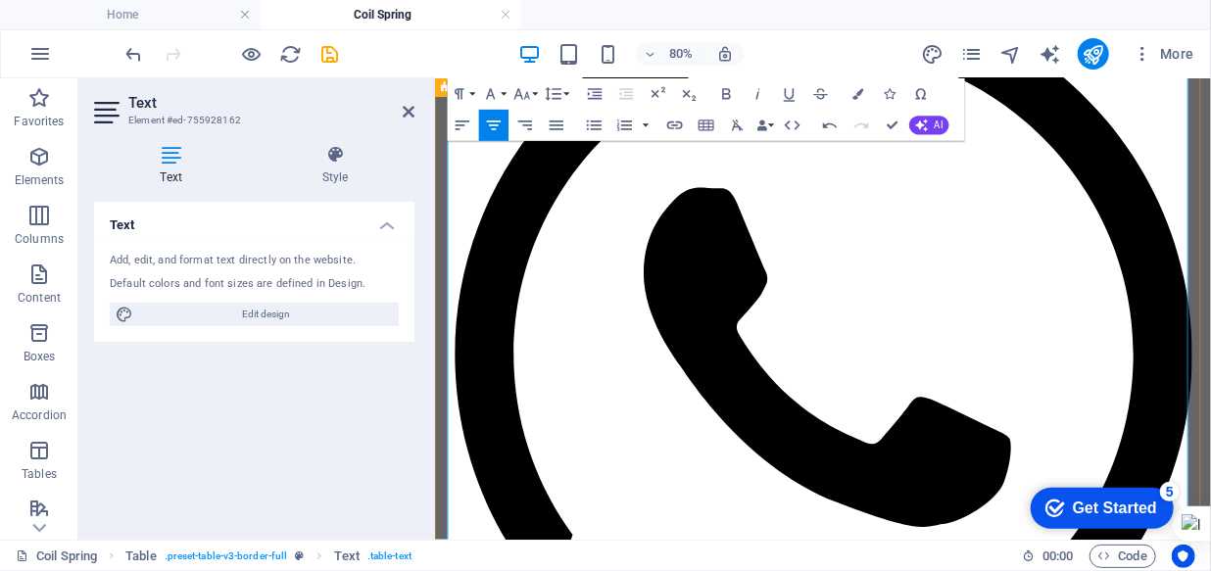
scroll to position [4627, 0]
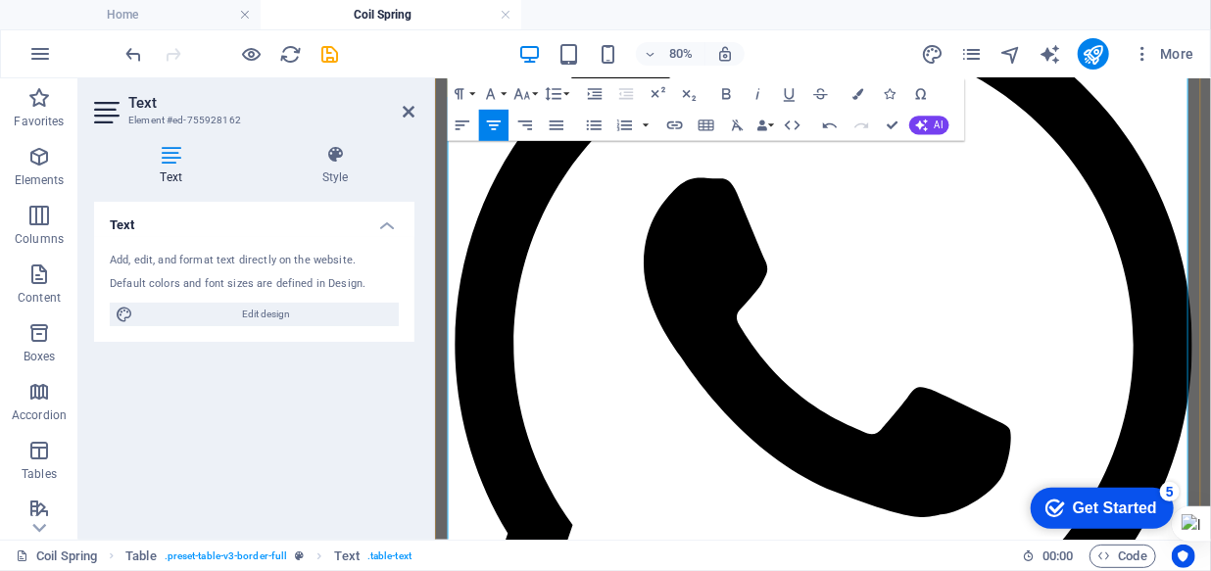
drag, startPoint x: 1117, startPoint y: 461, endPoint x: 1144, endPoint y: 462, distance: 27.4
drag, startPoint x: 1126, startPoint y: 344, endPoint x: 1150, endPoint y: 350, distance: 25.2
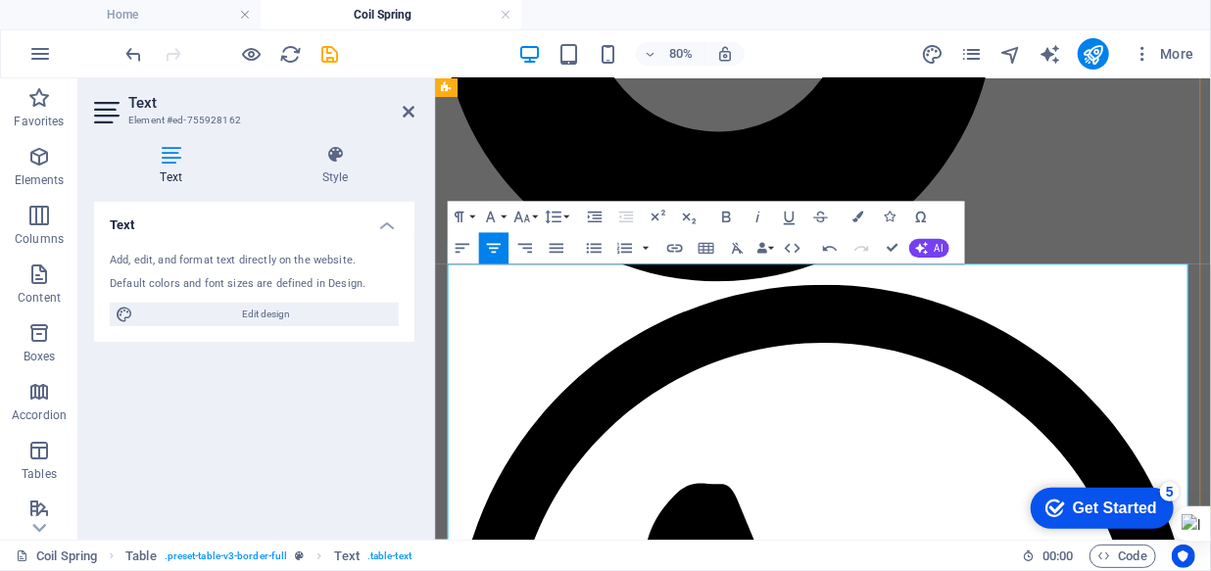
scroll to position [4271, 0]
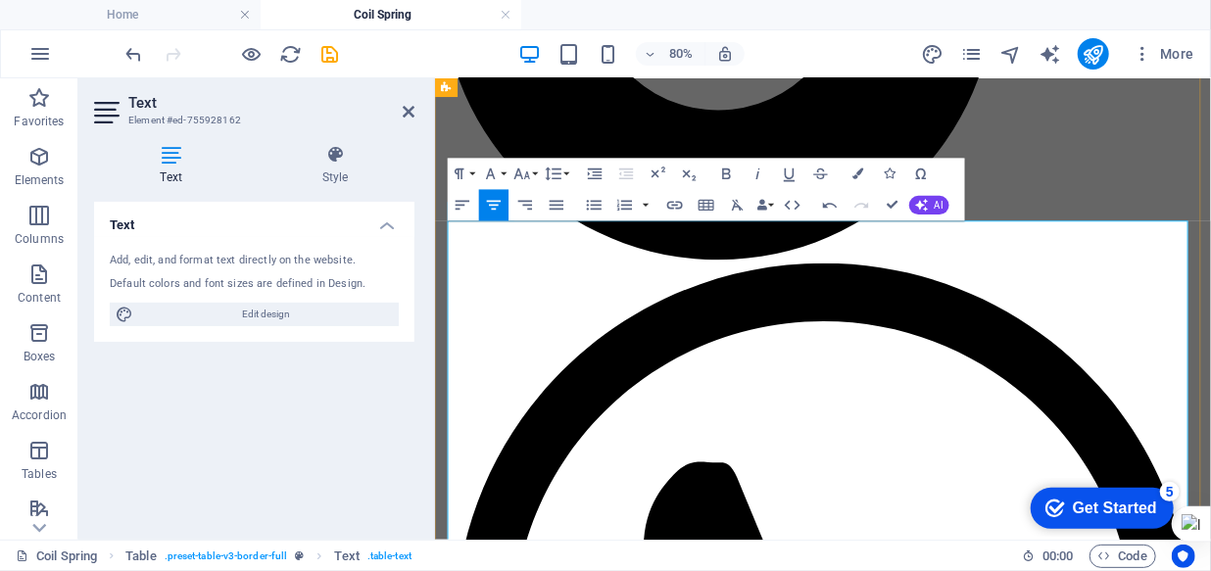
drag, startPoint x: 749, startPoint y: 523, endPoint x: 772, endPoint y: 523, distance: 22.5
drag, startPoint x: 887, startPoint y: 204, endPoint x: 808, endPoint y: 135, distance: 104.1
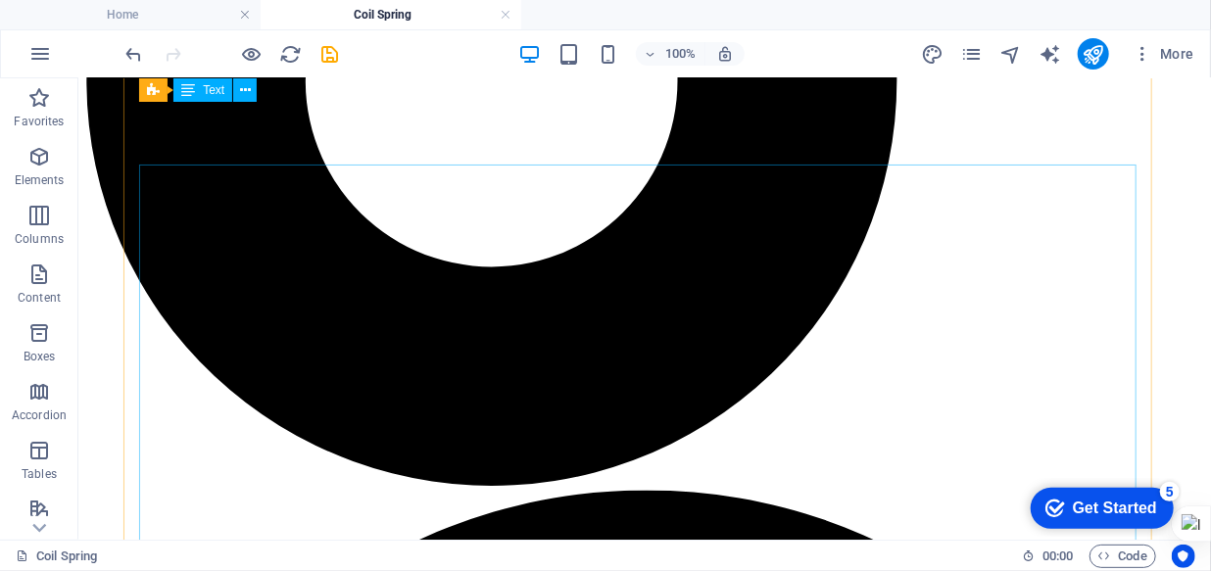
scroll to position [4646, 0]
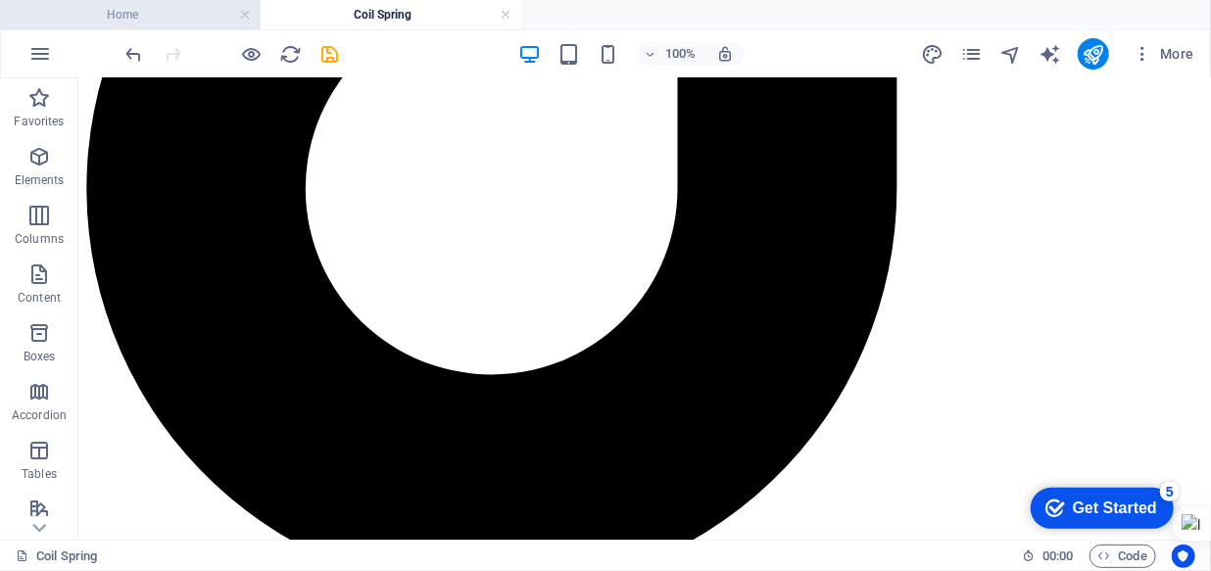
click at [154, 19] on h4 "Home" at bounding box center [130, 15] width 261 height 22
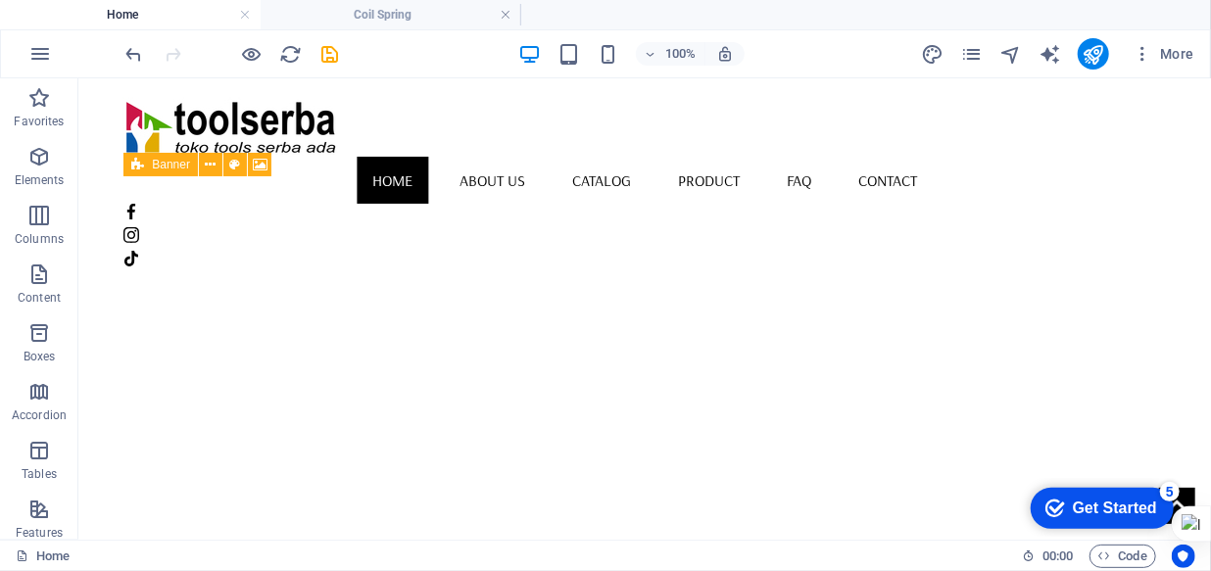
scroll to position [0, 0]
click at [329, 54] on icon "save" at bounding box center [330, 54] width 23 height 23
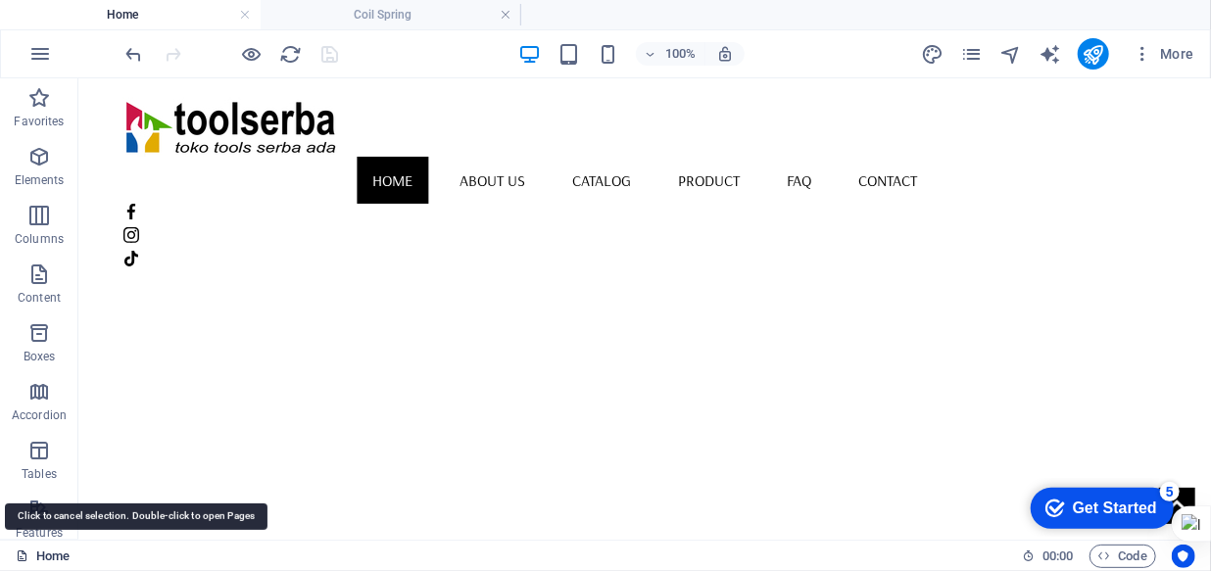
click at [59, 552] on link "Home" at bounding box center [43, 557] width 54 height 24
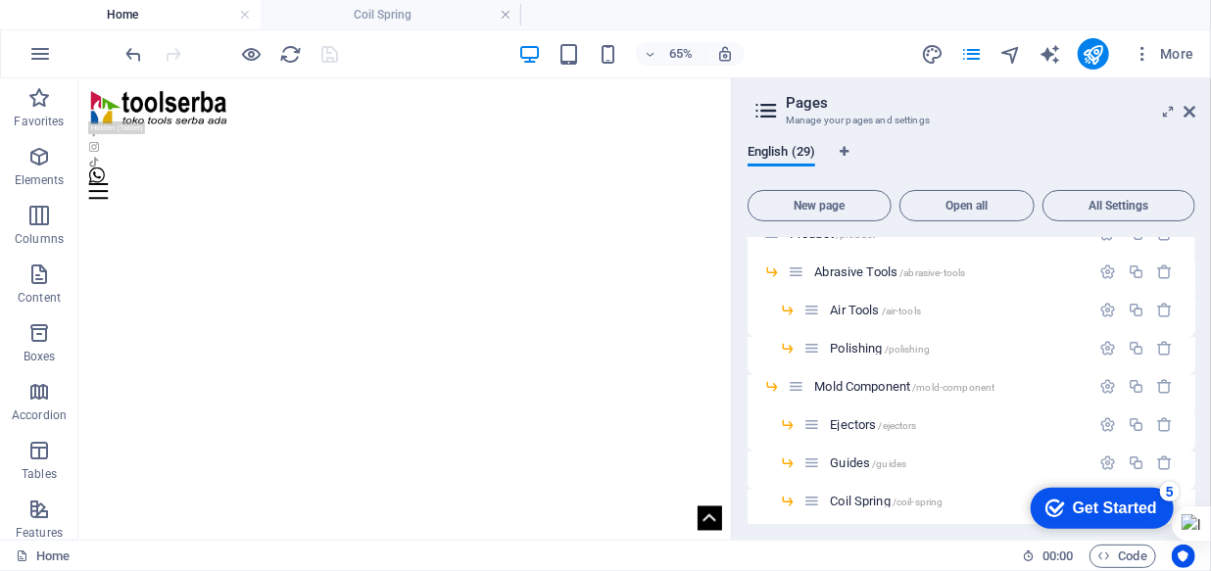
scroll to position [266, 0]
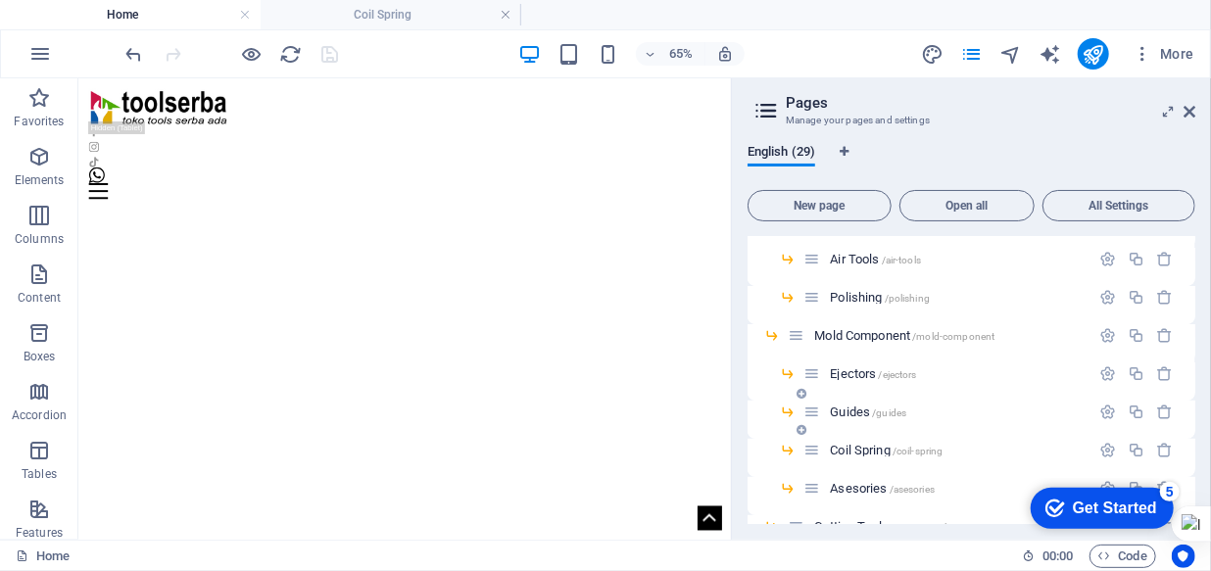
click at [842, 414] on span "Guides /guides" at bounding box center [868, 412] width 76 height 15
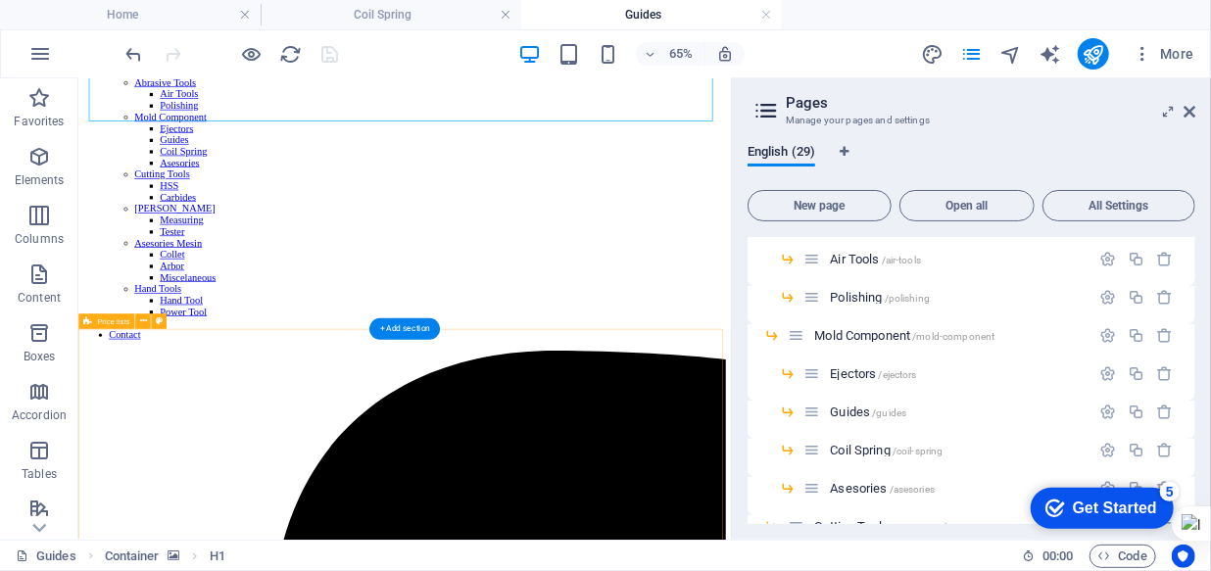
scroll to position [177, 0]
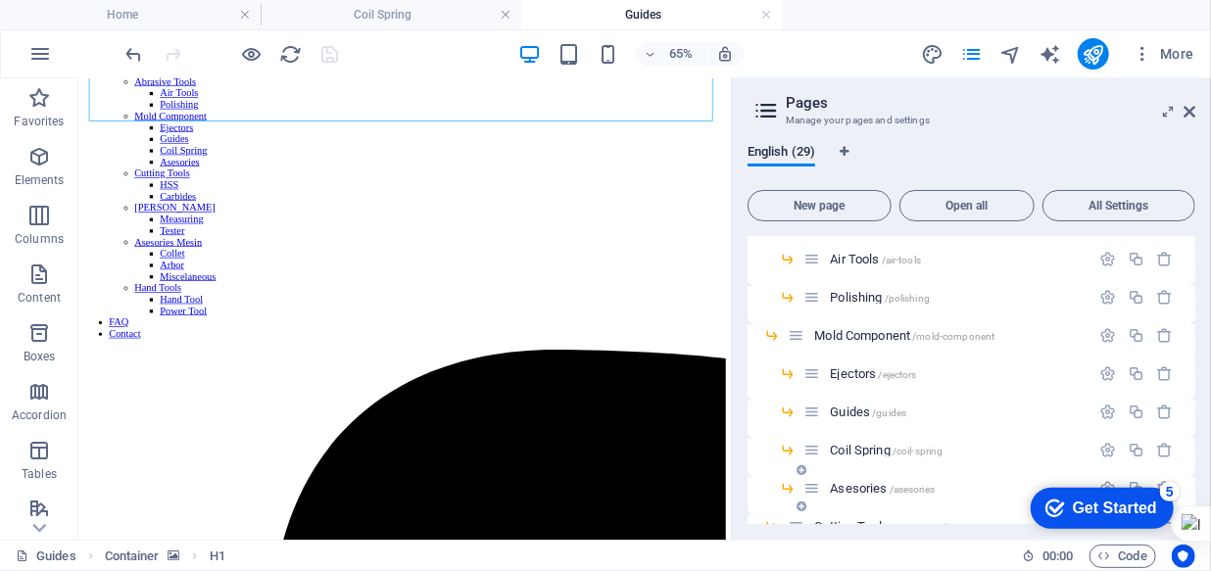
click at [861, 484] on span "Asesories /asesories" at bounding box center [882, 488] width 105 height 15
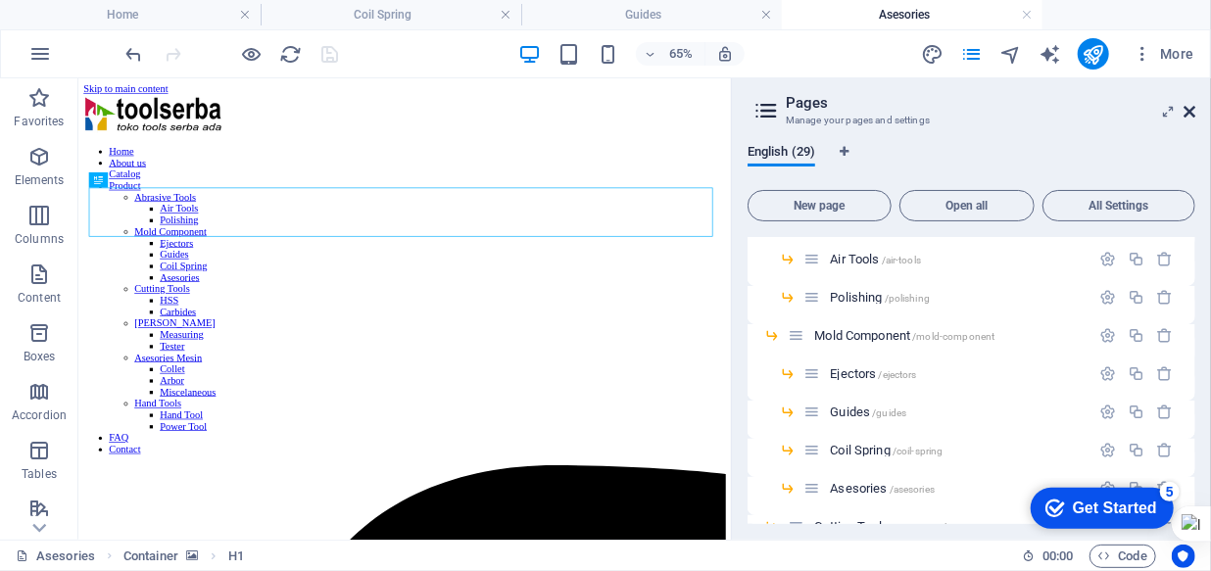
scroll to position [0, 0]
drag, startPoint x: 1192, startPoint y: 107, endPoint x: 892, endPoint y: 206, distance: 315.7
click at [1192, 107] on icon at bounding box center [1189, 112] width 12 height 16
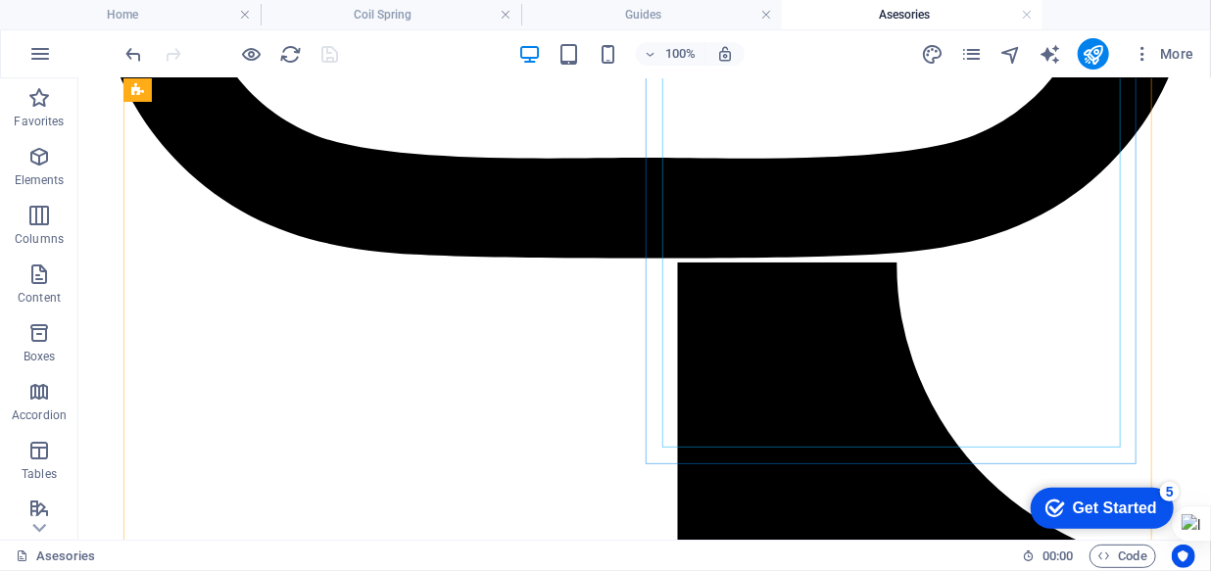
scroll to position [3740, 0]
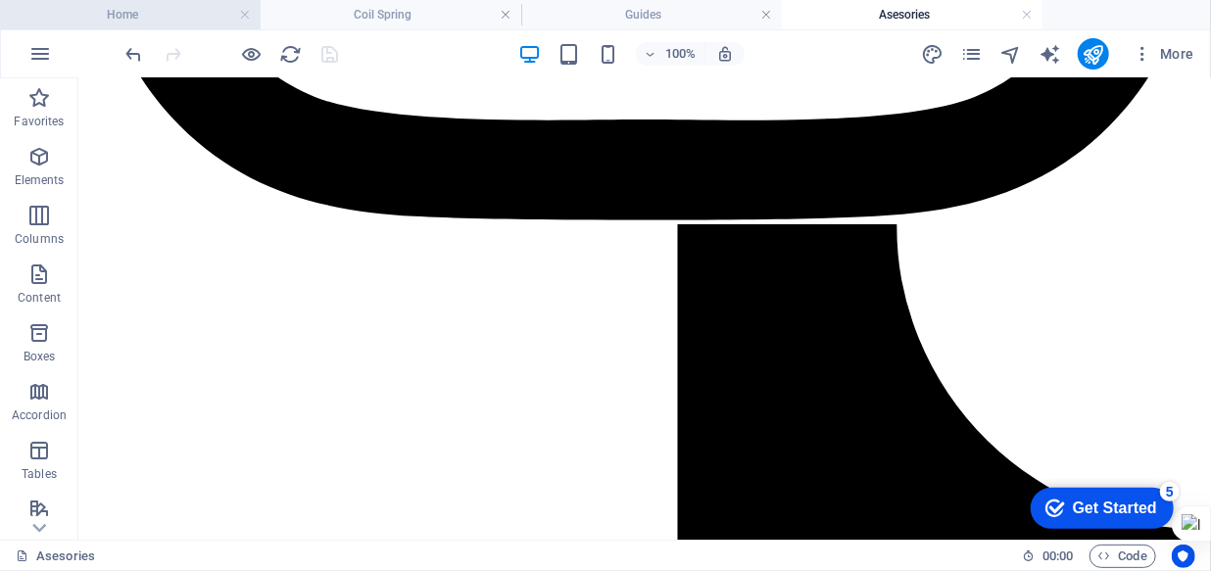
click at [167, 17] on h4 "Home" at bounding box center [130, 15] width 261 height 22
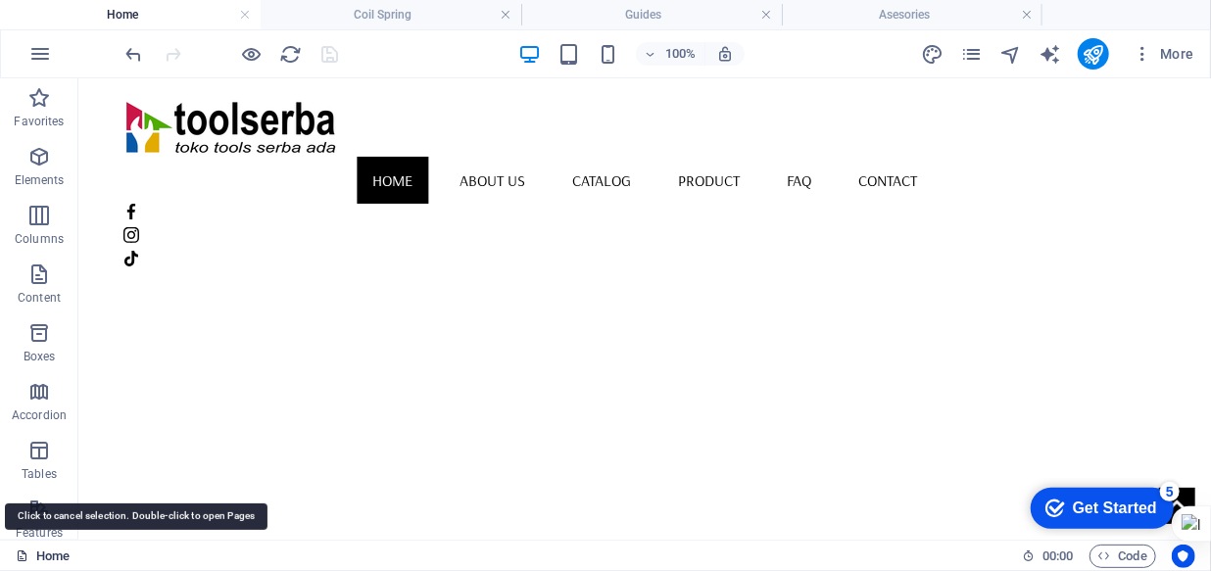
click at [61, 553] on link "Home" at bounding box center [43, 557] width 54 height 24
drag, startPoint x: 61, startPoint y: 553, endPoint x: 853, endPoint y: 630, distance: 796.3
click at [61, 553] on link "Home" at bounding box center [43, 557] width 54 height 24
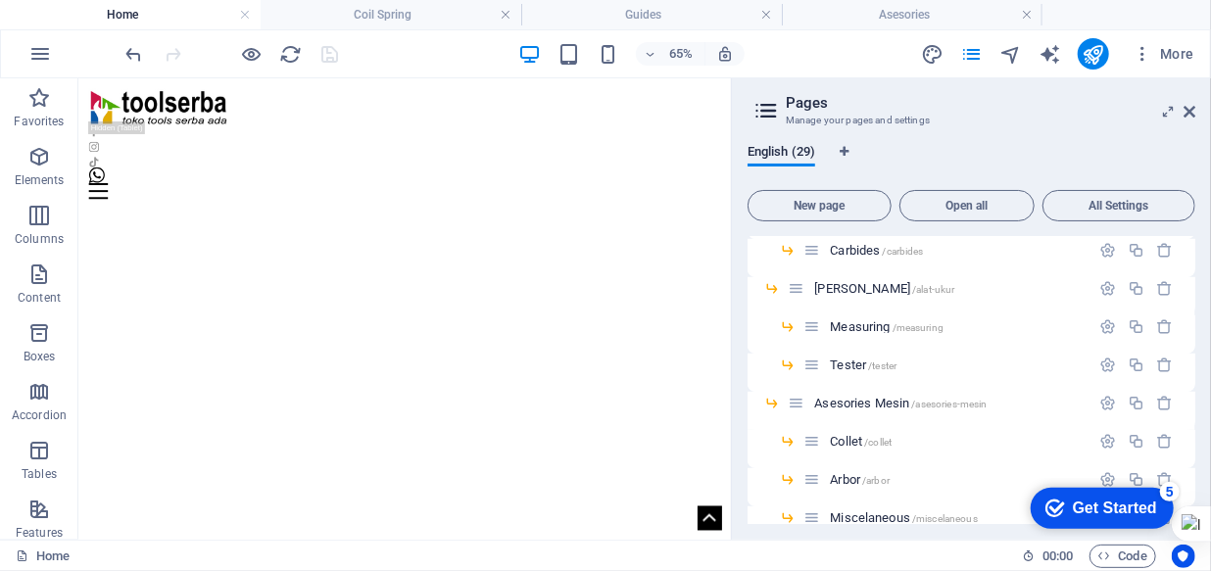
scroll to position [712, 0]
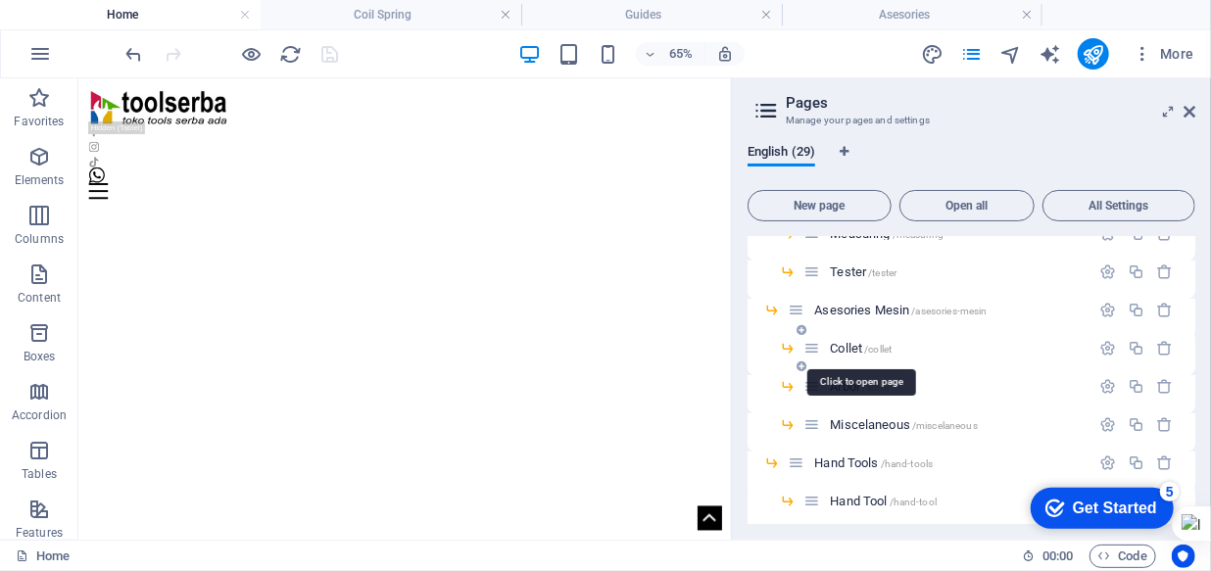
click at [846, 346] on span "Collet /collet" at bounding box center [861, 348] width 62 height 15
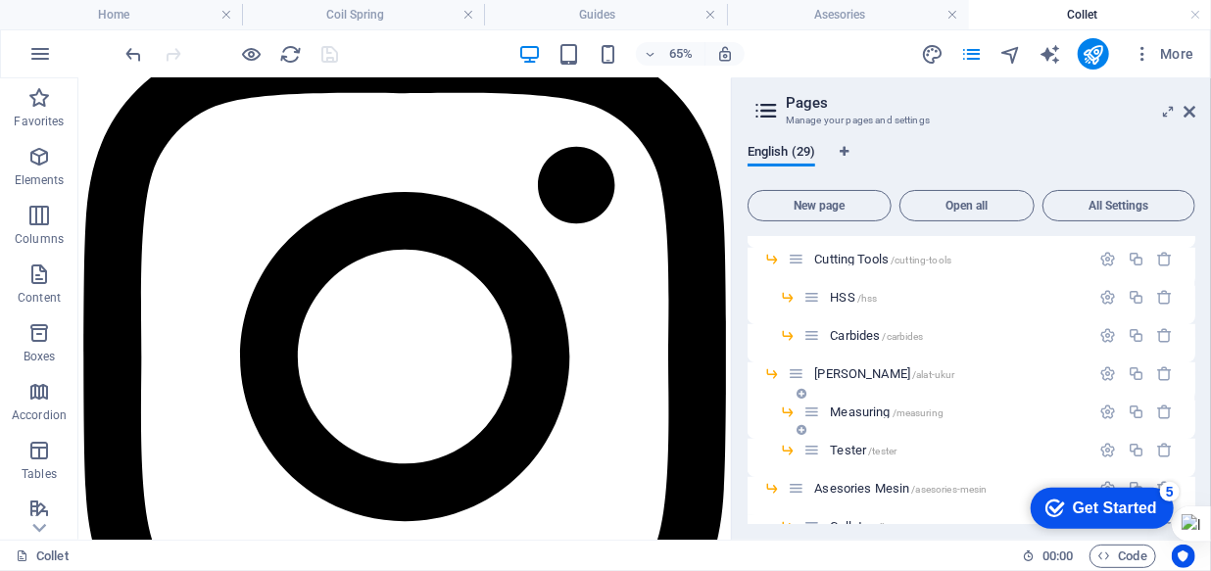
scroll to position [445, 0]
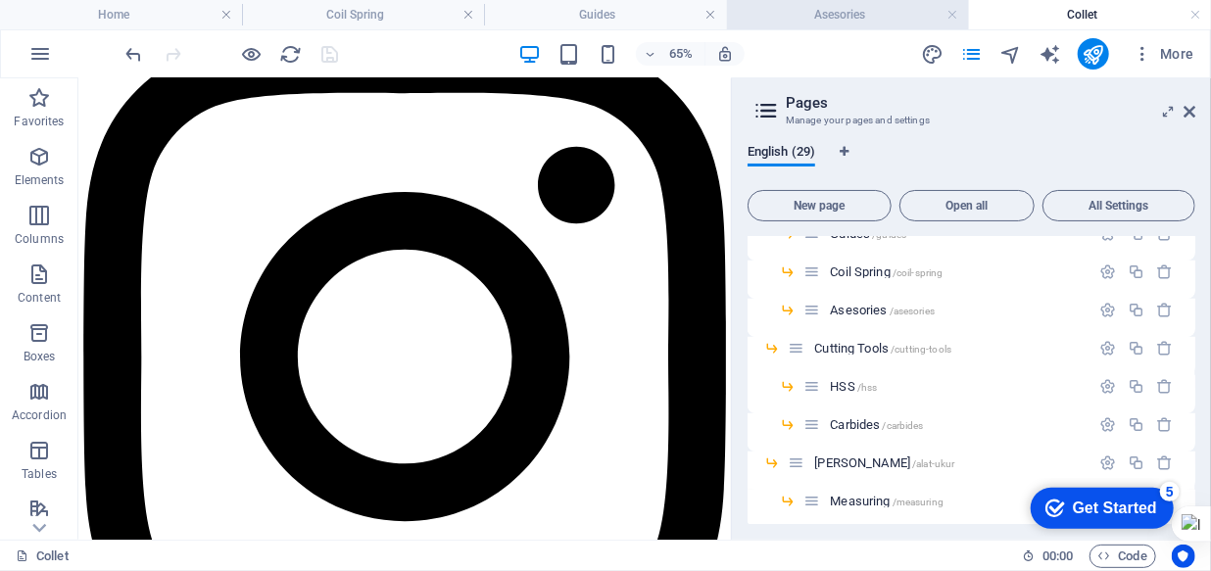
click at [825, 12] on h4 "Asesories" at bounding box center [848, 15] width 242 height 22
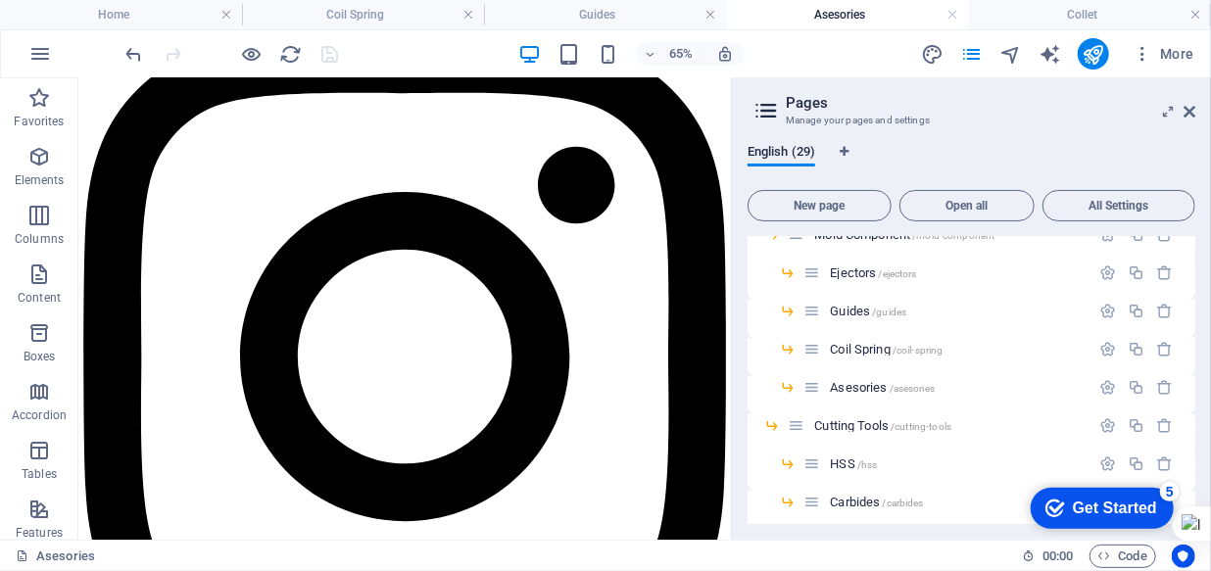
scroll to position [266, 0]
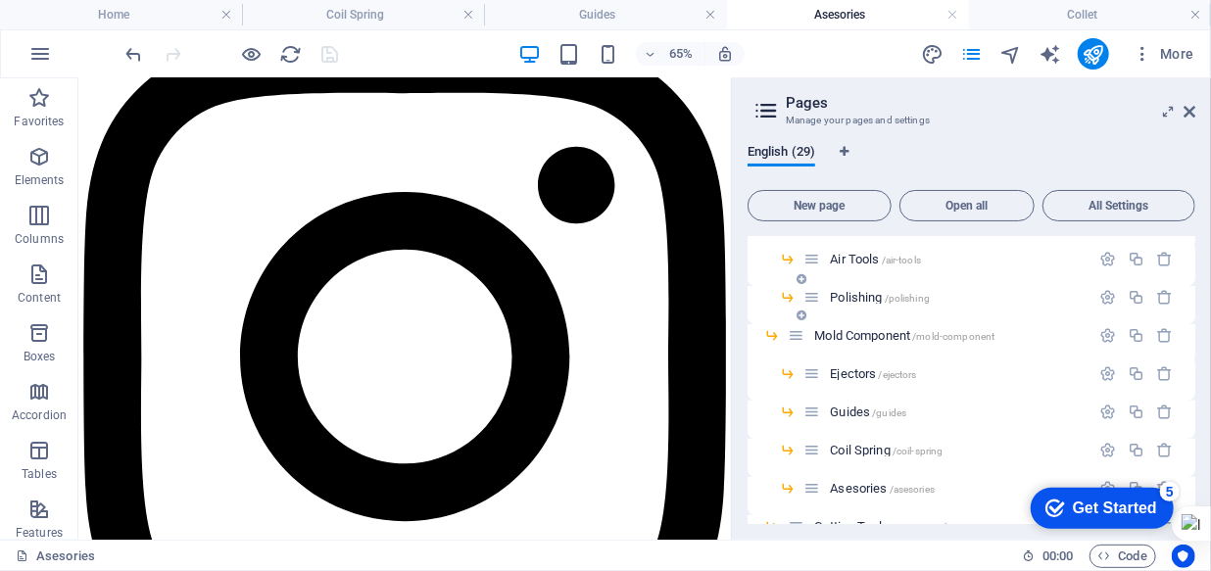
click at [871, 299] on span "Polishing /polishing" at bounding box center [880, 297] width 100 height 15
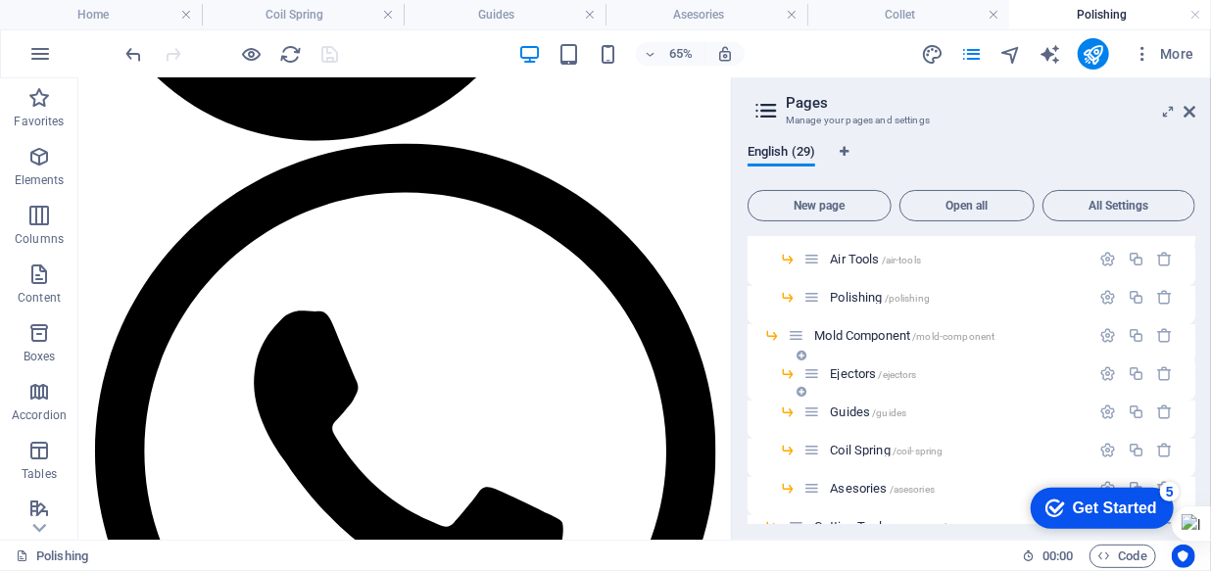
scroll to position [177, 0]
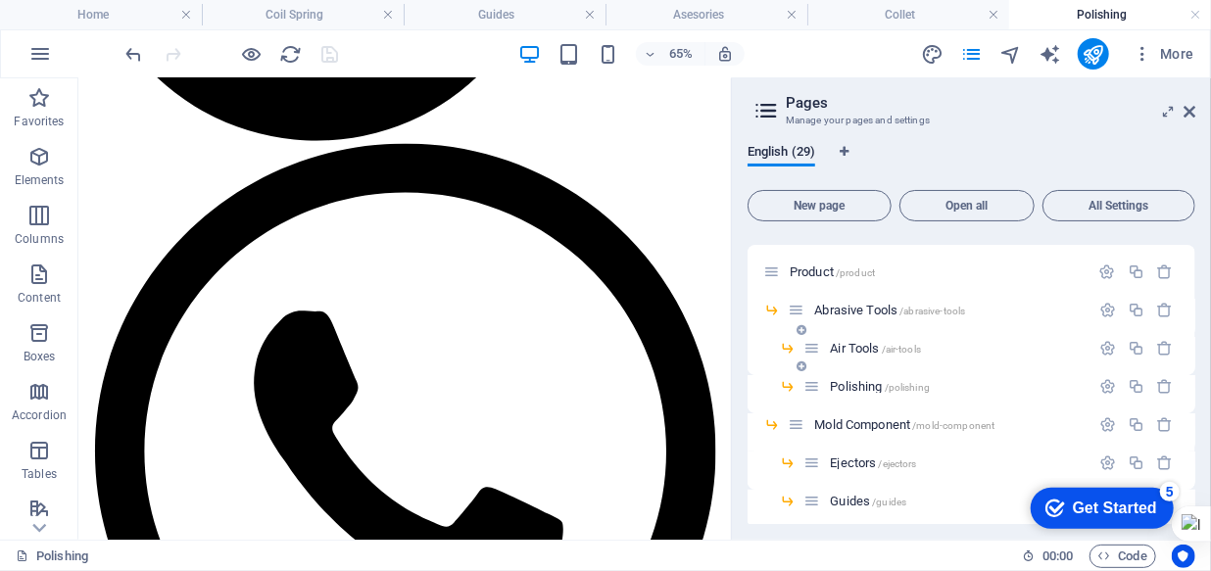
click at [854, 350] on span "Air Tools /air-tools" at bounding box center [875, 348] width 91 height 15
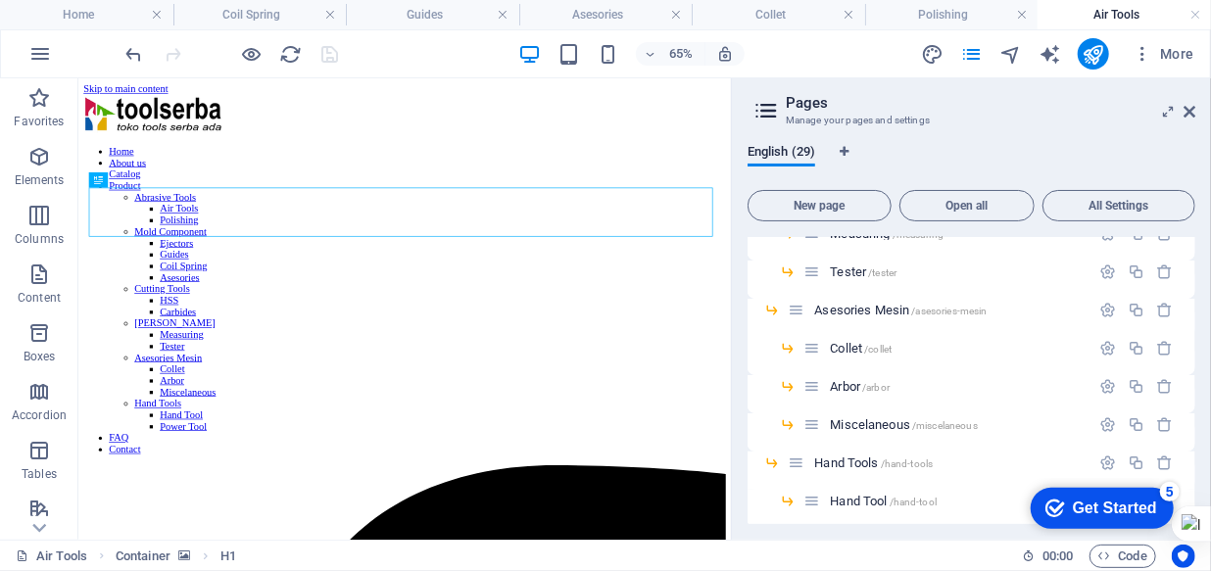
scroll to position [801, 0]
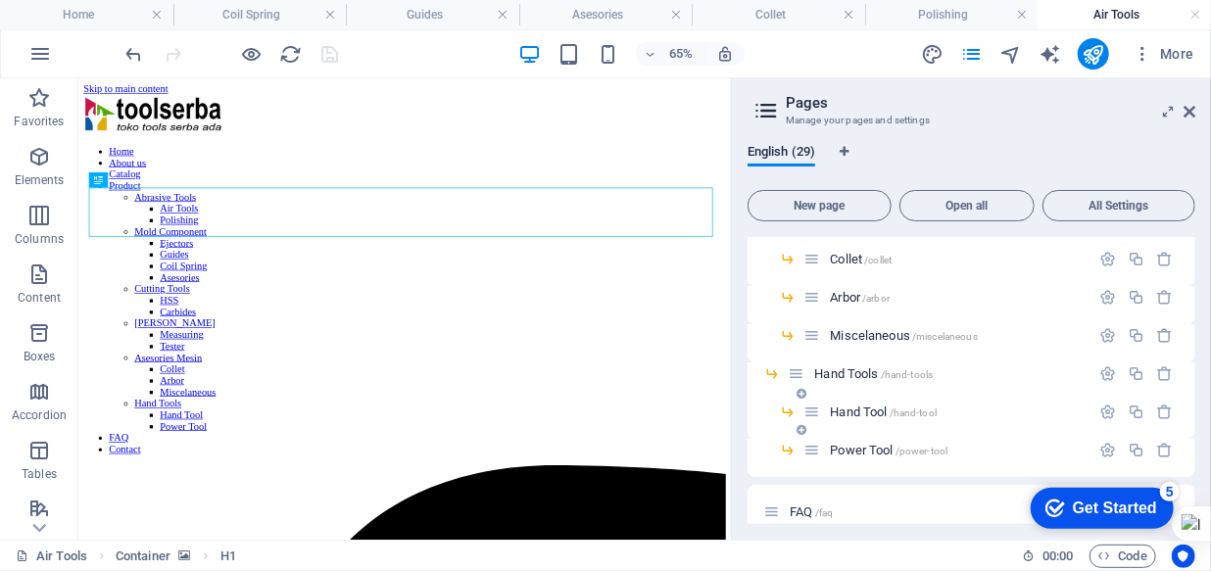
click at [867, 411] on span "Hand Tool /hand-tool" at bounding box center [883, 412] width 107 height 15
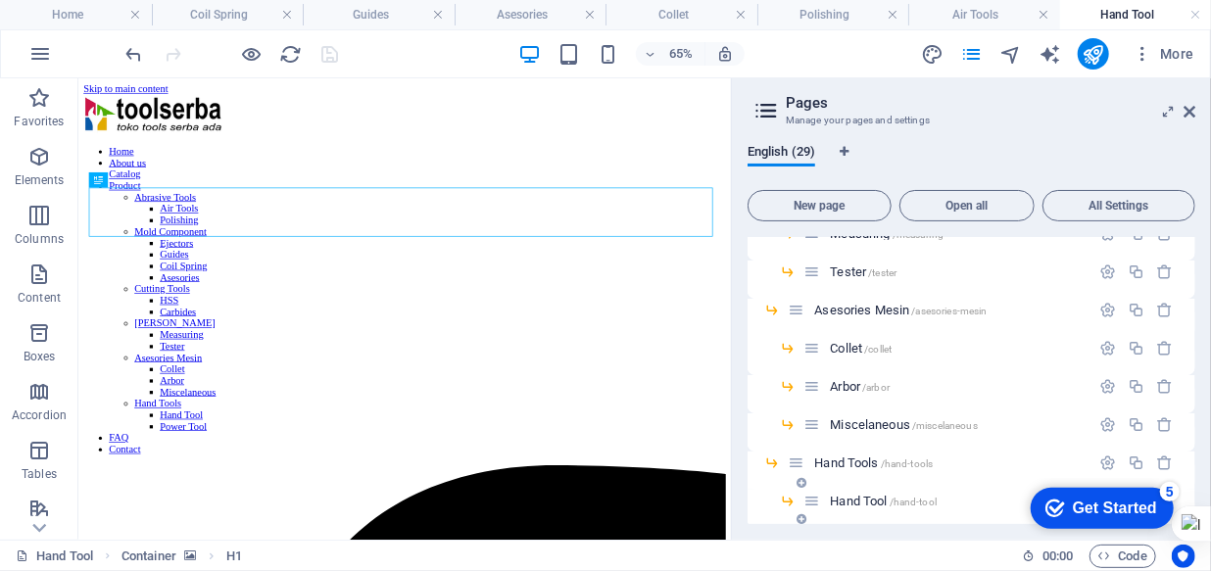
scroll to position [623, 0]
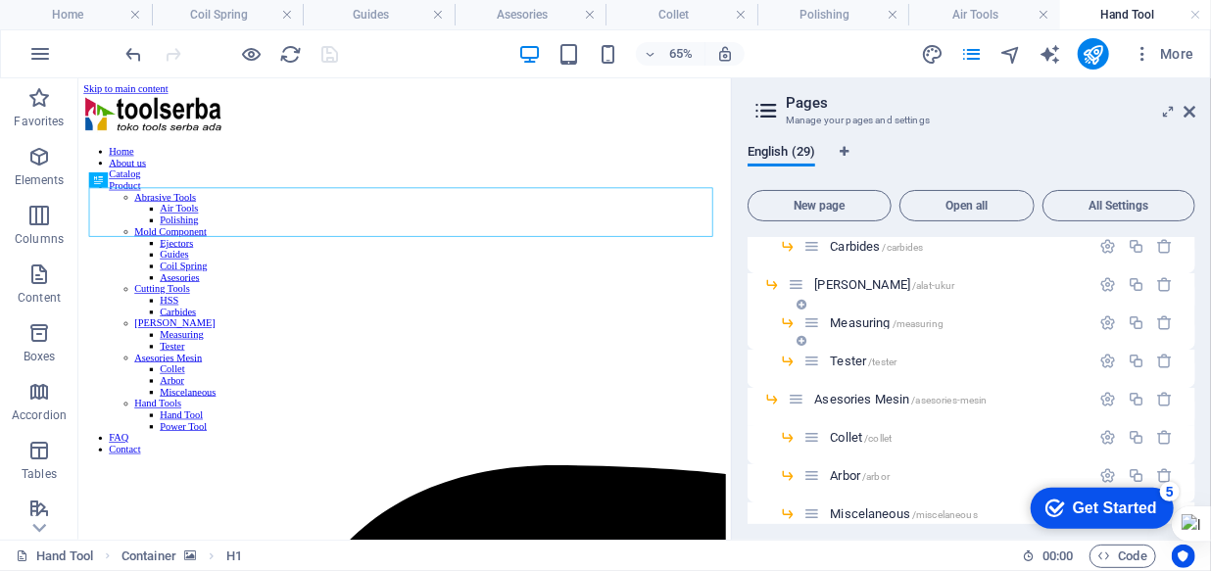
click at [871, 323] on span "Measuring /measuring" at bounding box center [887, 322] width 114 height 15
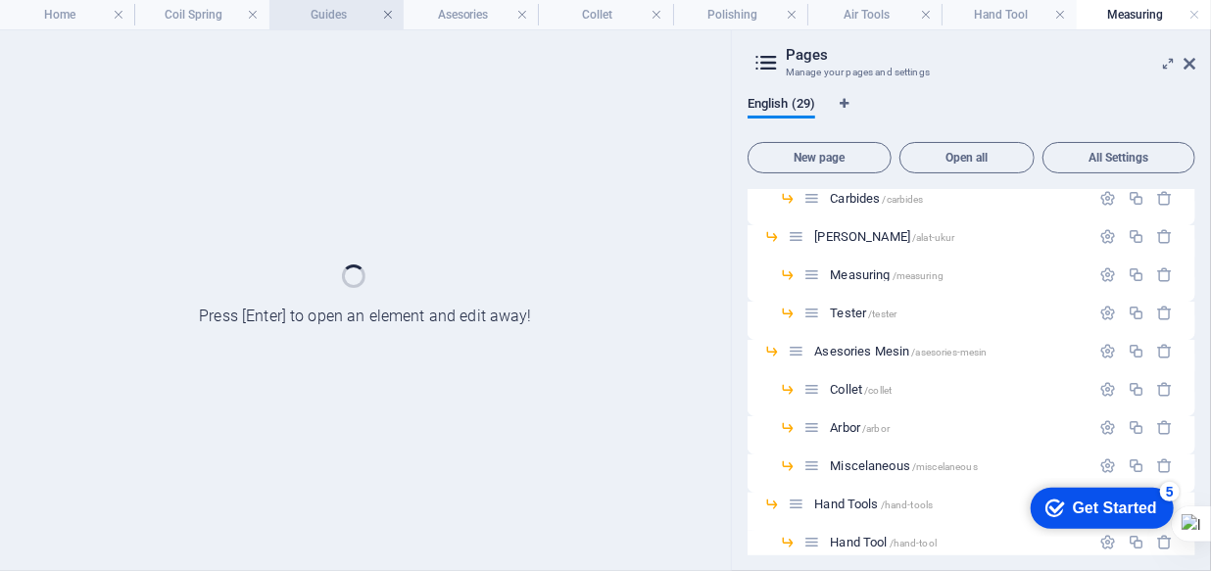
click at [389, 20] on link at bounding box center [388, 15] width 12 height 19
click at [404, 14] on h4 "Asesories" at bounding box center [471, 15] width 134 height 22
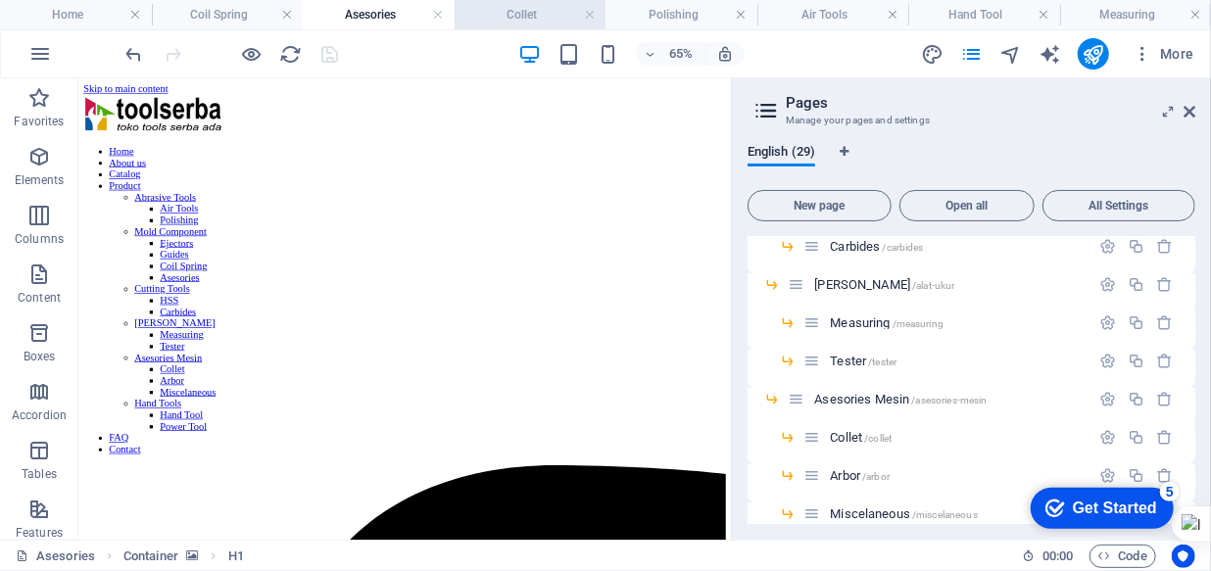
scroll to position [2582, 0]
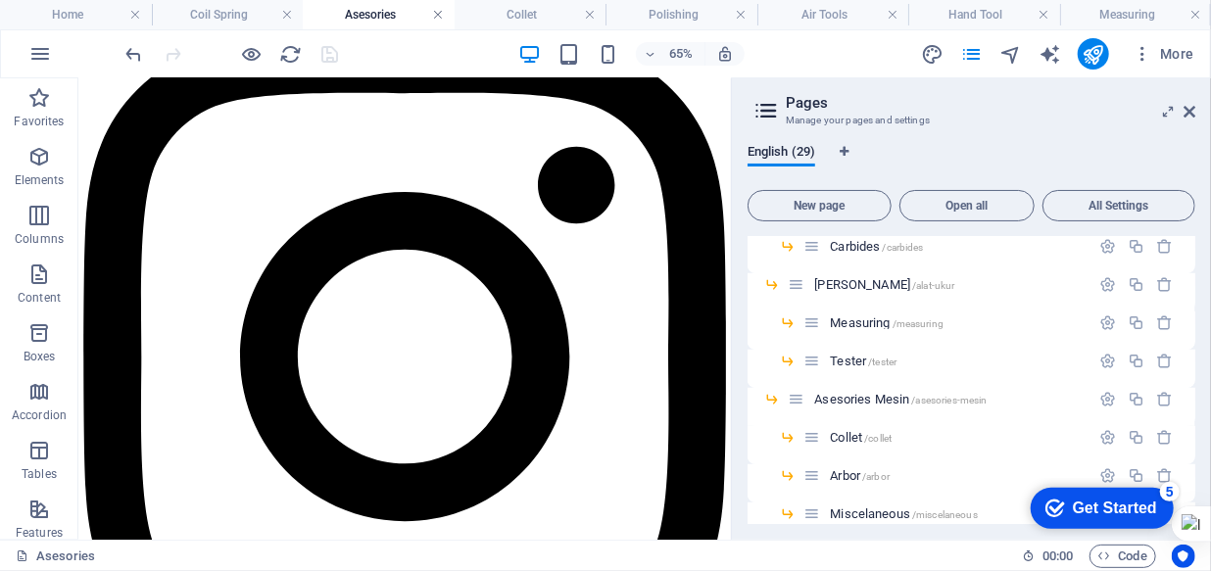
click at [433, 12] on link at bounding box center [438, 15] width 12 height 19
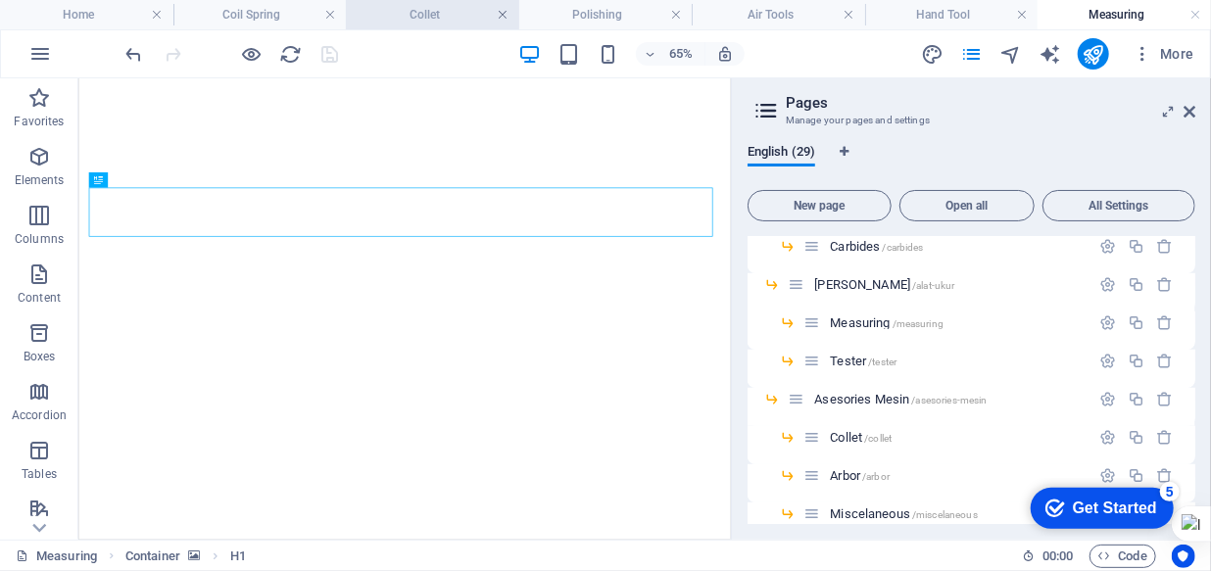
click at [504, 14] on link at bounding box center [504, 15] width 12 height 19
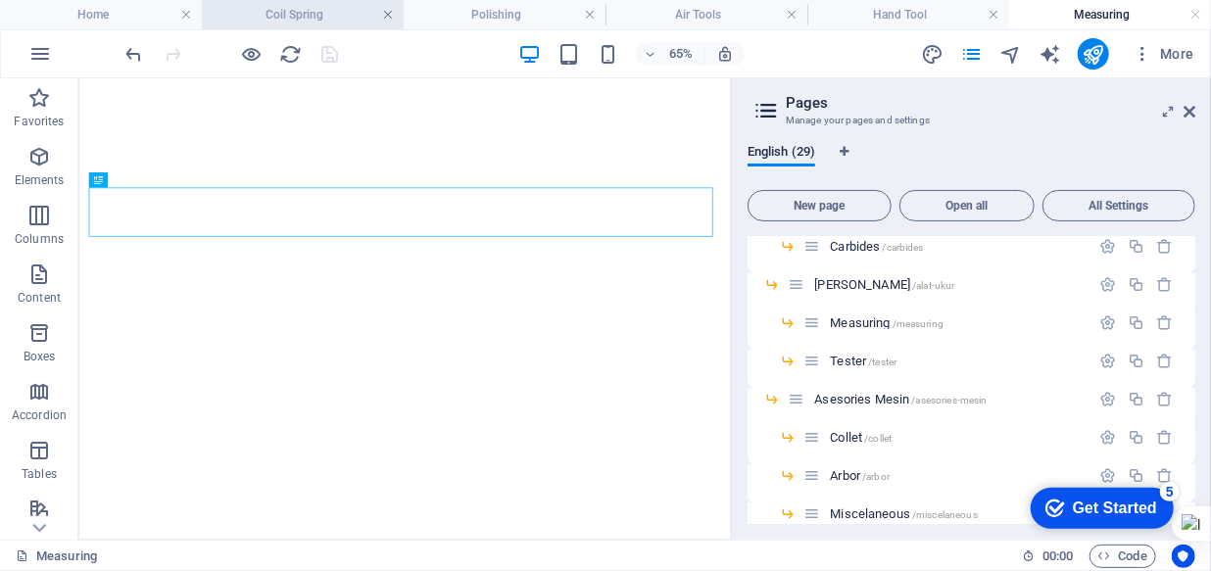
click at [392, 14] on link at bounding box center [388, 15] width 12 height 19
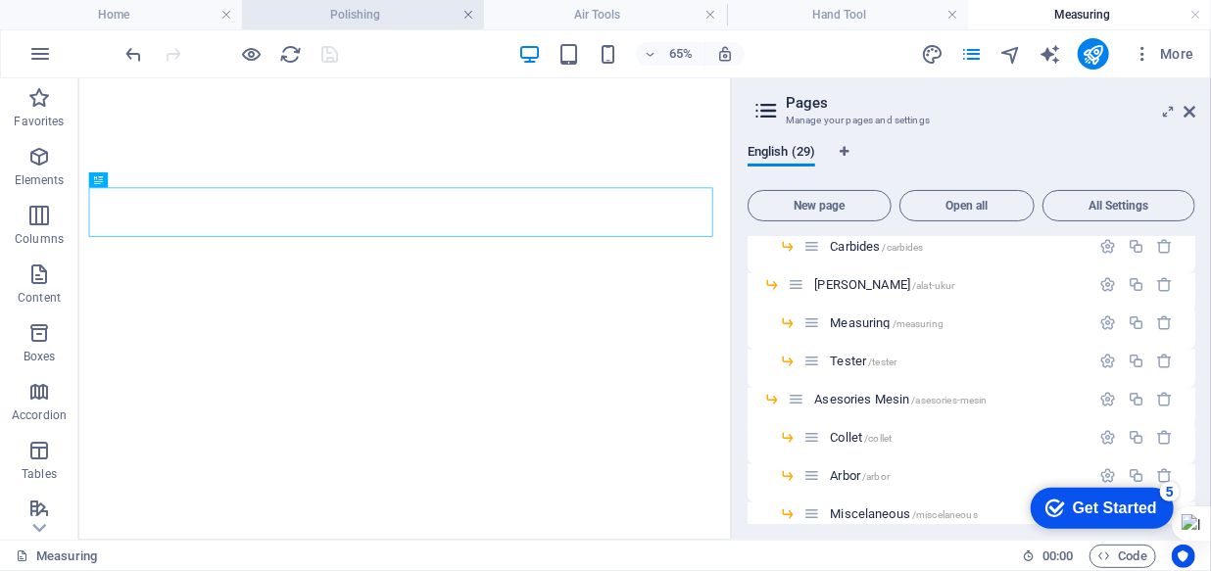
click at [465, 16] on link at bounding box center [468, 15] width 12 height 19
click at [503, 13] on link at bounding box center [506, 15] width 12 height 19
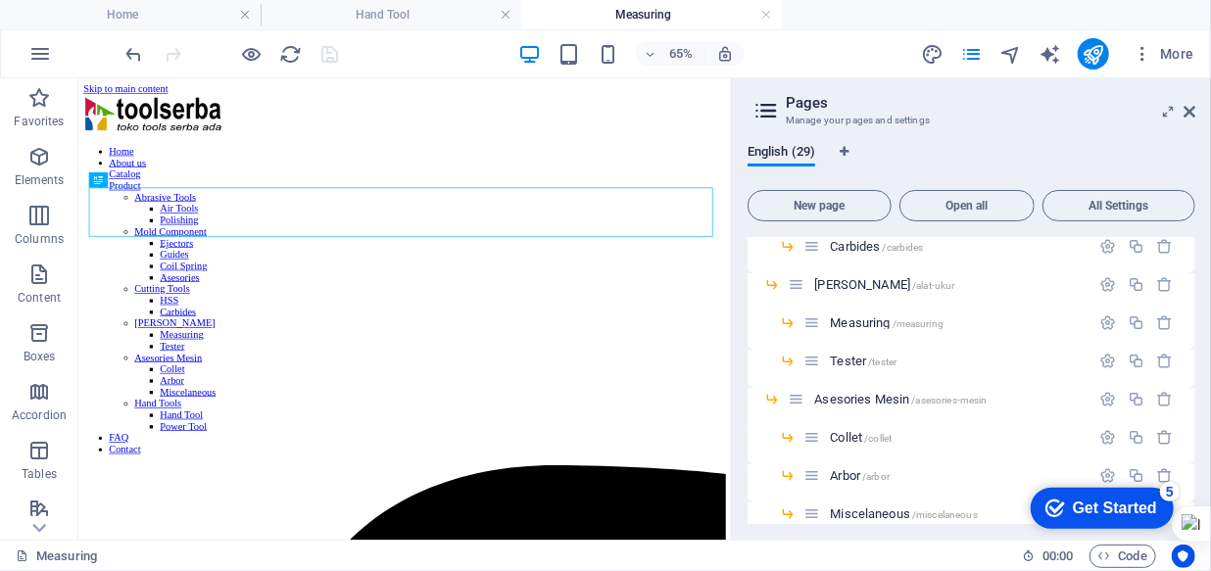
scroll to position [0, 0]
click at [503, 13] on link at bounding box center [506, 15] width 12 height 19
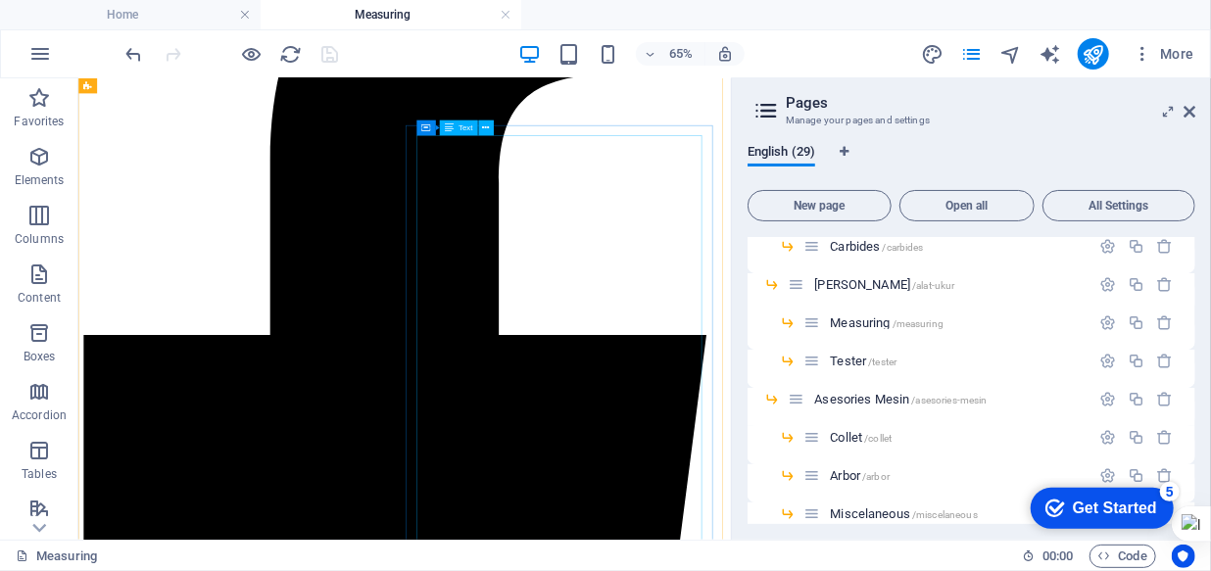
scroll to position [890, 0]
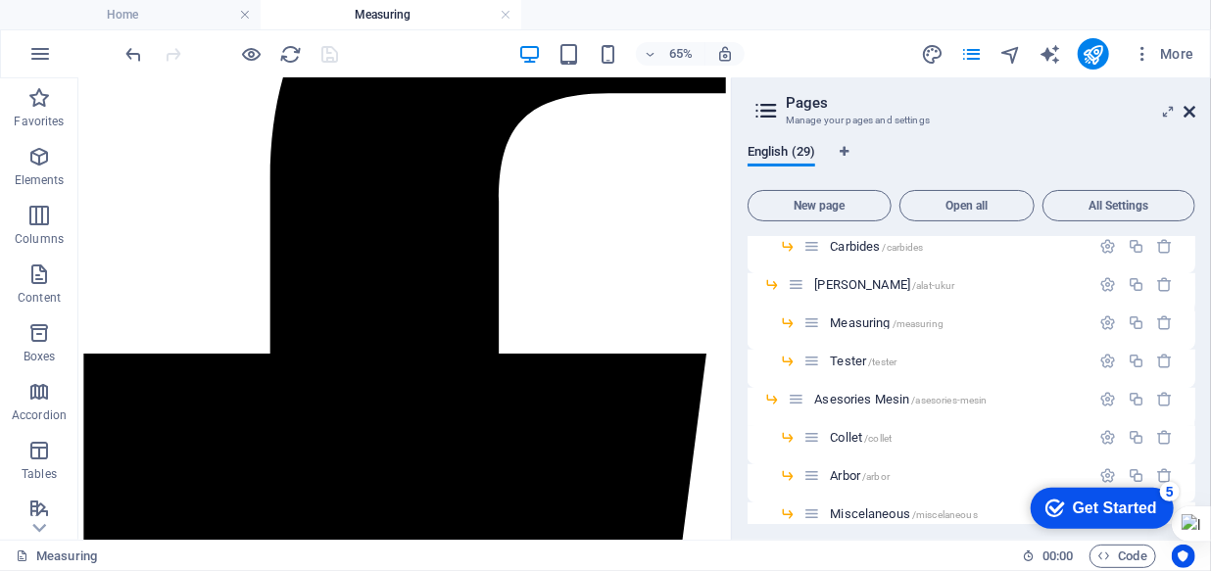
click at [1189, 106] on icon at bounding box center [1189, 112] width 12 height 16
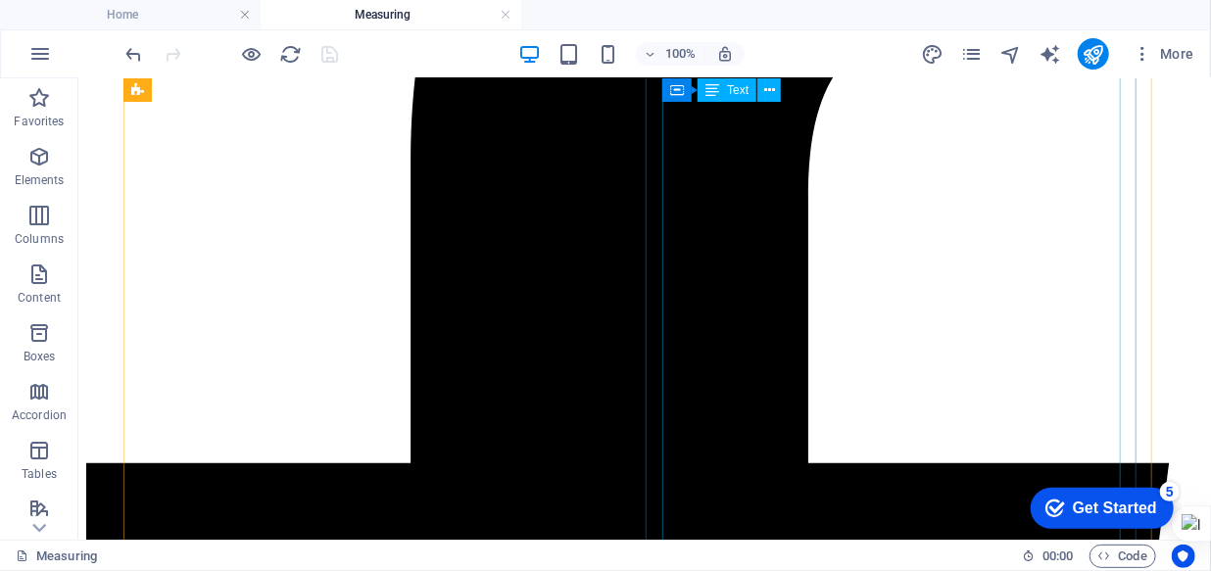
scroll to position [987, 0]
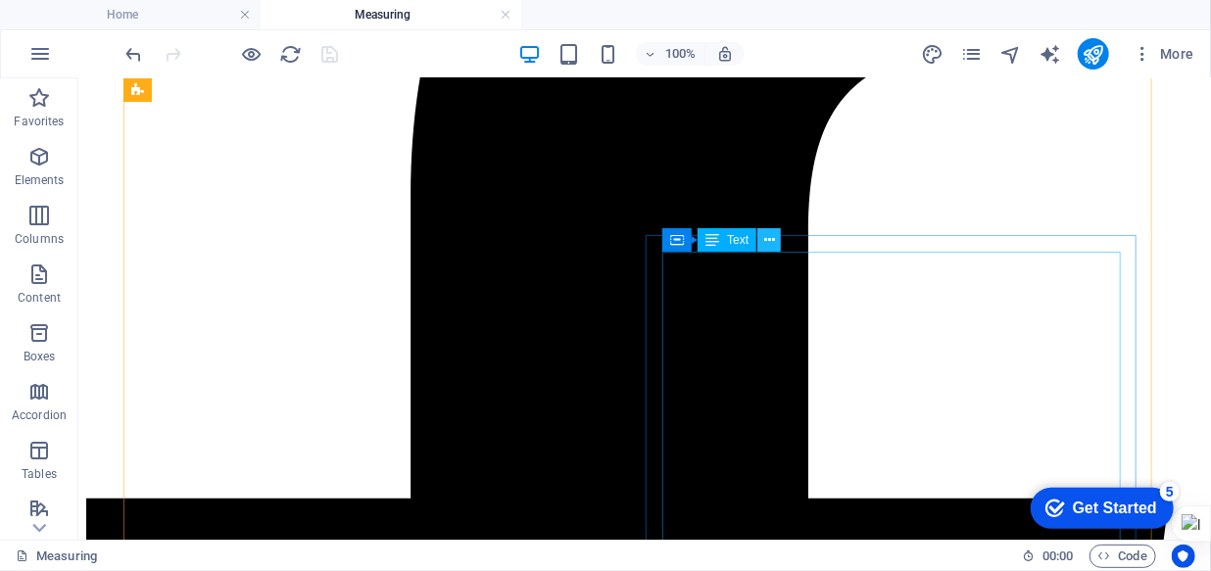
click at [765, 237] on icon at bounding box center [769, 240] width 11 height 21
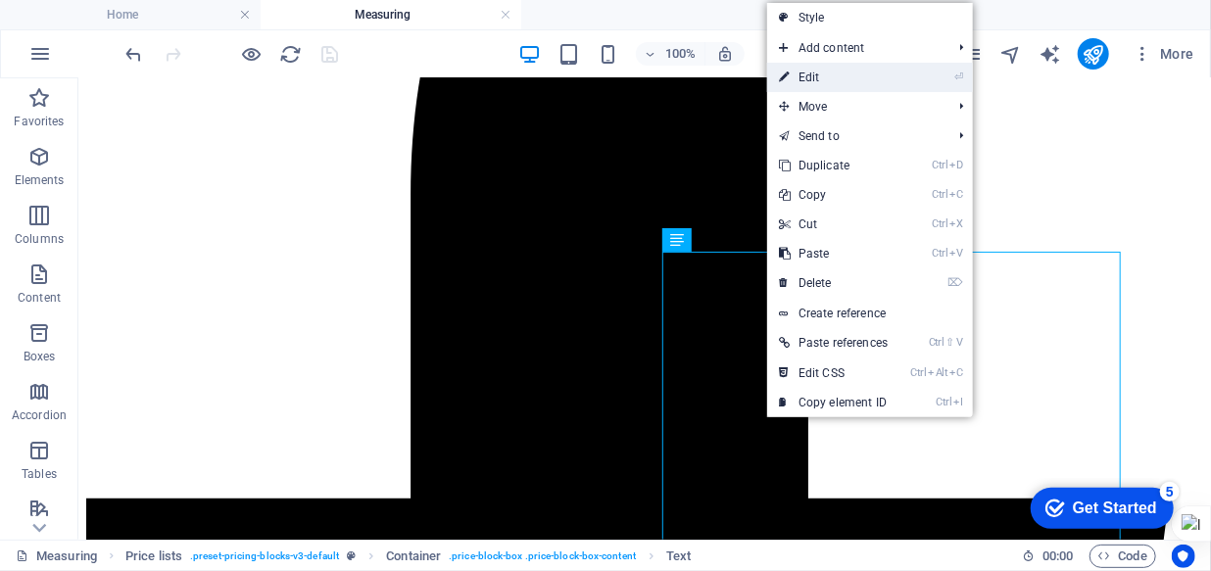
click at [812, 74] on link "⏎ Edit" at bounding box center [833, 77] width 132 height 29
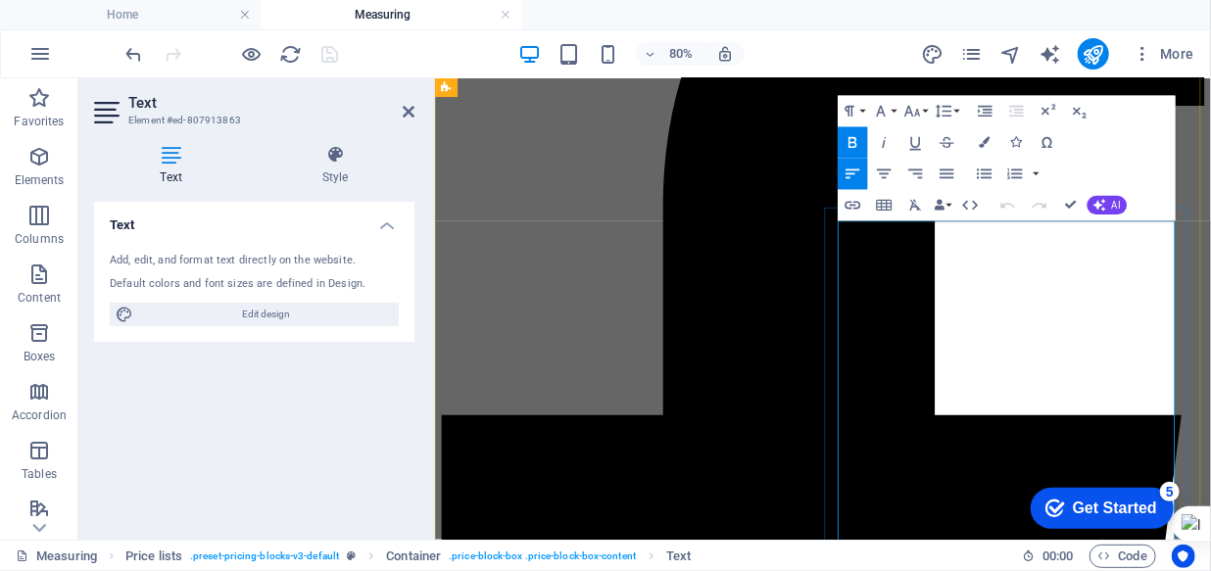
scroll to position [867, 0]
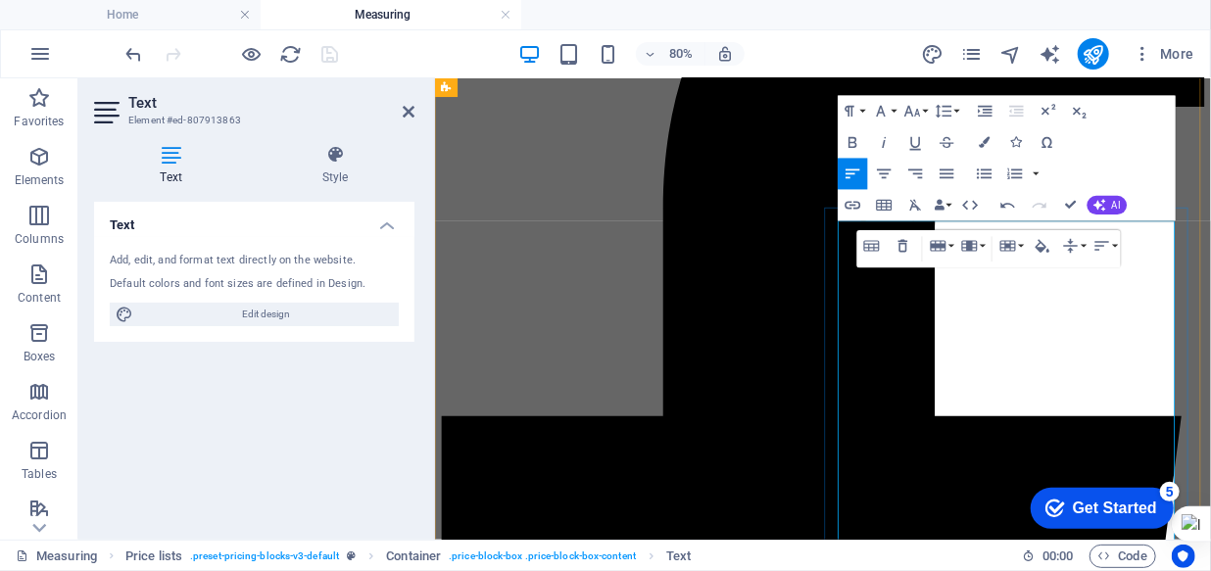
scroll to position [778, 0]
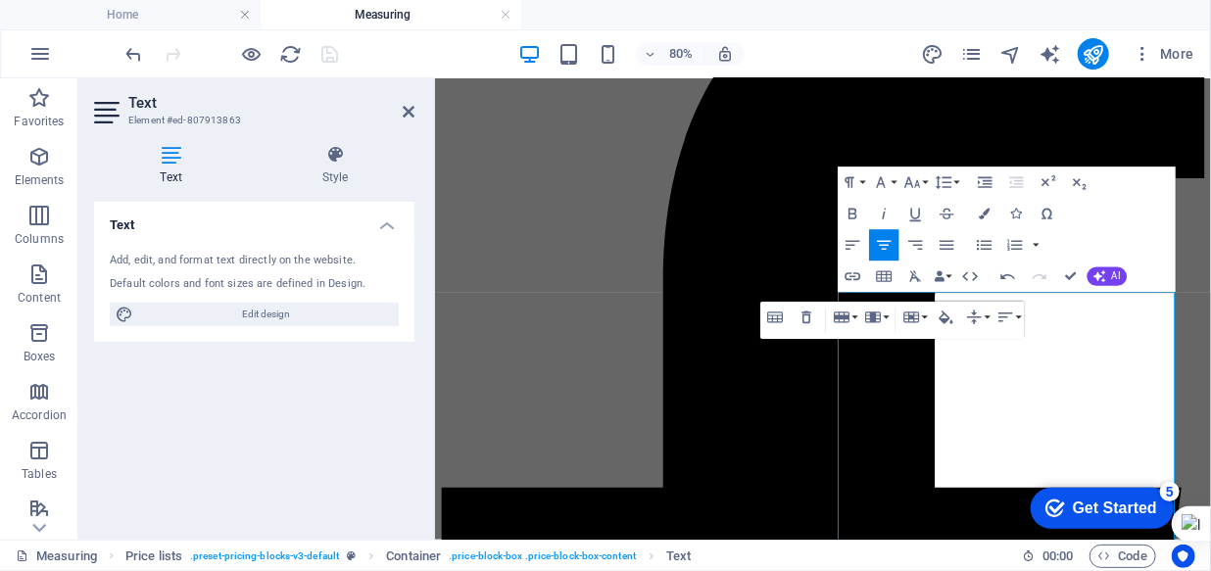
click at [1118, 217] on div "Paragraph Format Normal Heading 1 Heading 2 Heading 3 Heading 4 Heading 5 Headi…" at bounding box center [1007, 230] width 338 height 125
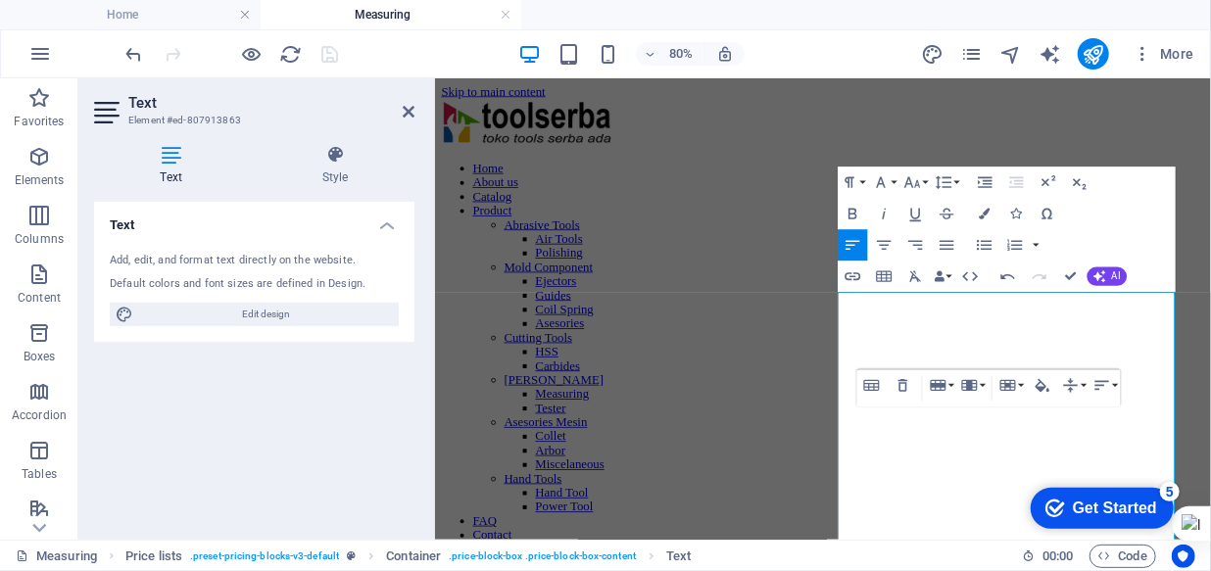
scroll to position [778, 0]
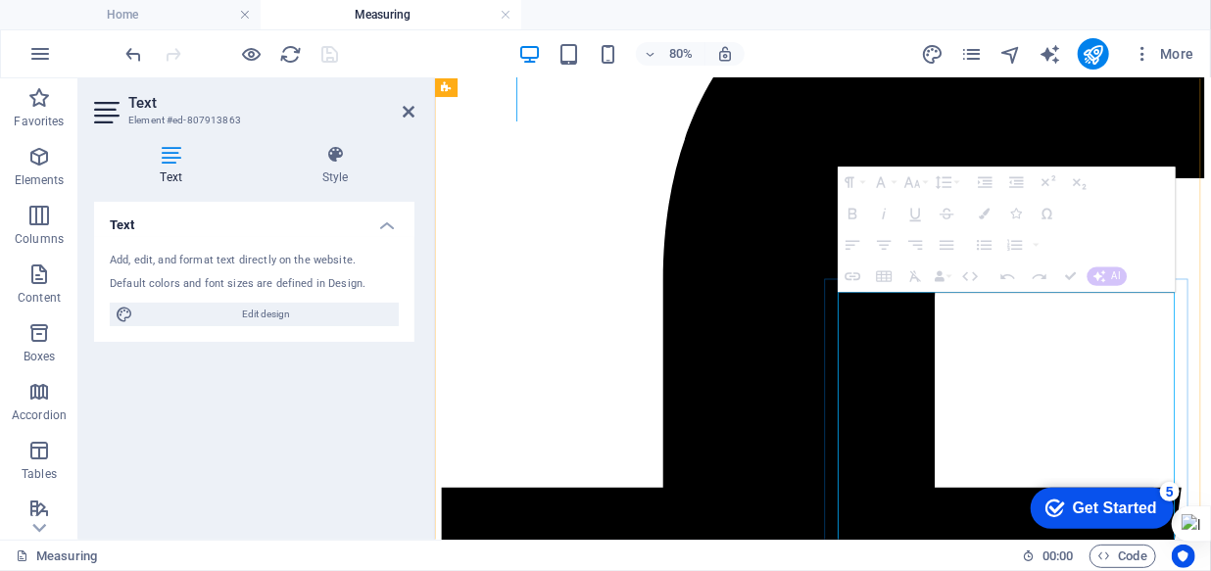
drag, startPoint x: 1042, startPoint y: 410, endPoint x: 1009, endPoint y: 412, distance: 33.4
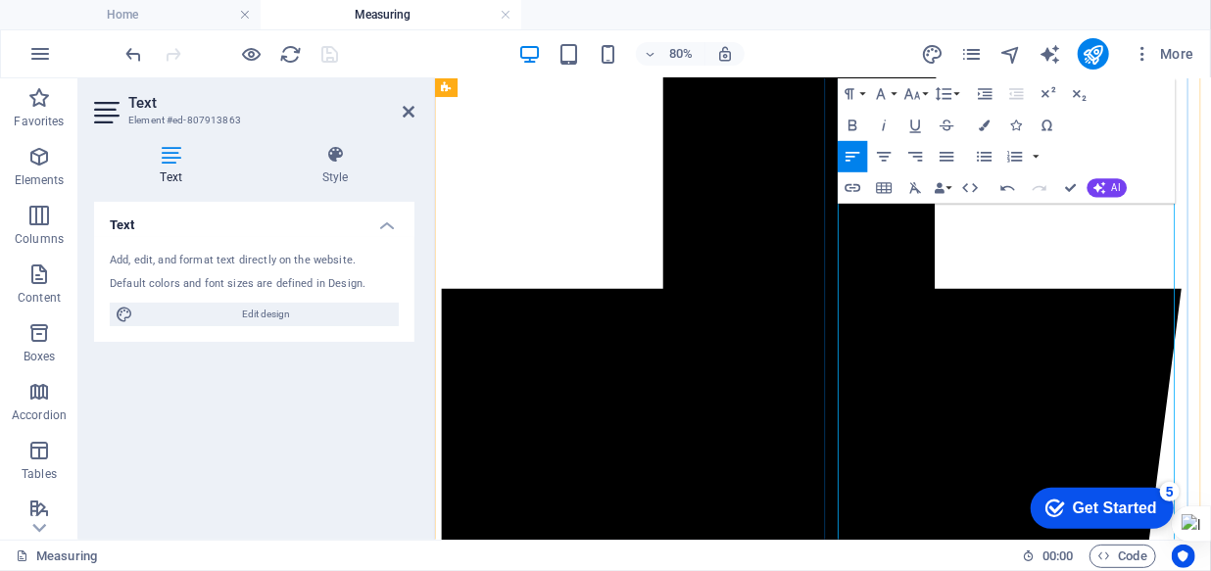
scroll to position [1134, 0]
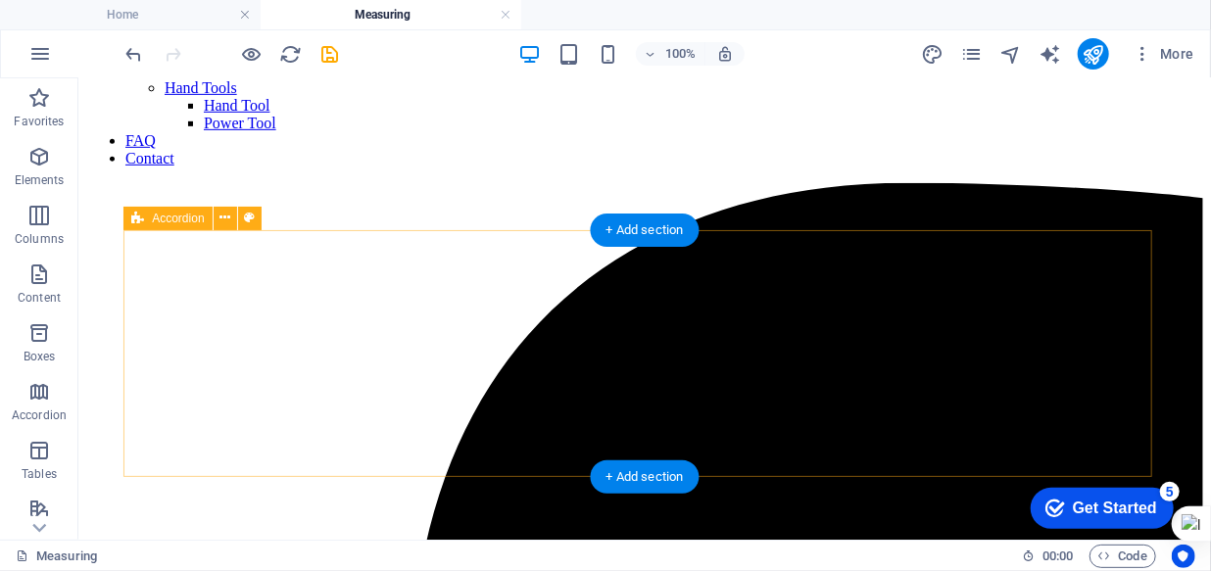
scroll to position [244, 0]
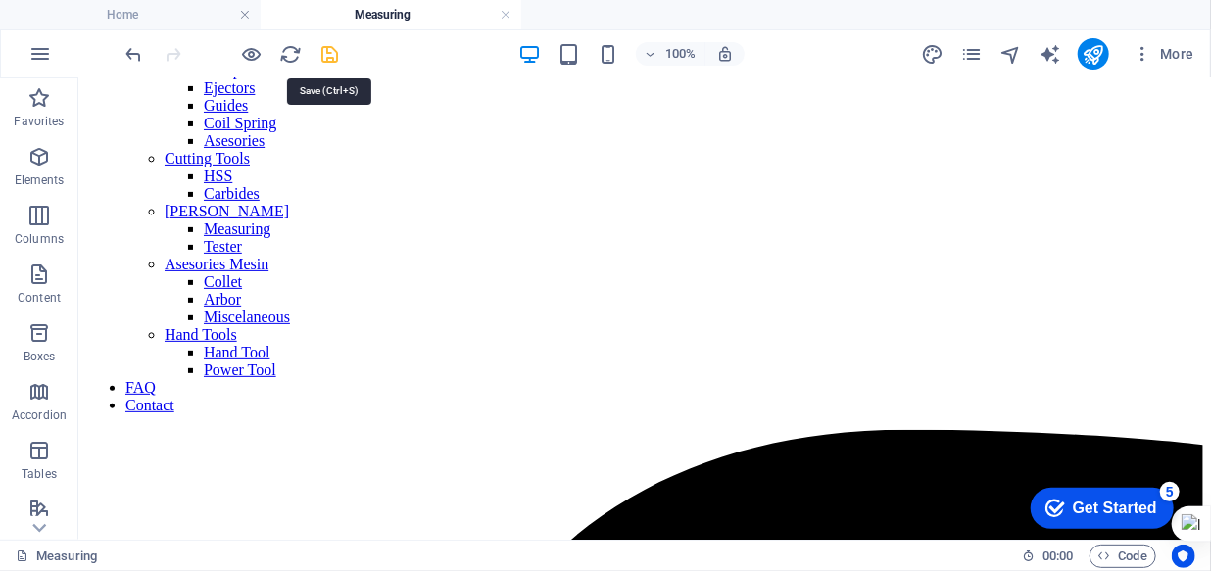
click at [329, 55] on icon "save" at bounding box center [330, 54] width 23 height 23
click at [1087, 51] on icon "publish" at bounding box center [1093, 54] width 23 height 23
